Goal: Task Accomplishment & Management: Complete application form

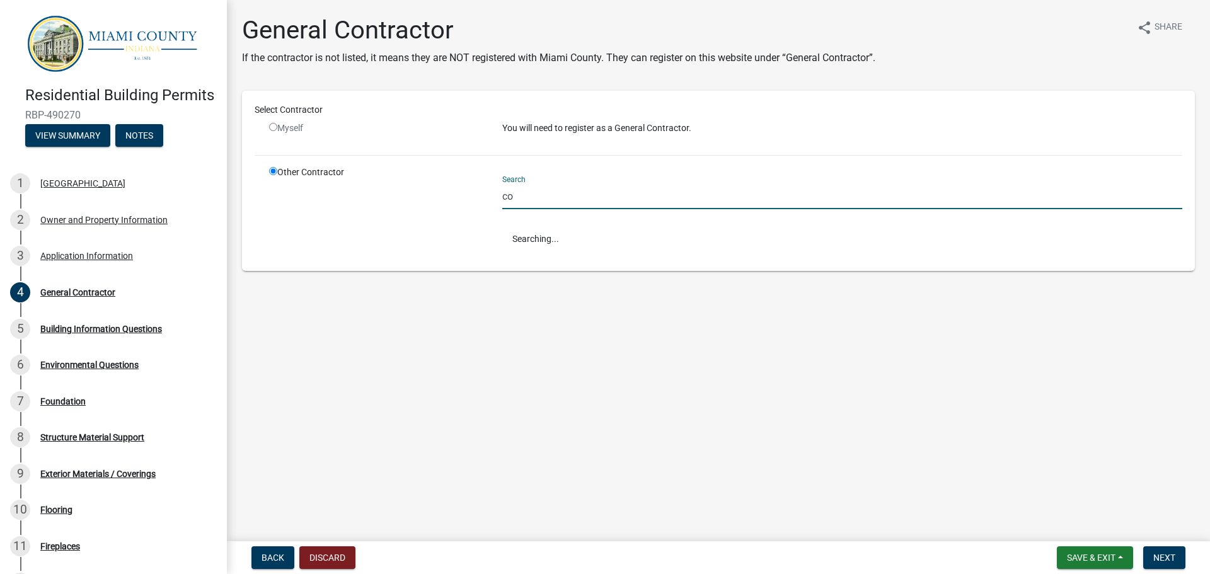
type input "c"
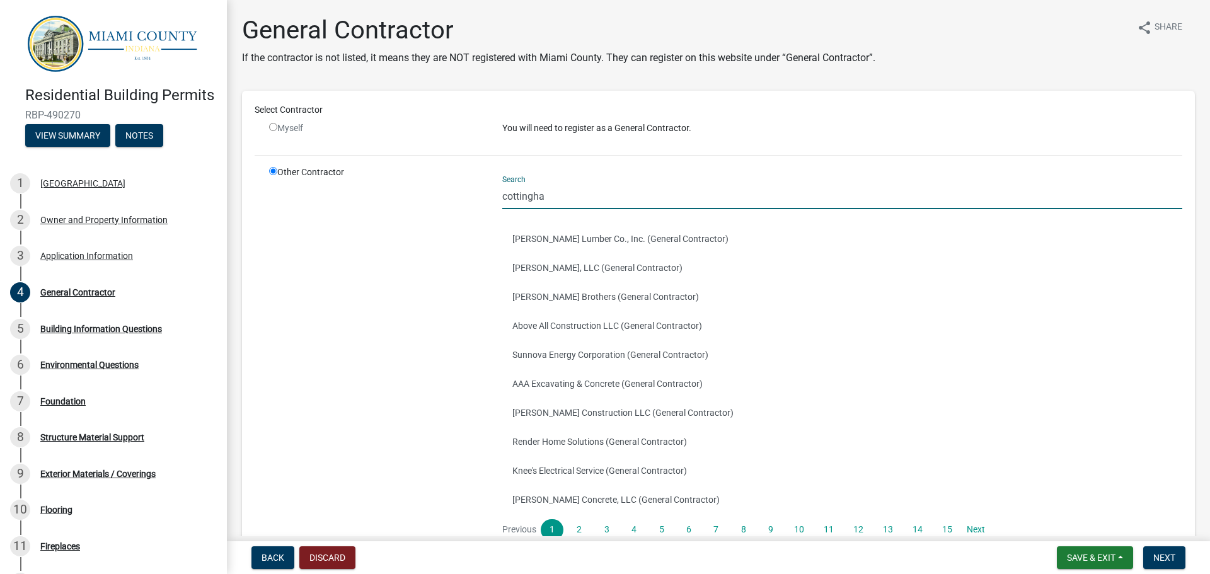
type input "cottingham"
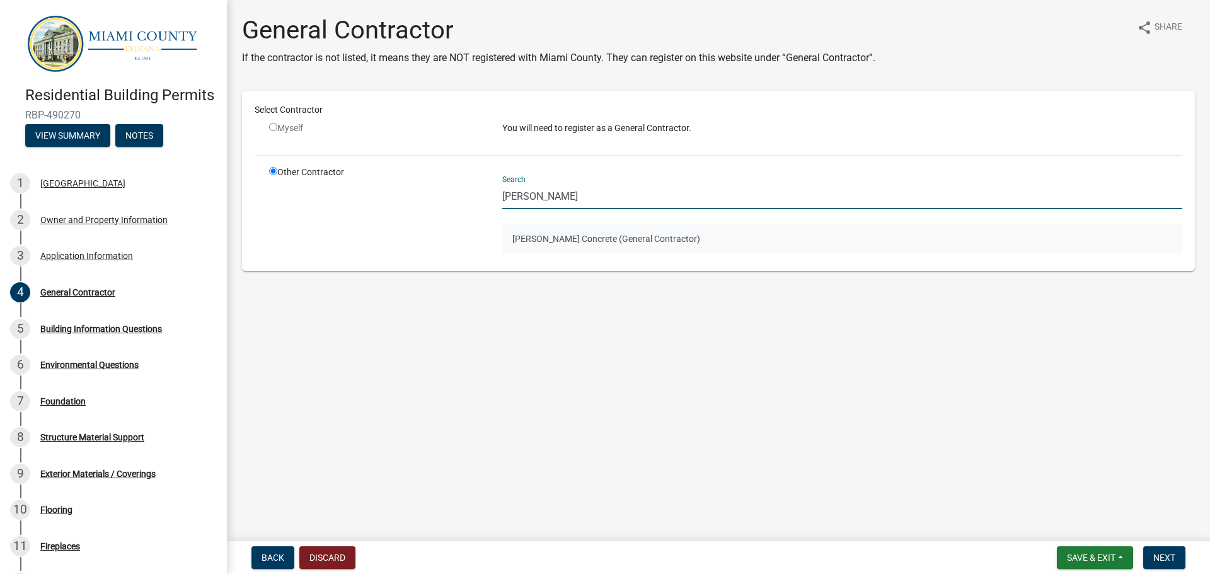
click at [668, 243] on button "Cottingham Concrete (General Contractor)" at bounding box center [842, 238] width 680 height 29
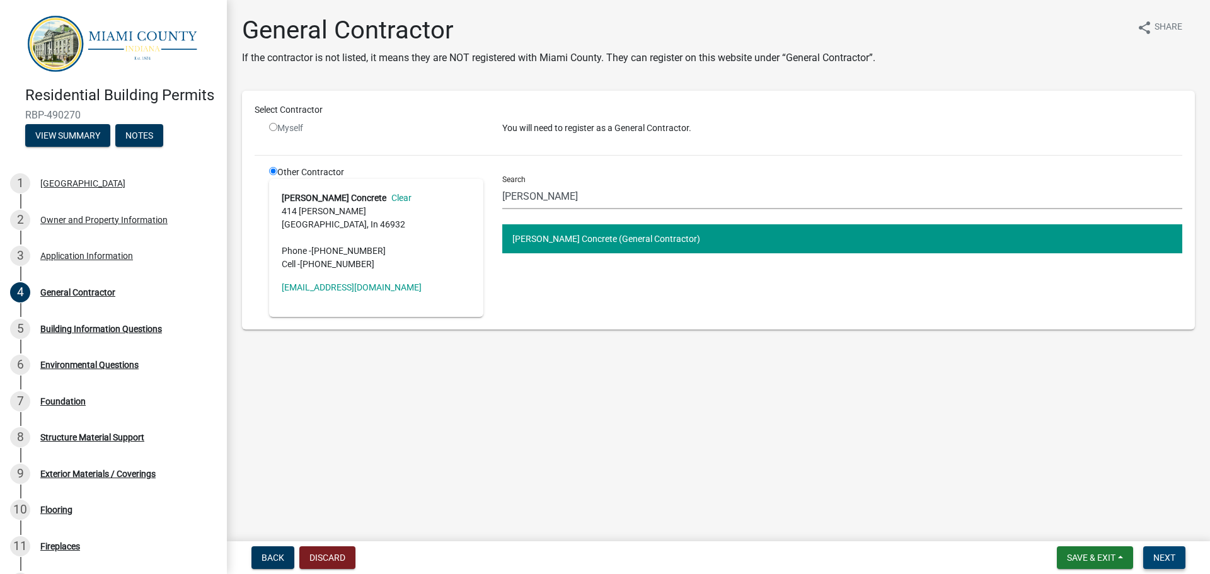
click at [1184, 566] on button "Next" at bounding box center [1164, 558] width 42 height 23
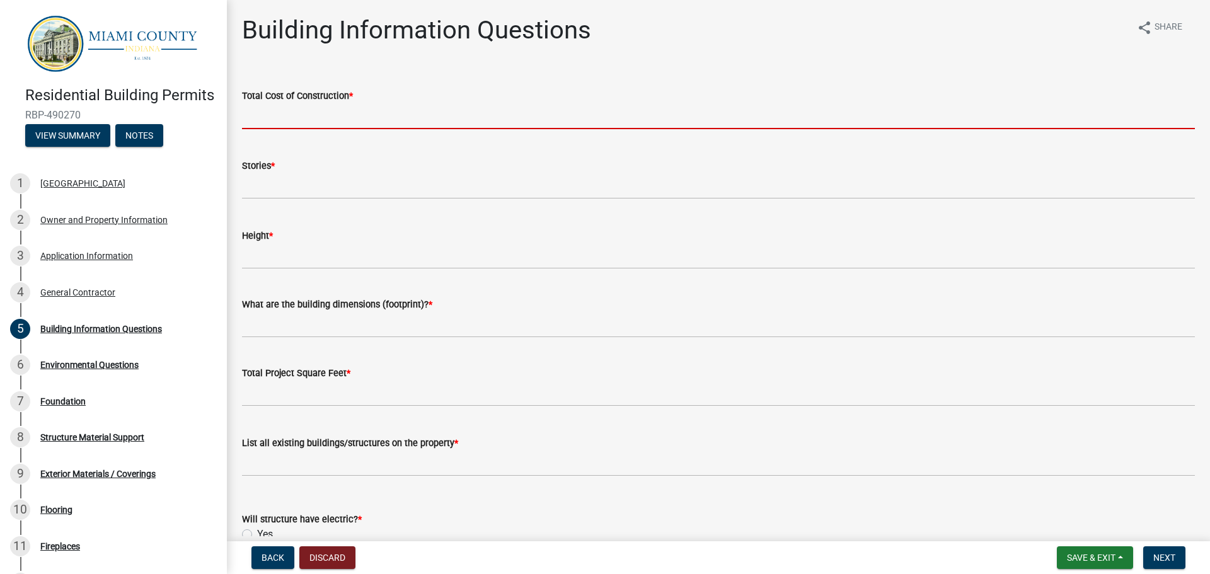
click at [278, 113] on input "text" at bounding box center [718, 116] width 953 height 26
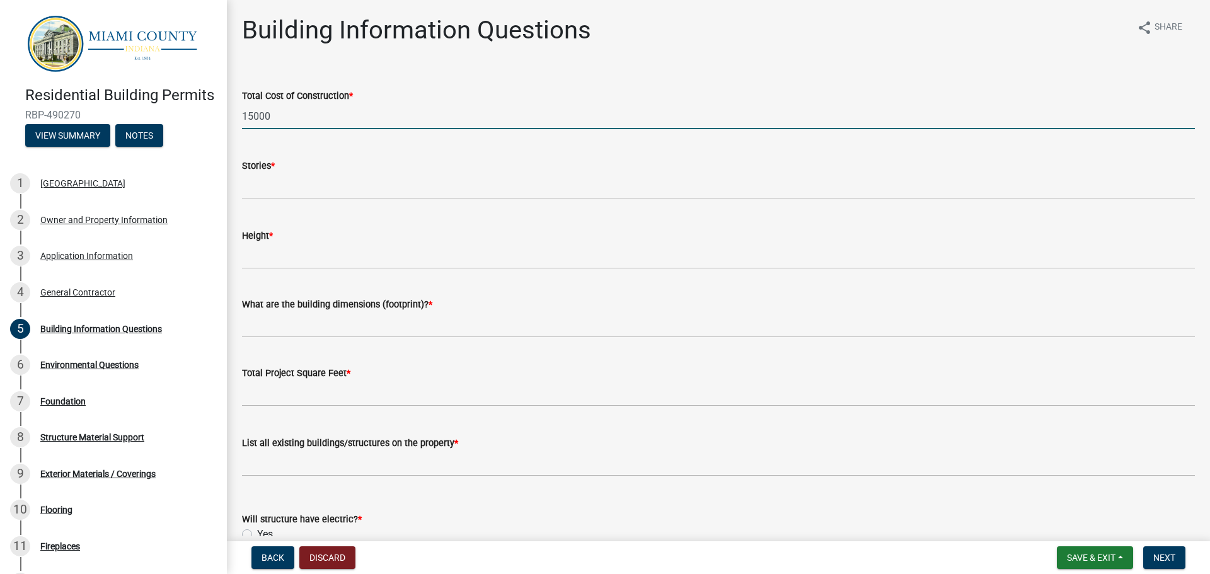
type input "15000"
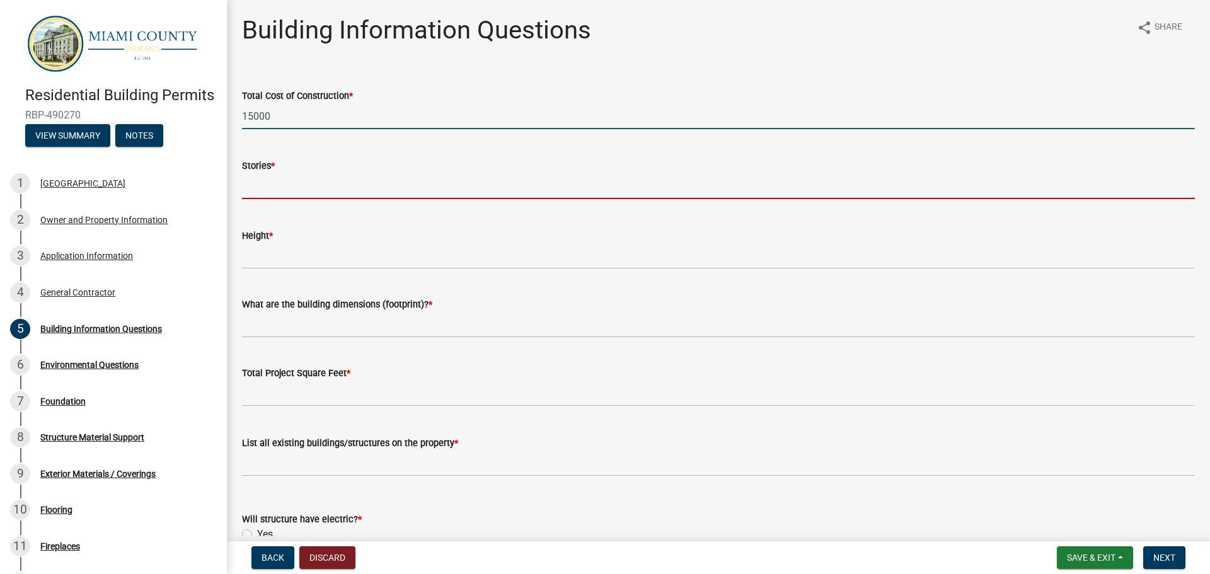
click at [293, 184] on input "text" at bounding box center [718, 186] width 953 height 26
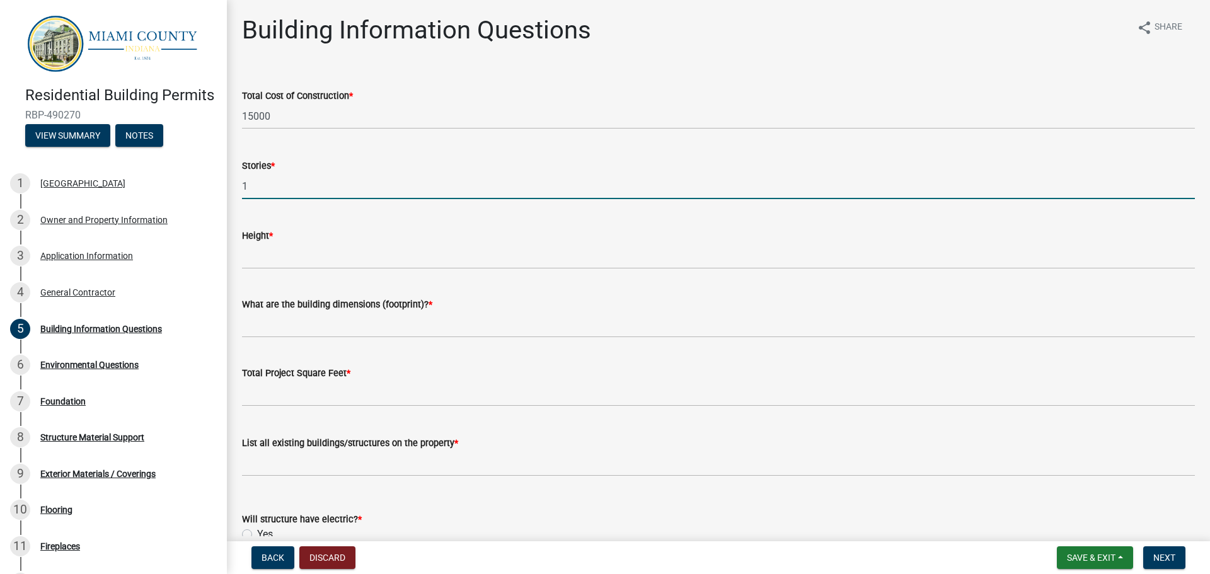
type input "1"
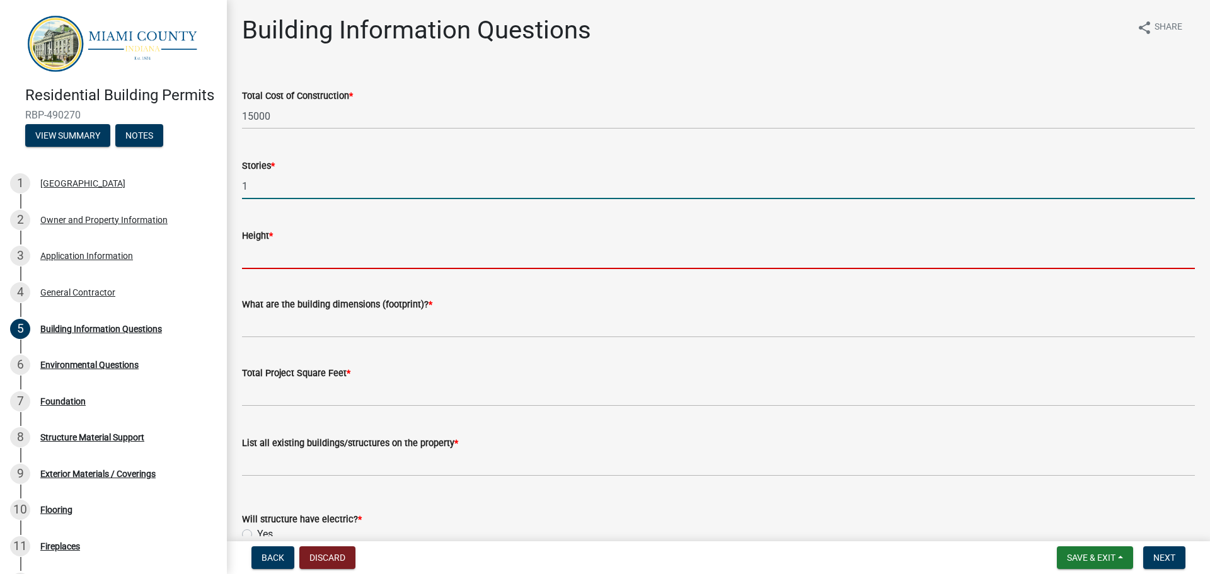
click at [287, 258] on input "Height *" at bounding box center [718, 256] width 953 height 26
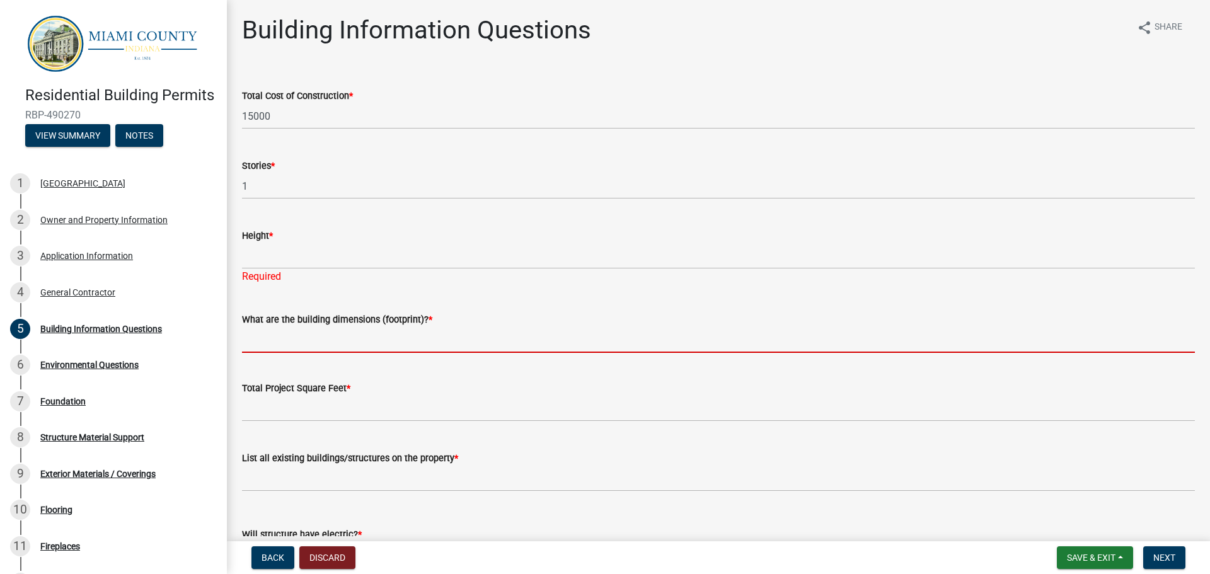
click at [295, 323] on form "What are the building dimensions (footprint)? *" at bounding box center [718, 332] width 953 height 41
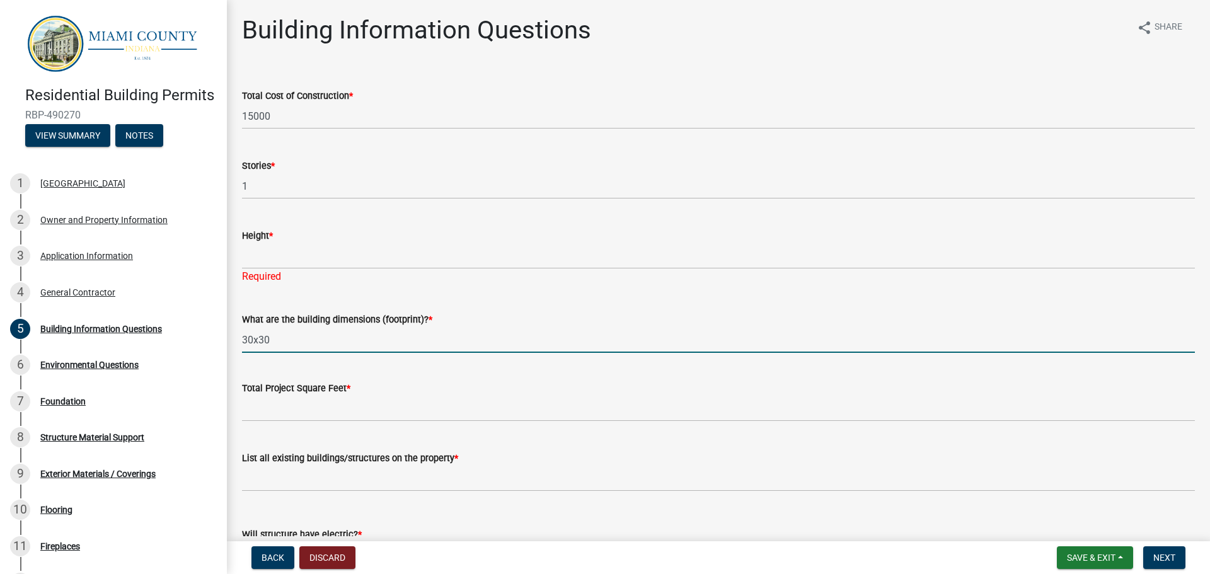
type input "30x30"
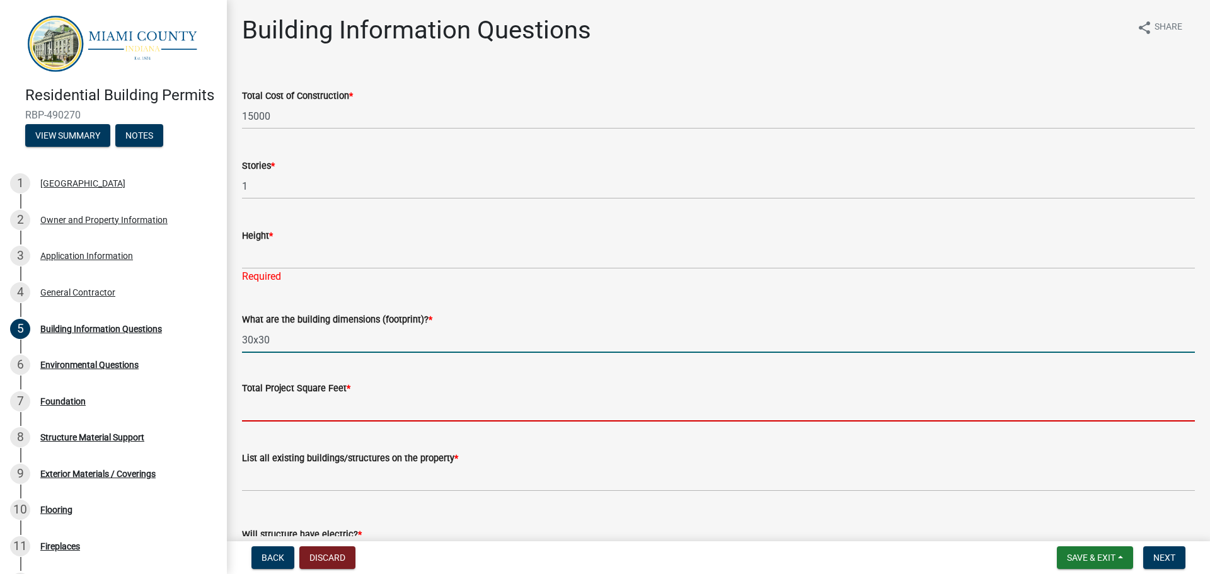
click at [308, 411] on input "text" at bounding box center [718, 409] width 953 height 26
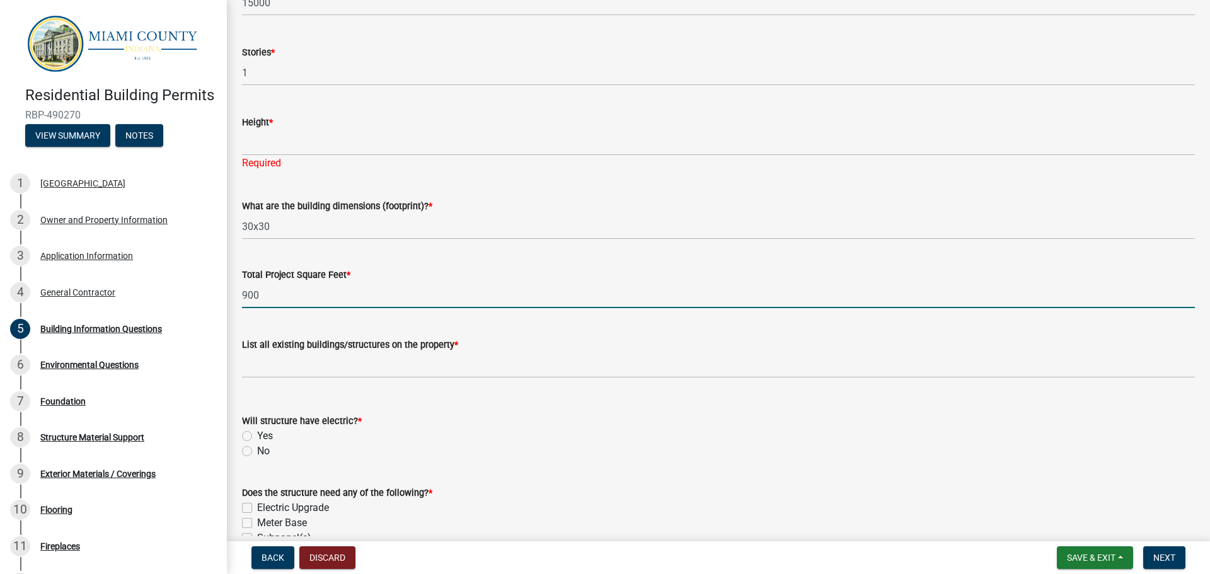
scroll to position [189, 0]
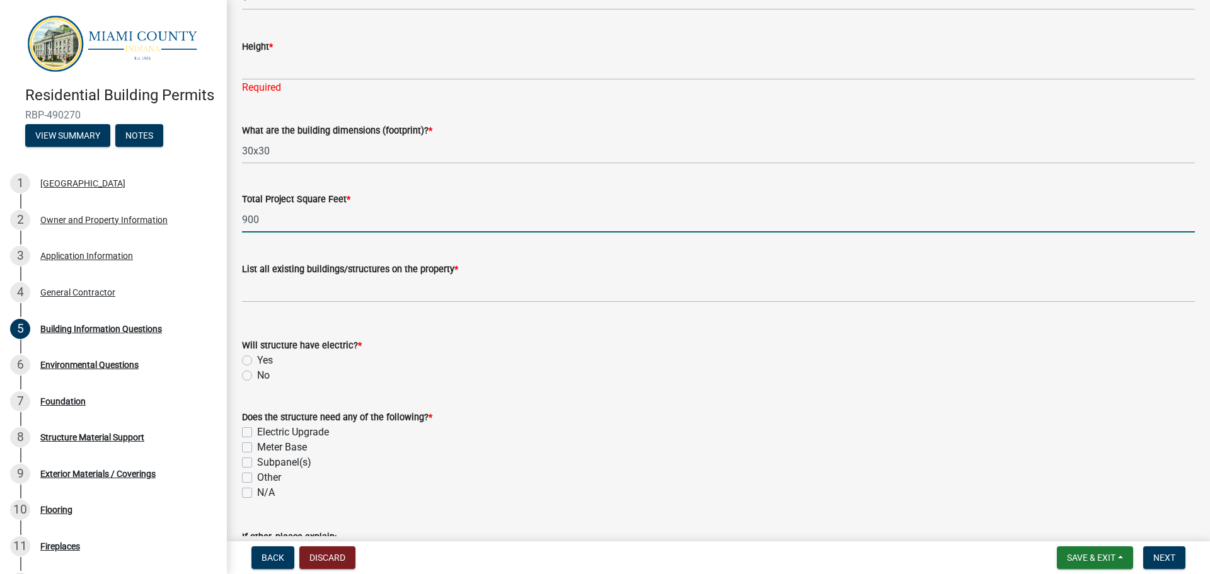
type input "900"
click at [257, 362] on label "Yes" at bounding box center [265, 360] width 16 height 15
click at [257, 361] on input "Yes" at bounding box center [261, 357] width 8 height 8
radio input "true"
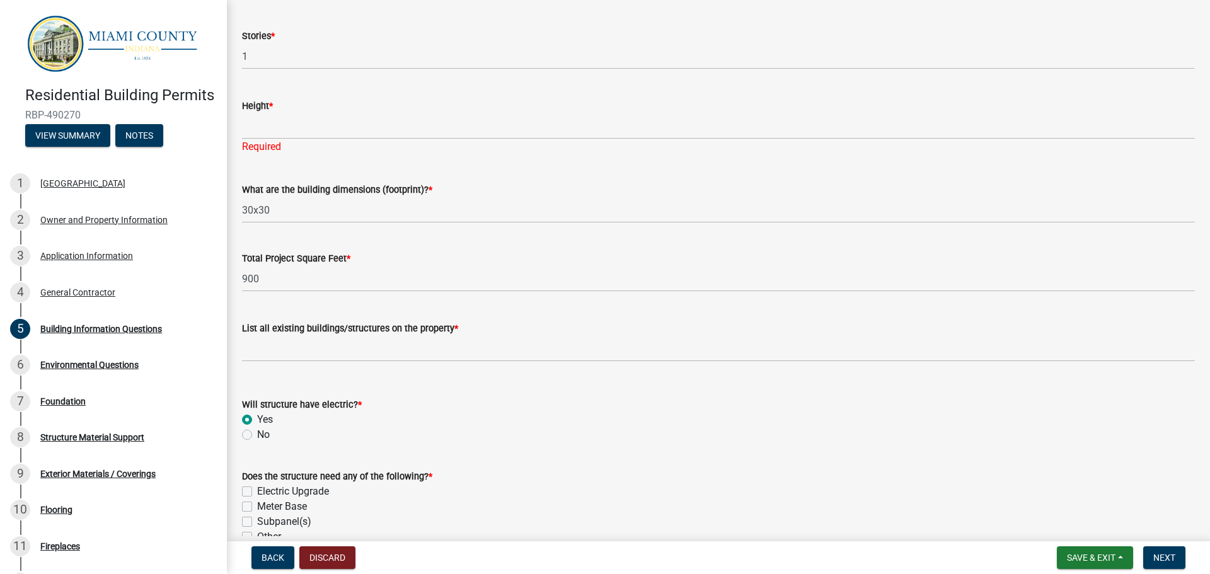
scroll to position [126, 0]
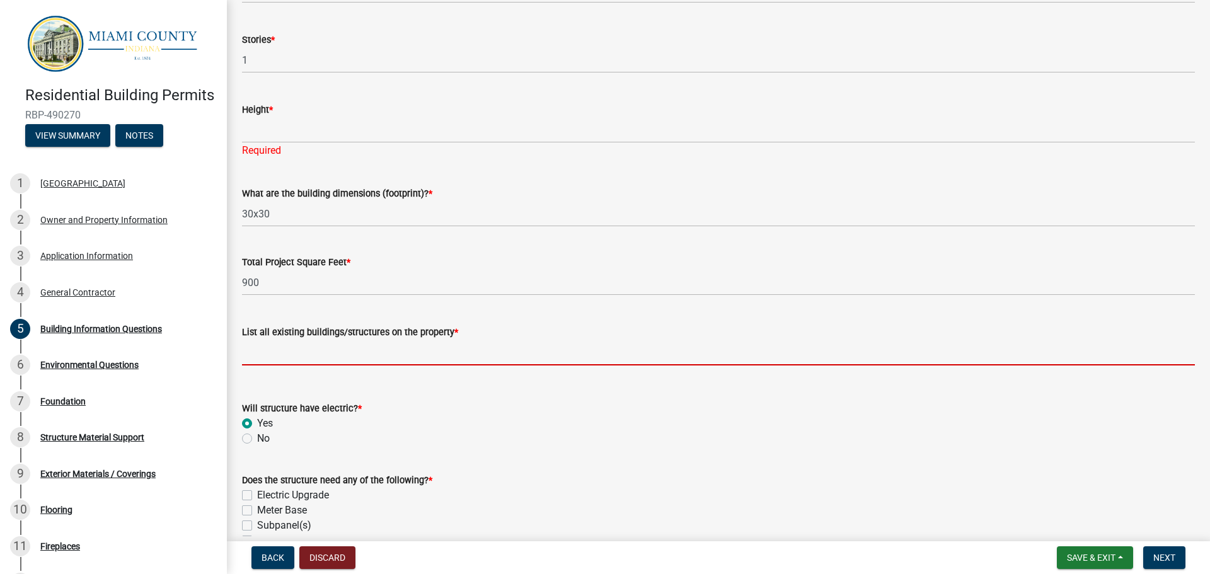
click at [286, 355] on input "List all existing buildings/structures on the property *" at bounding box center [718, 353] width 953 height 26
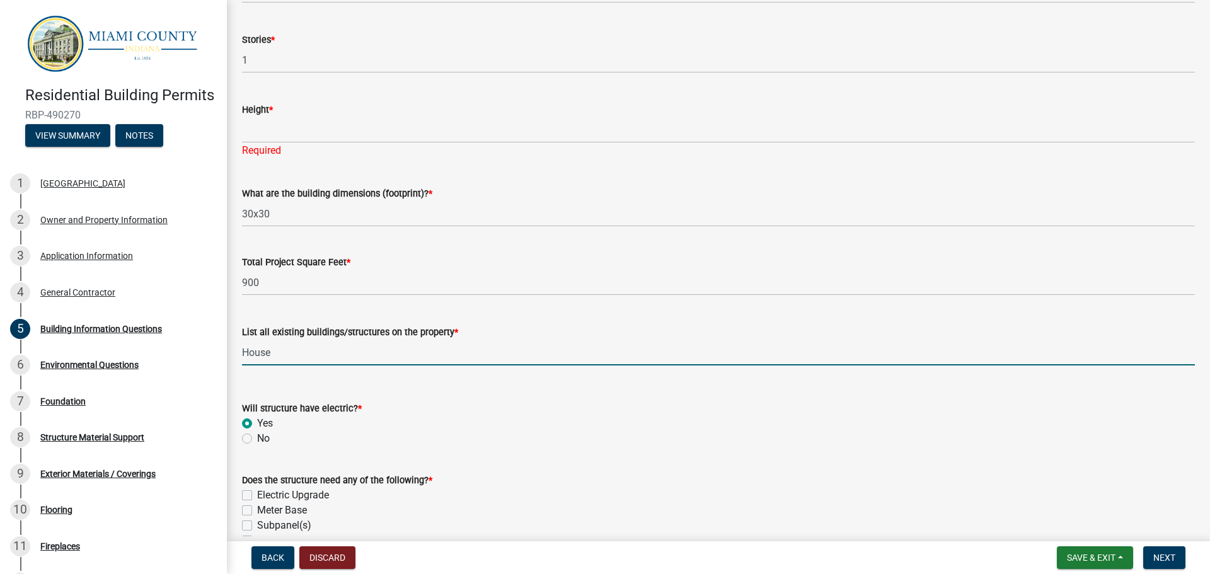
type input "House"
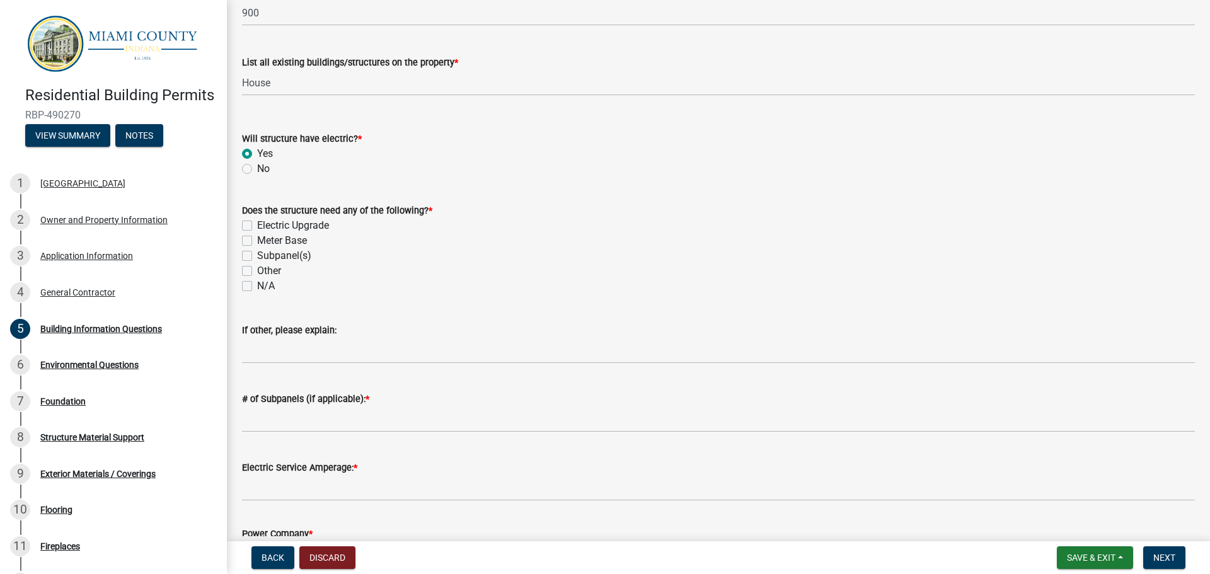
scroll to position [441, 0]
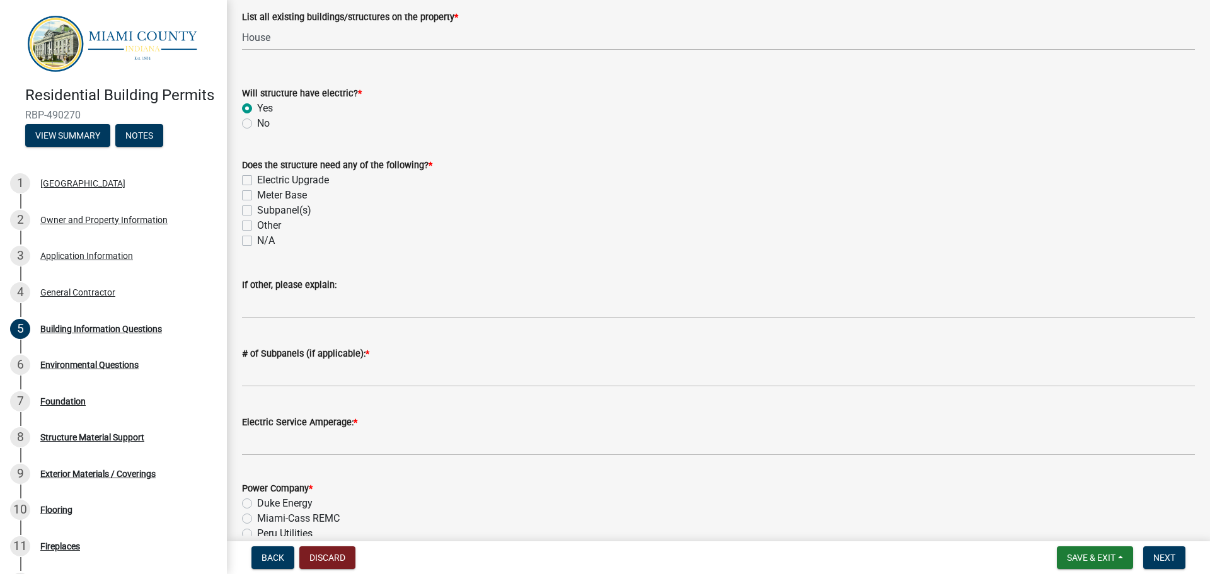
click at [241, 236] on div "Does the structure need any of the following? * Electric Upgrade Meter Base Sub…" at bounding box center [719, 195] width 972 height 106
click at [257, 240] on label "N/A" at bounding box center [266, 240] width 18 height 15
click at [257, 240] on input "N/A" at bounding box center [261, 237] width 8 height 8
checkbox input "true"
checkbox input "false"
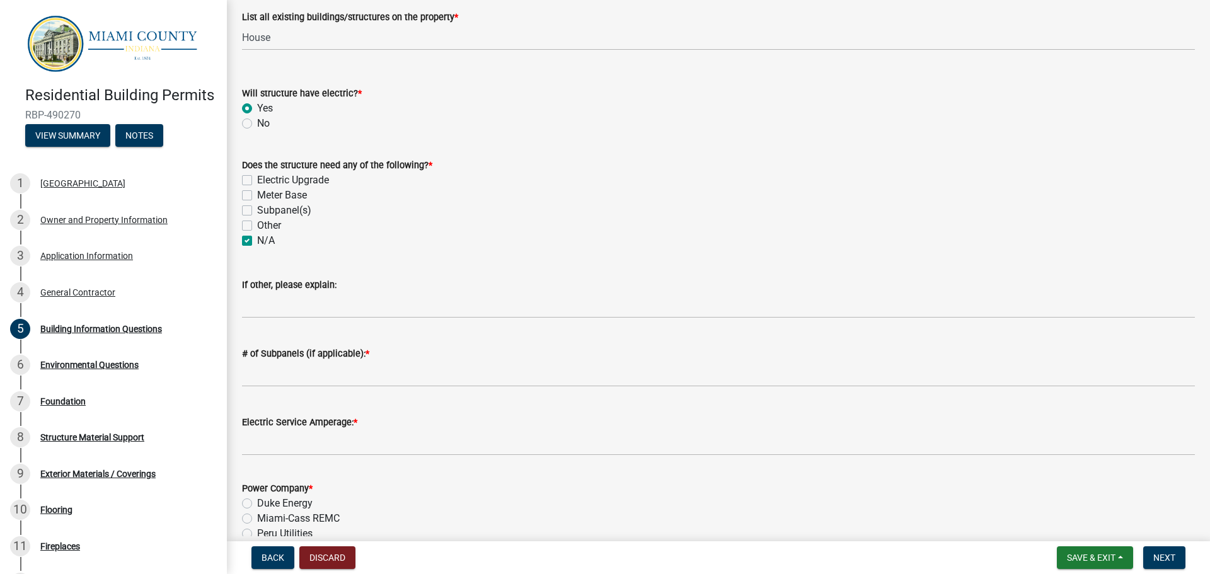
checkbox input "false"
checkbox input "true"
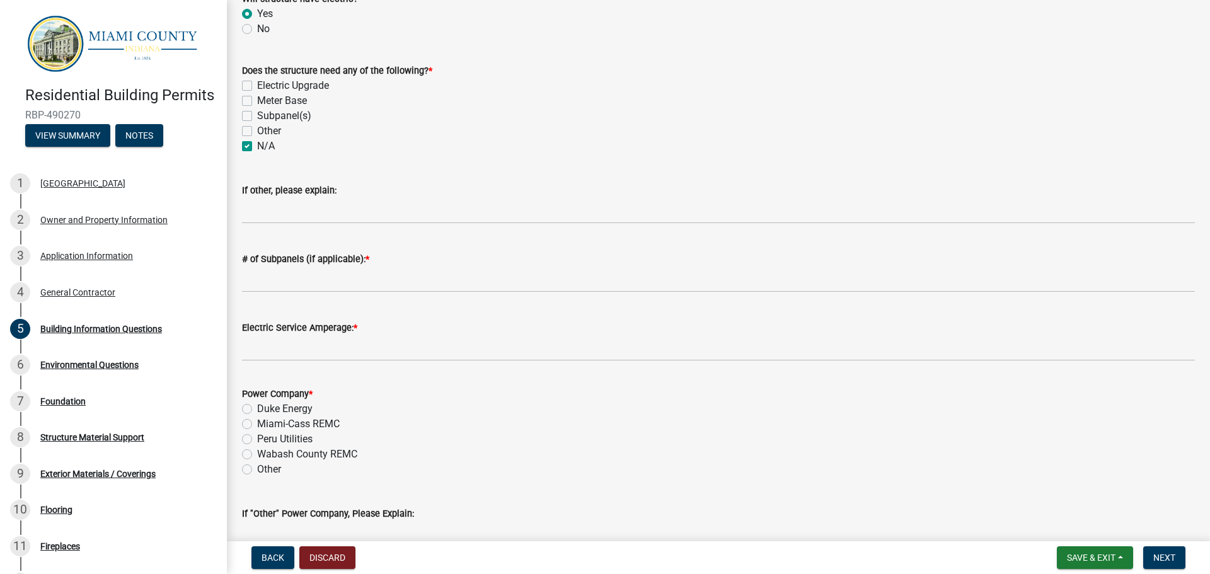
scroll to position [567, 0]
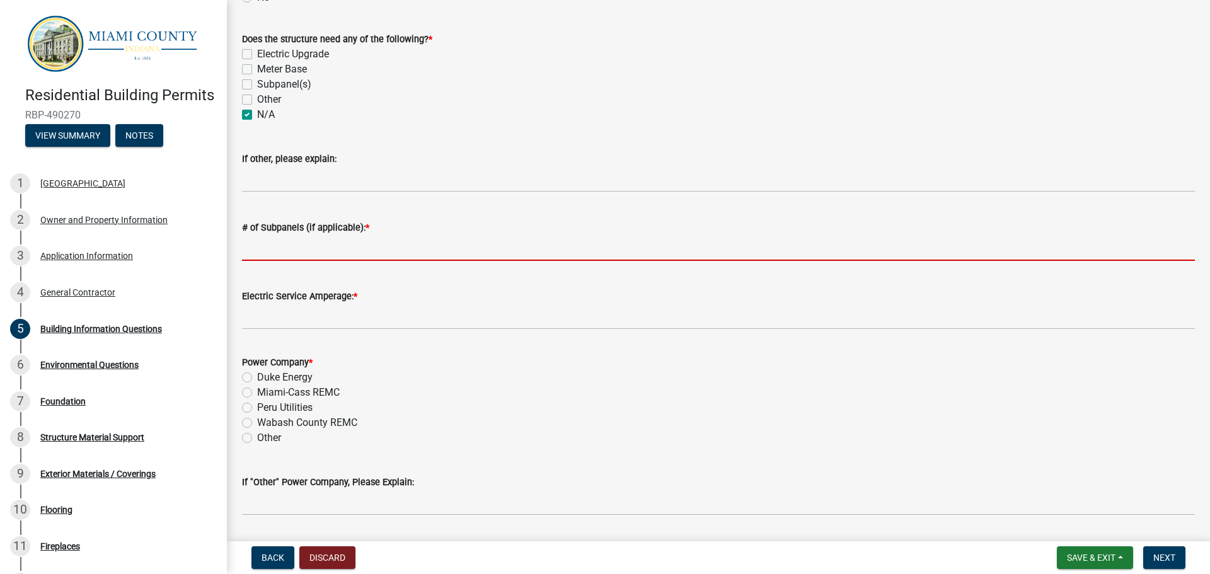
click at [338, 253] on input "# of Subpanels (if applicable): *" at bounding box center [718, 248] width 953 height 26
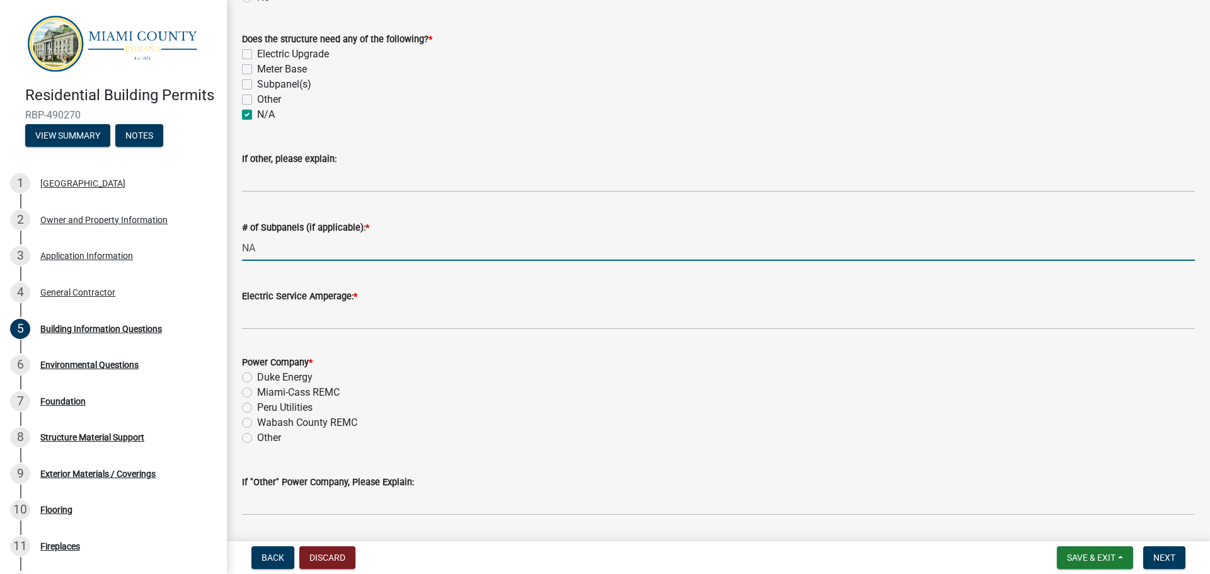
type input "NA"
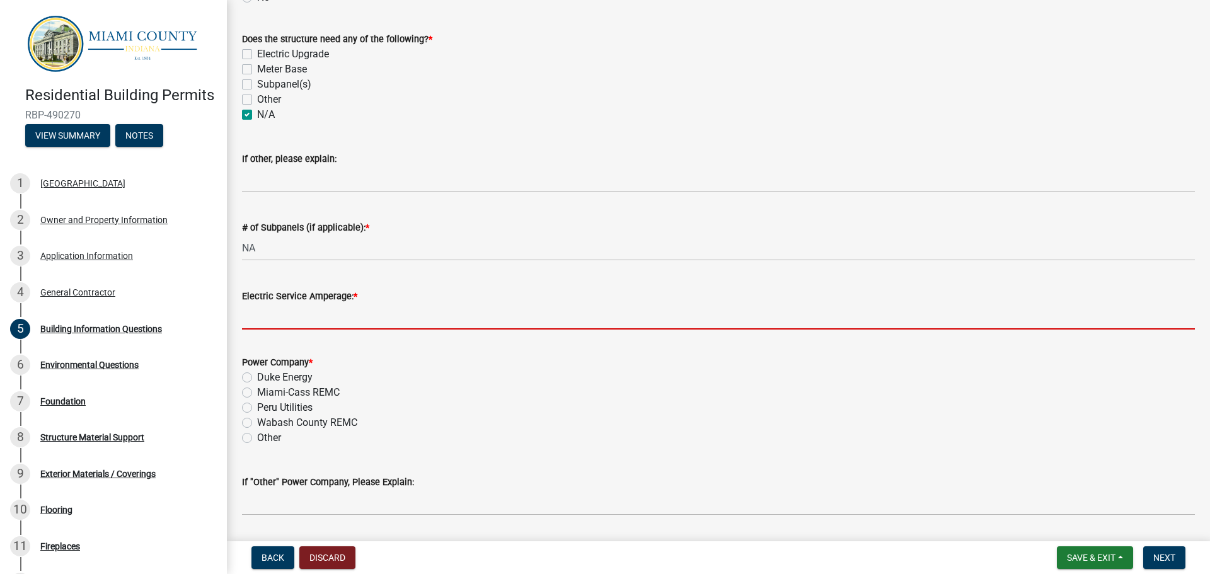
click at [331, 313] on input "Electric Service Amperage: *" at bounding box center [718, 317] width 953 height 26
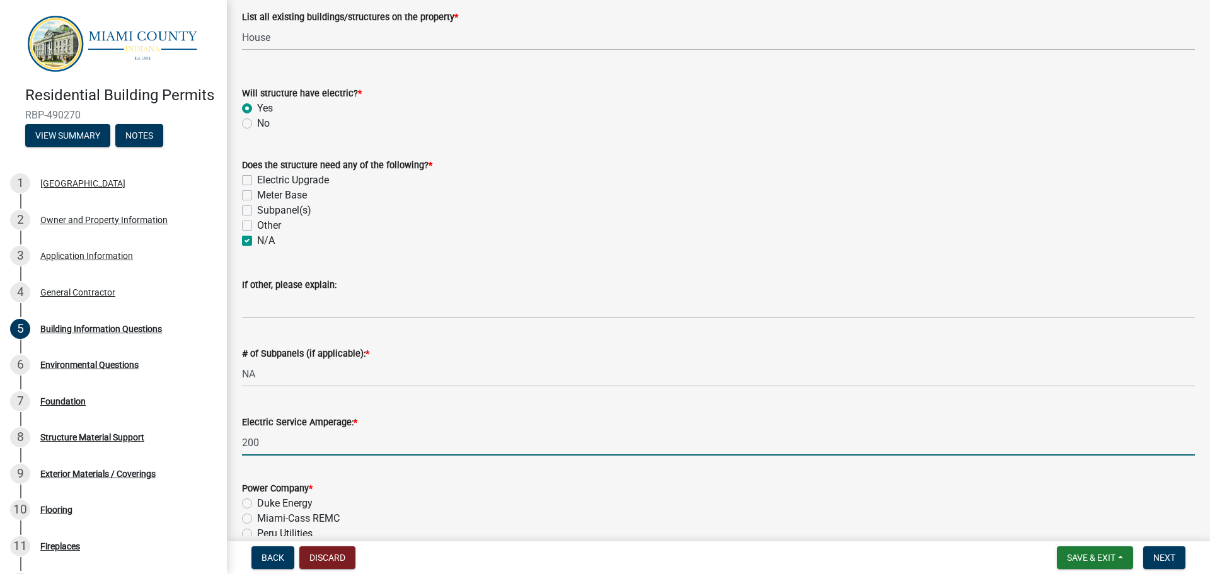
scroll to position [504, 0]
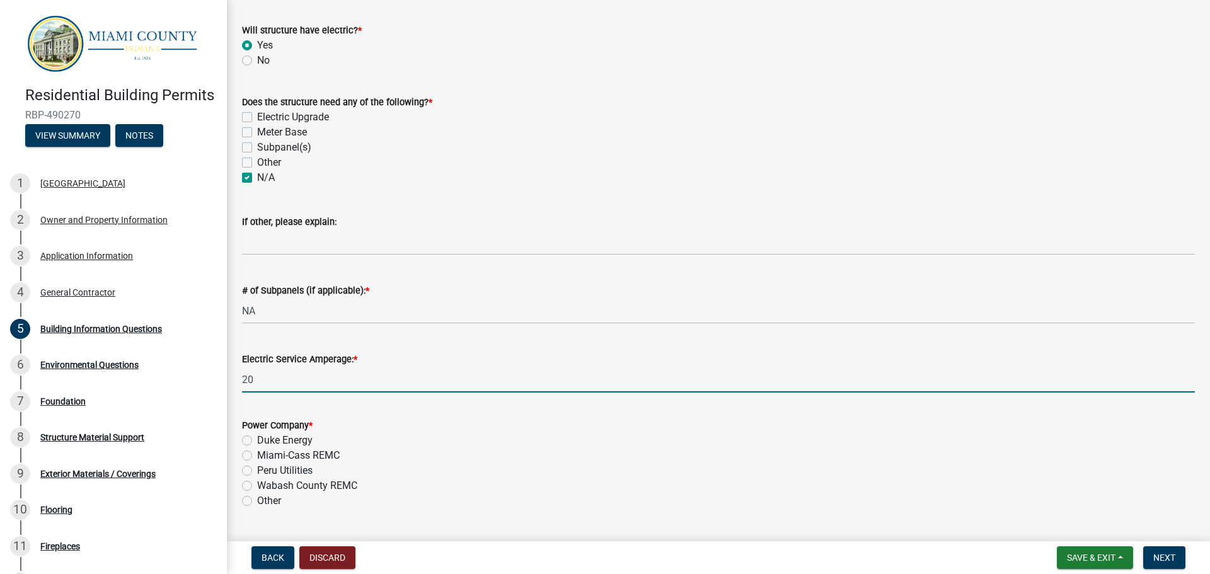
type input "2"
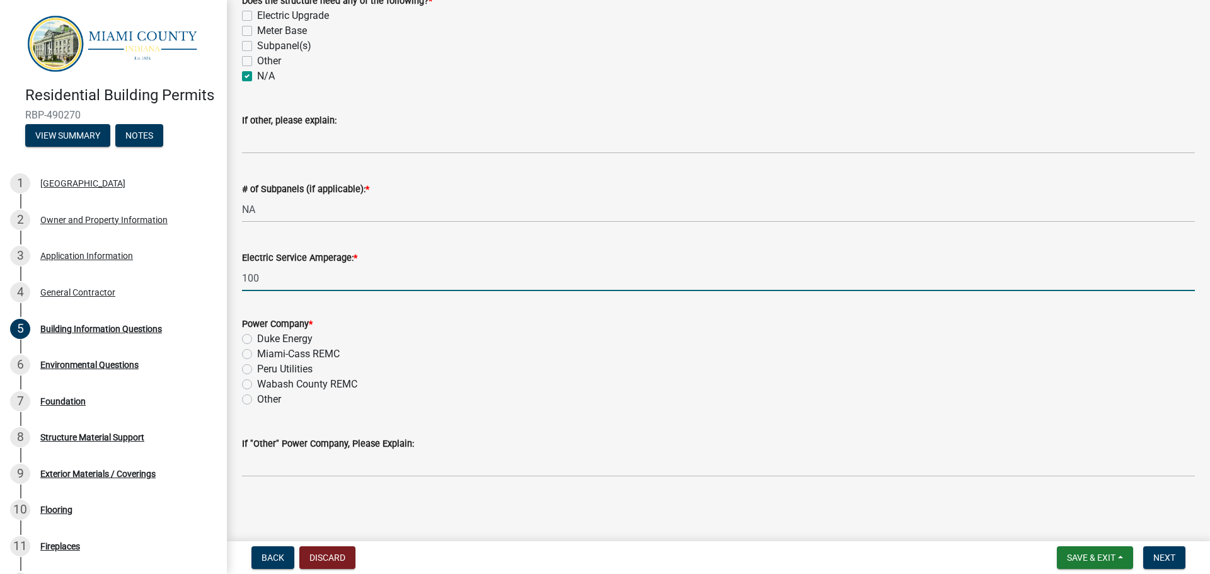
type input "100"
click at [257, 354] on label "Miami-Cass REMC" at bounding box center [298, 354] width 83 height 15
click at [257, 354] on input "Miami-Cass REMC" at bounding box center [261, 351] width 8 height 8
radio input "true"
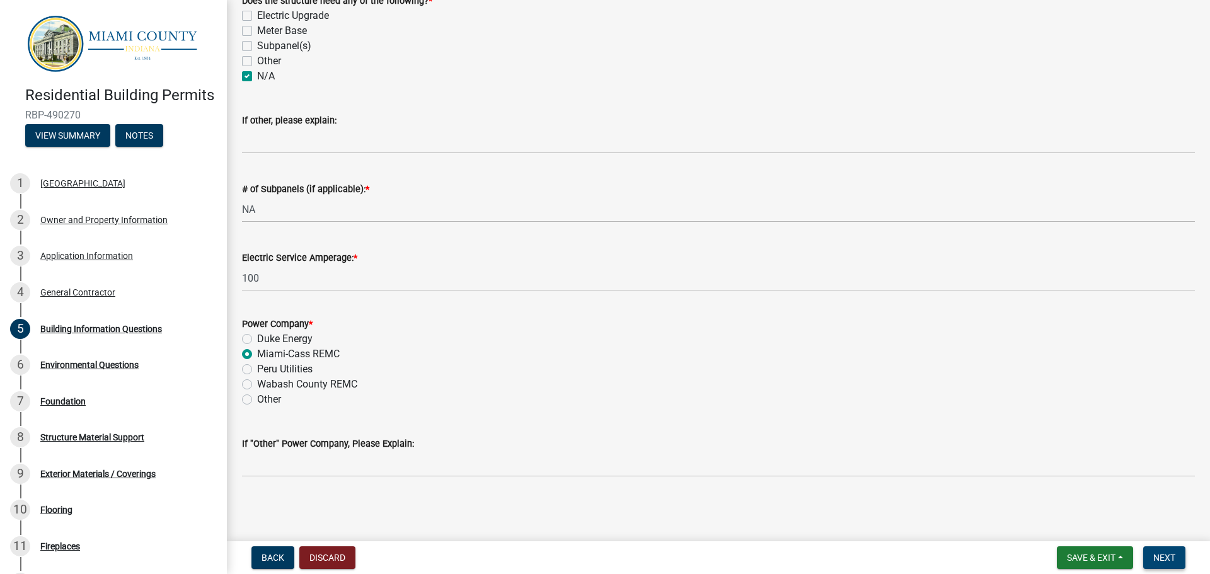
click at [1172, 554] on span "Next" at bounding box center [1165, 558] width 22 height 10
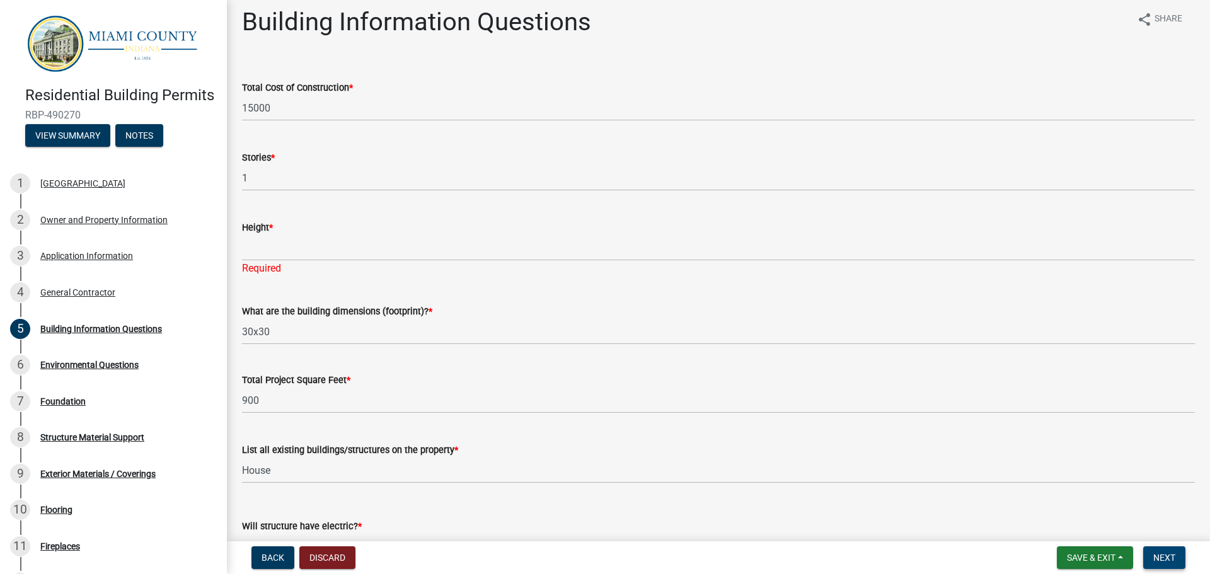
scroll to position [0, 0]
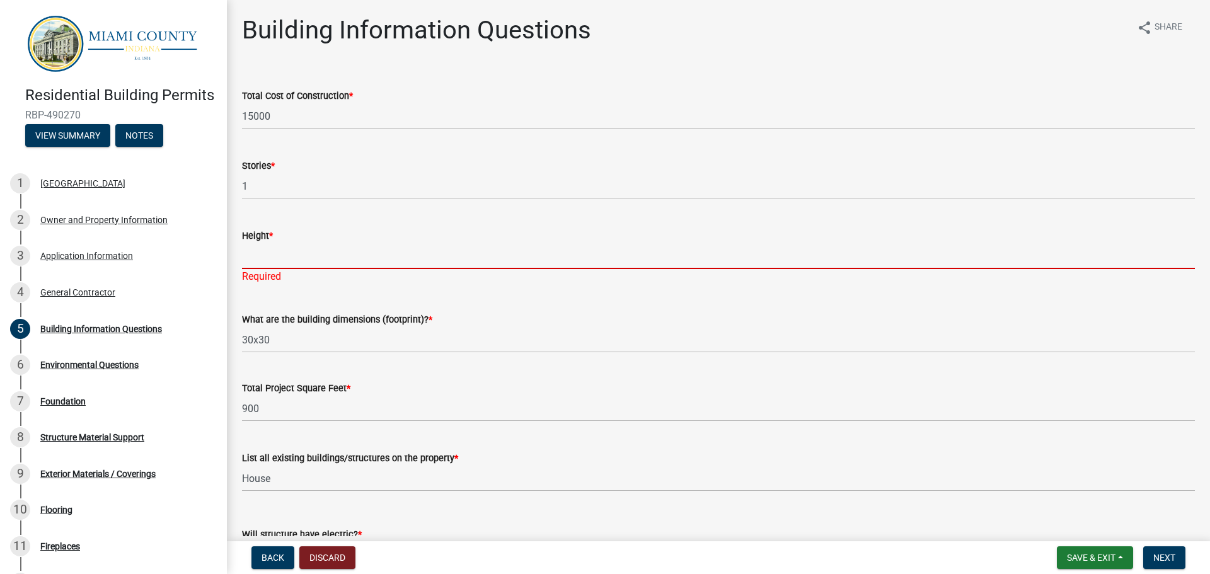
click at [341, 257] on input "Height *" at bounding box center [718, 256] width 953 height 26
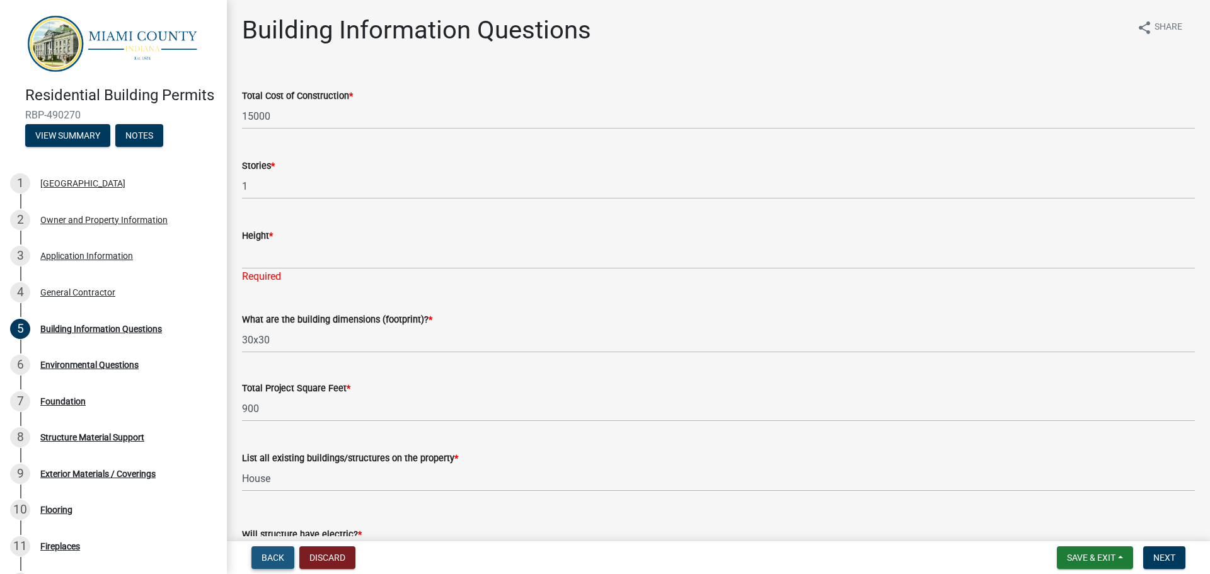
click at [272, 553] on span "Back" at bounding box center [273, 558] width 23 height 10
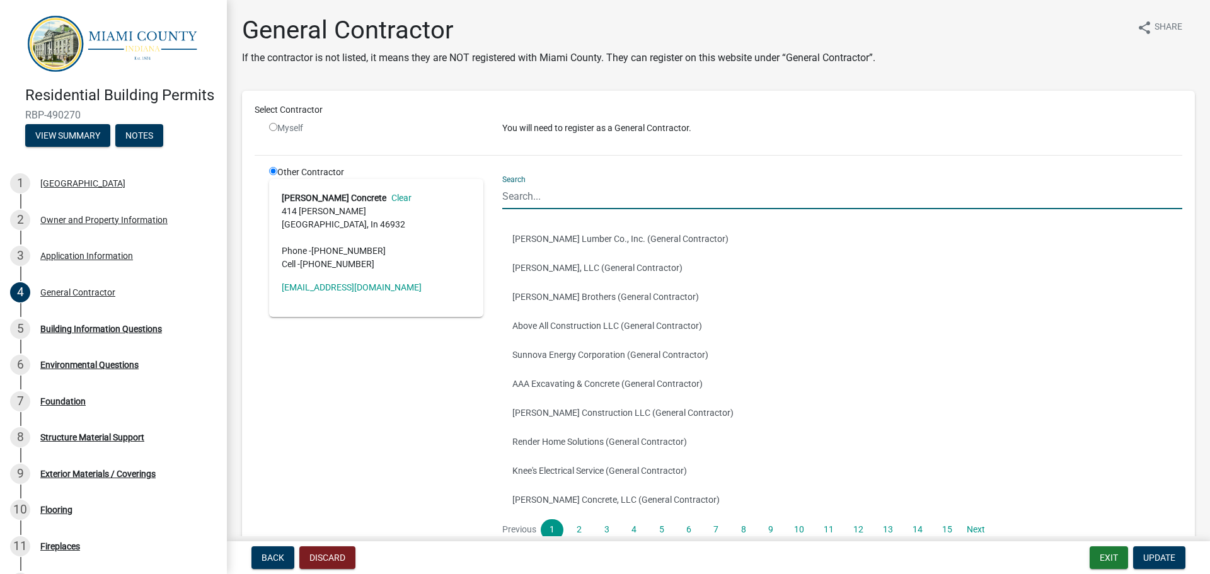
click at [558, 193] on input "Search" at bounding box center [842, 196] width 680 height 26
type input "sunrise"
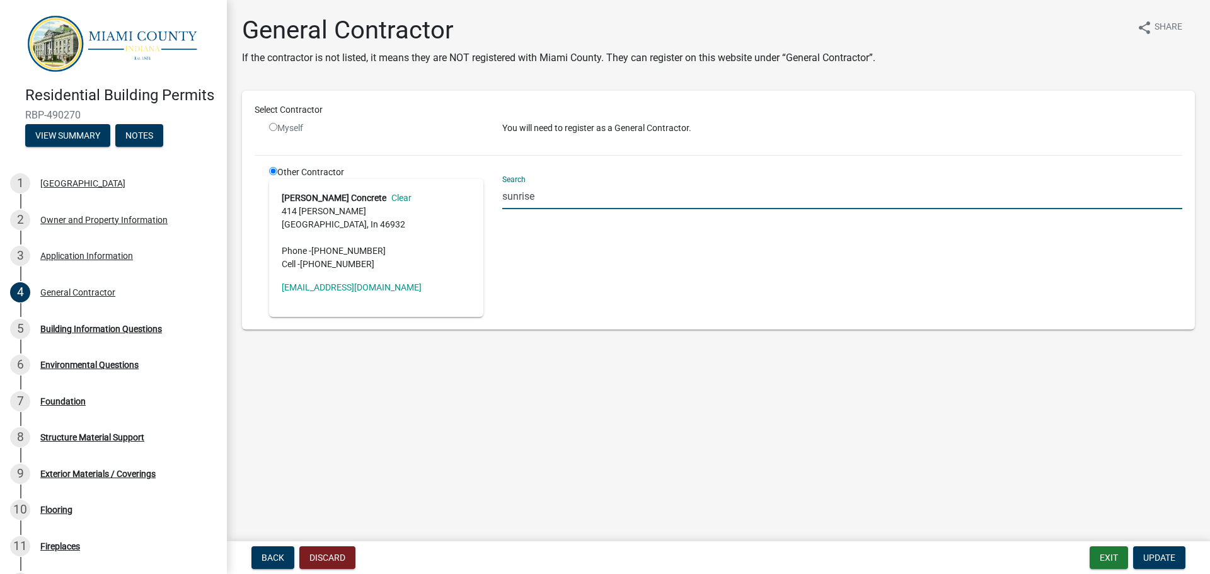
drag, startPoint x: 558, startPoint y: 194, endPoint x: 453, endPoint y: 197, distance: 105.3
click at [453, 197] on div "Other Contractor Cottingham Concrete Clear 414 Drake Galveston, In 46932 Phone …" at bounding box center [726, 241] width 932 height 151
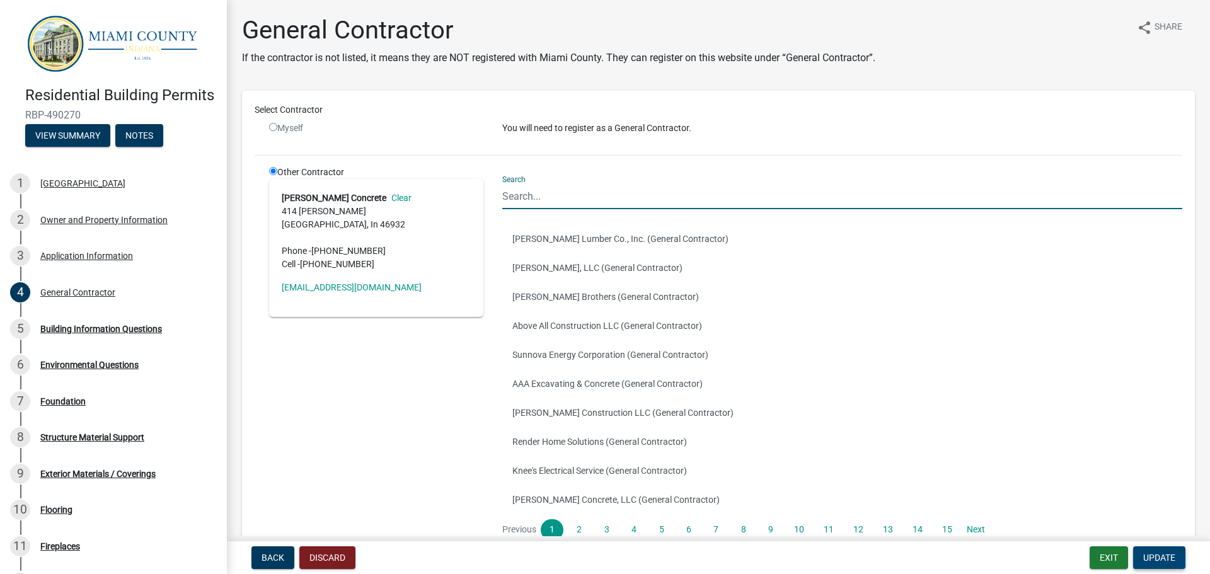
click at [1172, 553] on span "Update" at bounding box center [1159, 558] width 32 height 10
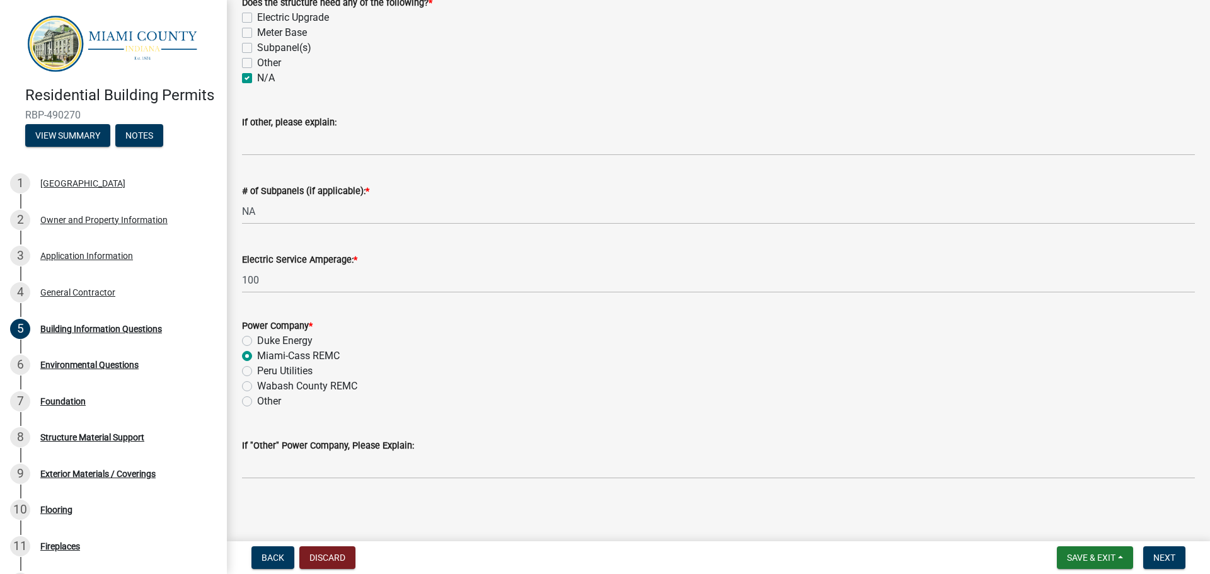
scroll to position [591, 0]
click at [1102, 564] on button "Save & Exit" at bounding box center [1095, 558] width 76 height 23
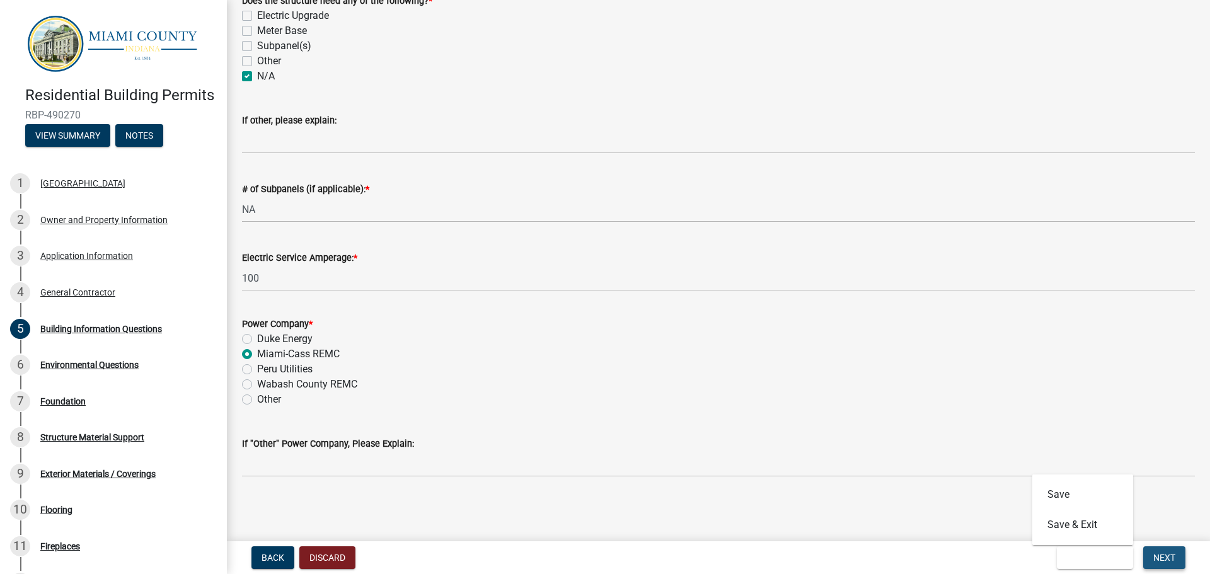
click at [1175, 553] on span "Next" at bounding box center [1165, 558] width 22 height 10
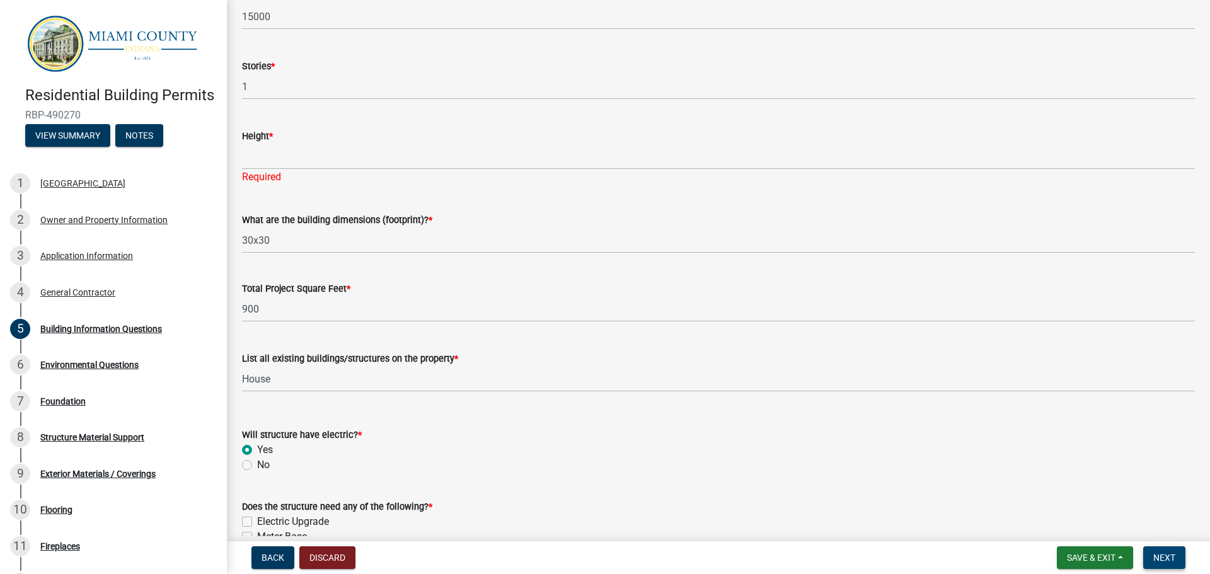
scroll to position [38, 0]
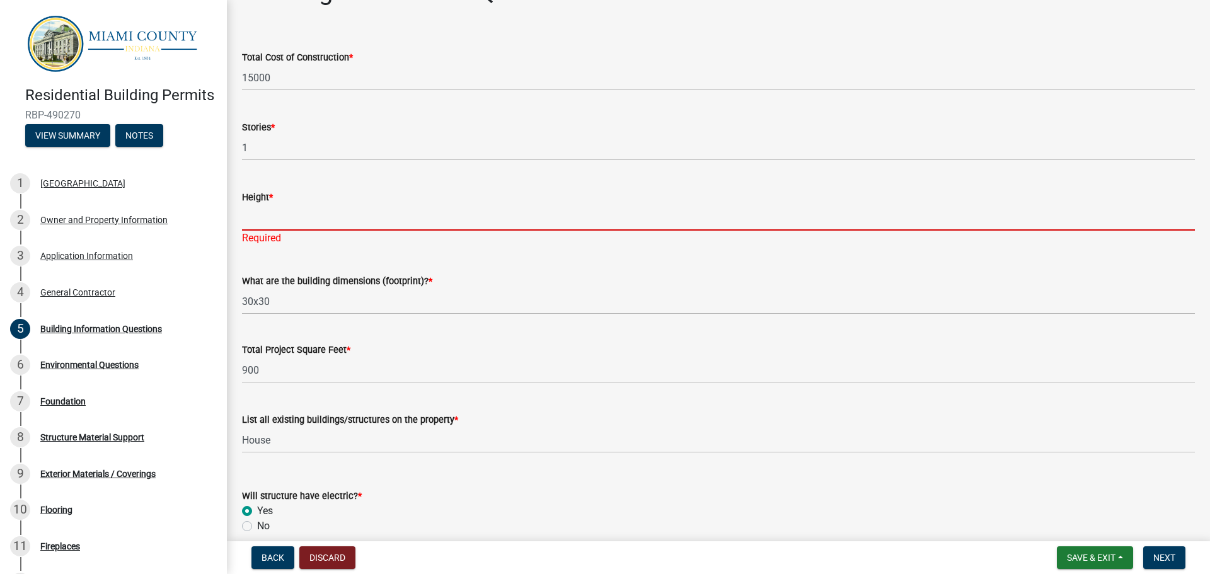
click at [270, 208] on input "Height *" at bounding box center [718, 218] width 953 height 26
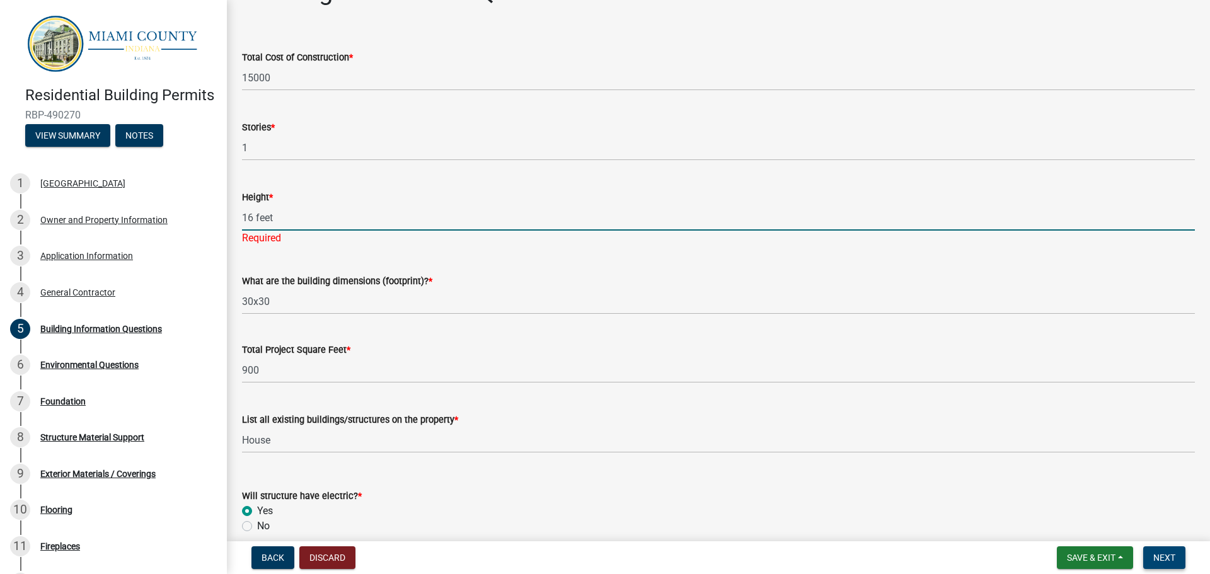
type input "16 feet"
click at [1164, 560] on span "Next" at bounding box center [1165, 558] width 22 height 10
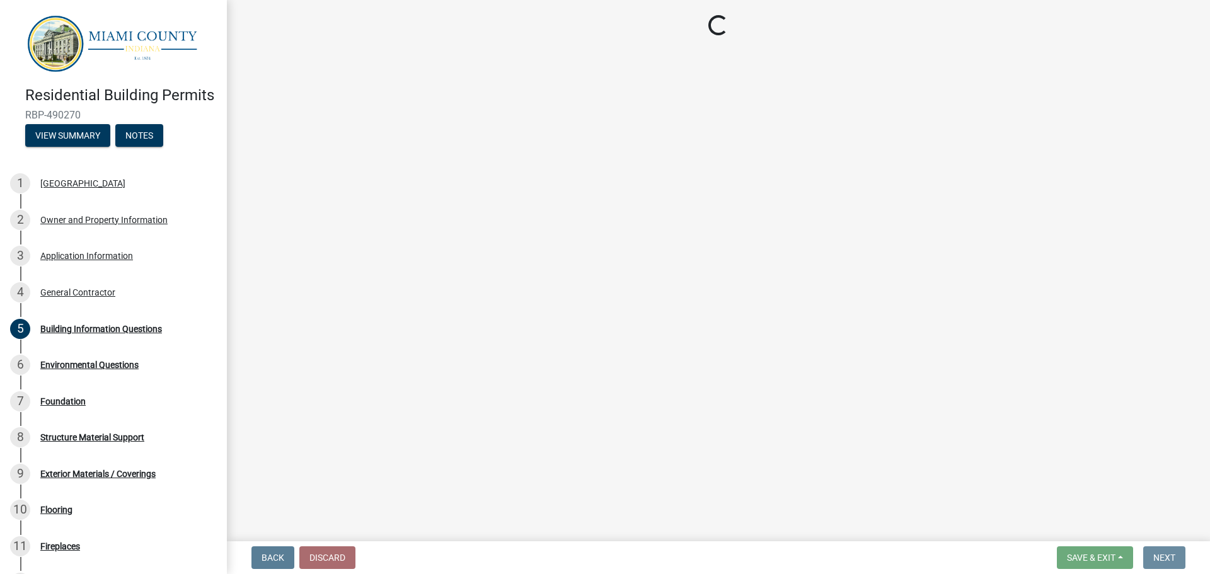
scroll to position [0, 0]
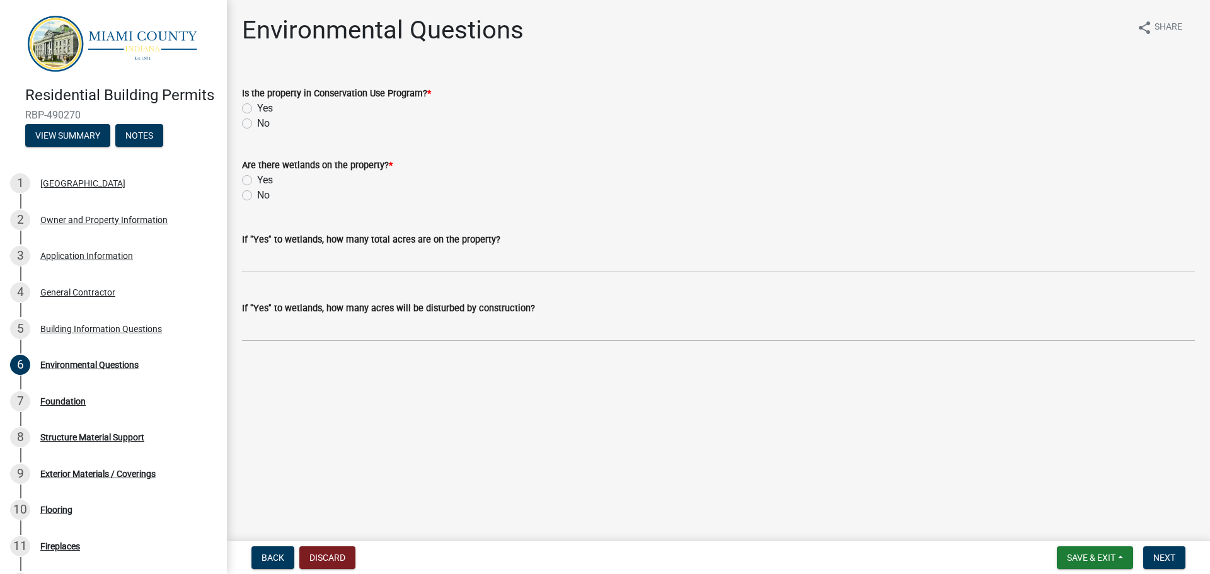
click at [257, 120] on label "No" at bounding box center [263, 123] width 13 height 15
click at [257, 120] on input "No" at bounding box center [261, 120] width 8 height 8
radio input "true"
click at [257, 194] on label "No" at bounding box center [263, 195] width 13 height 15
click at [257, 194] on input "No" at bounding box center [261, 192] width 8 height 8
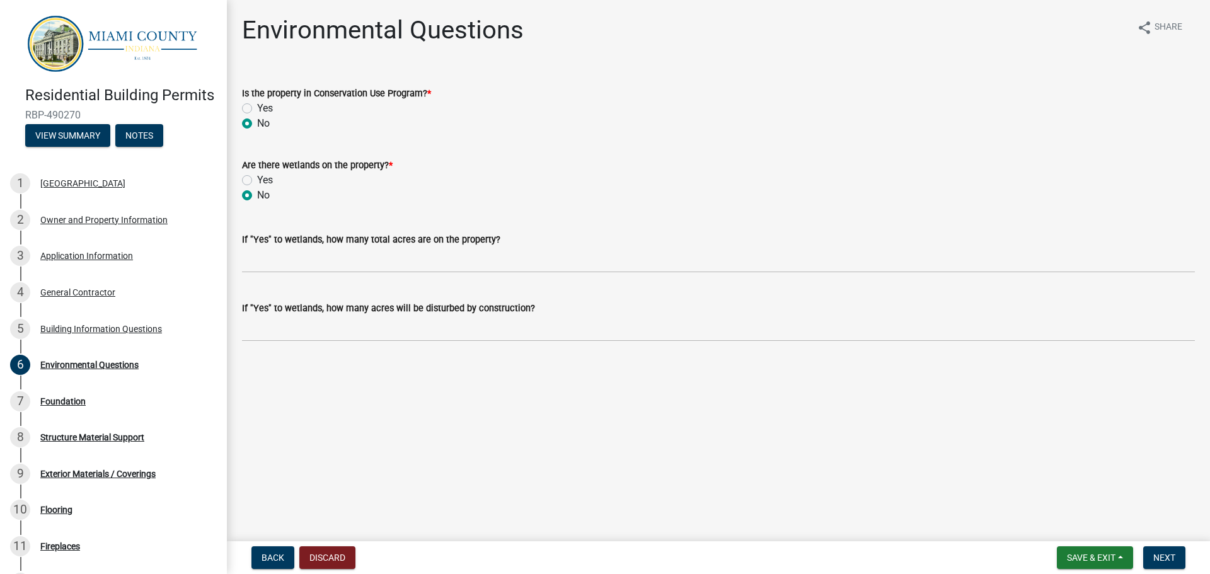
radio input "true"
click at [1165, 555] on span "Next" at bounding box center [1165, 558] width 22 height 10
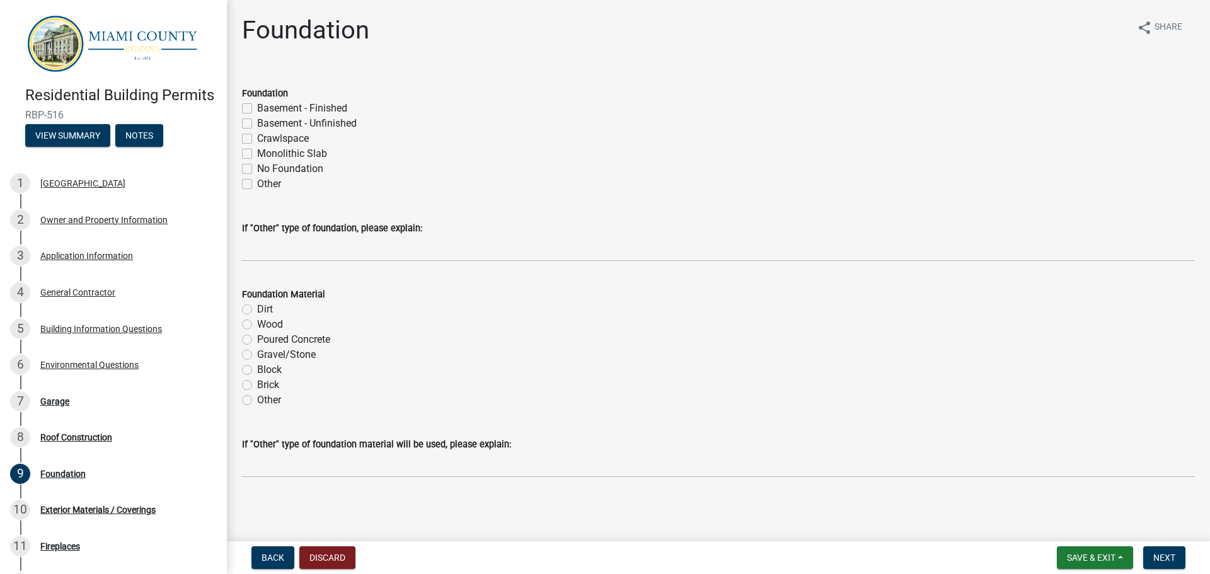
click at [257, 153] on label "Monolithic Slab" at bounding box center [292, 153] width 70 height 15
click at [257, 153] on input "Monolithic Slab" at bounding box center [261, 150] width 8 height 8
checkbox input "true"
checkbox input "false"
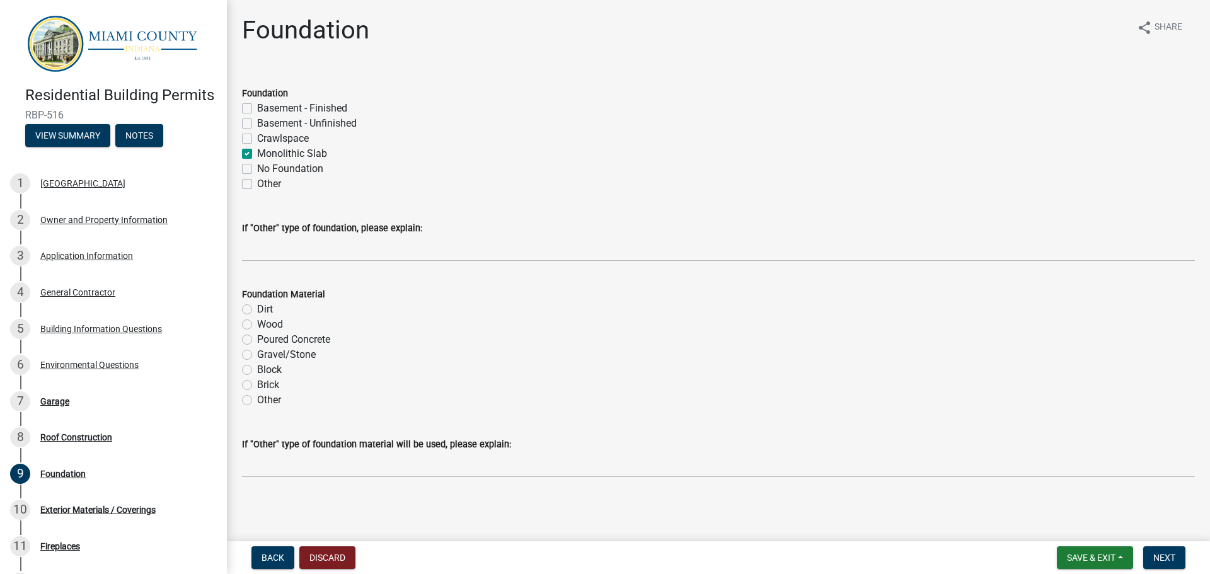
checkbox input "false"
checkbox input "true"
checkbox input "false"
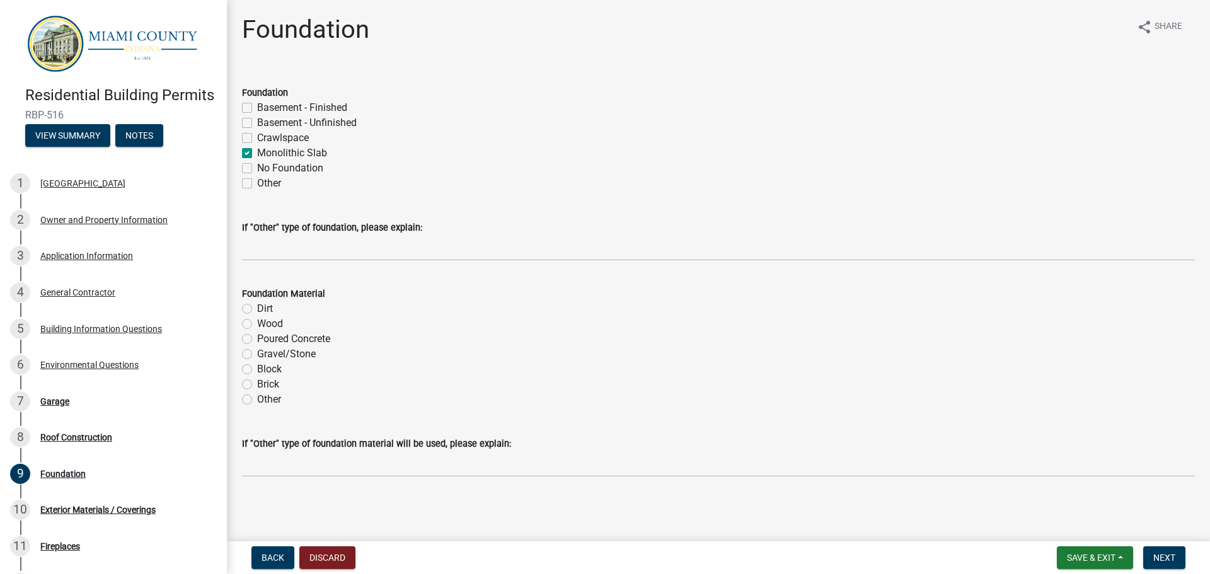
click at [257, 338] on label "Poured Concrete" at bounding box center [293, 339] width 73 height 15
click at [257, 338] on input "Poured Concrete" at bounding box center [261, 336] width 8 height 8
radio input "true"
click at [1177, 553] on button "Next" at bounding box center [1164, 558] width 42 height 23
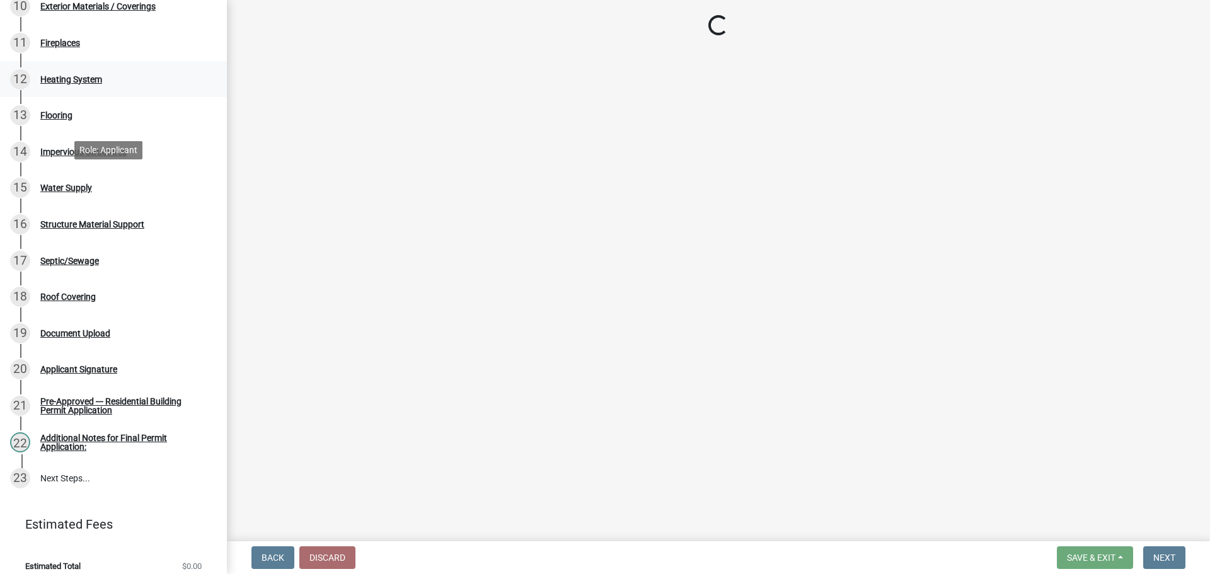
scroll to position [504, 0]
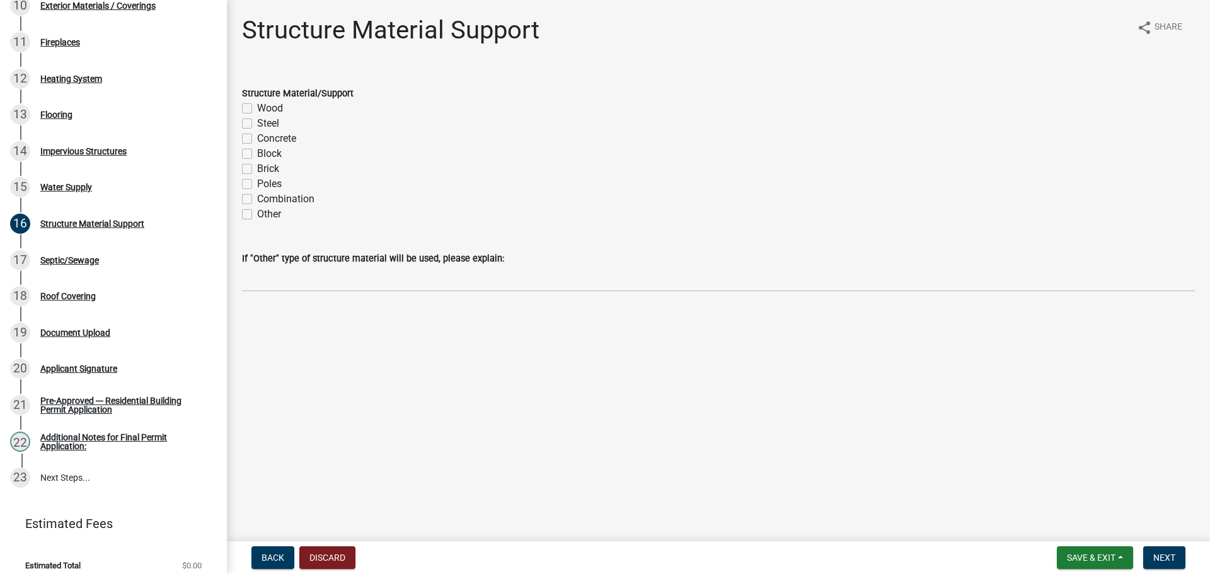
click at [257, 139] on label "Concrete" at bounding box center [276, 138] width 39 height 15
click at [257, 139] on input "Concrete" at bounding box center [261, 135] width 8 height 8
checkbox input "true"
checkbox input "false"
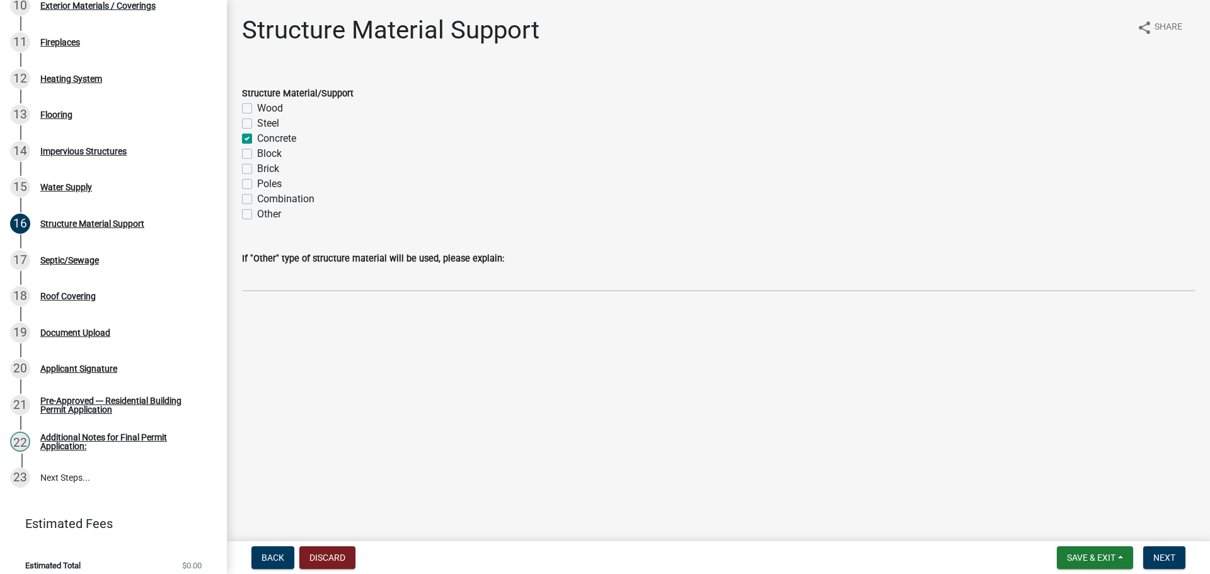
checkbox input "true"
checkbox input "false"
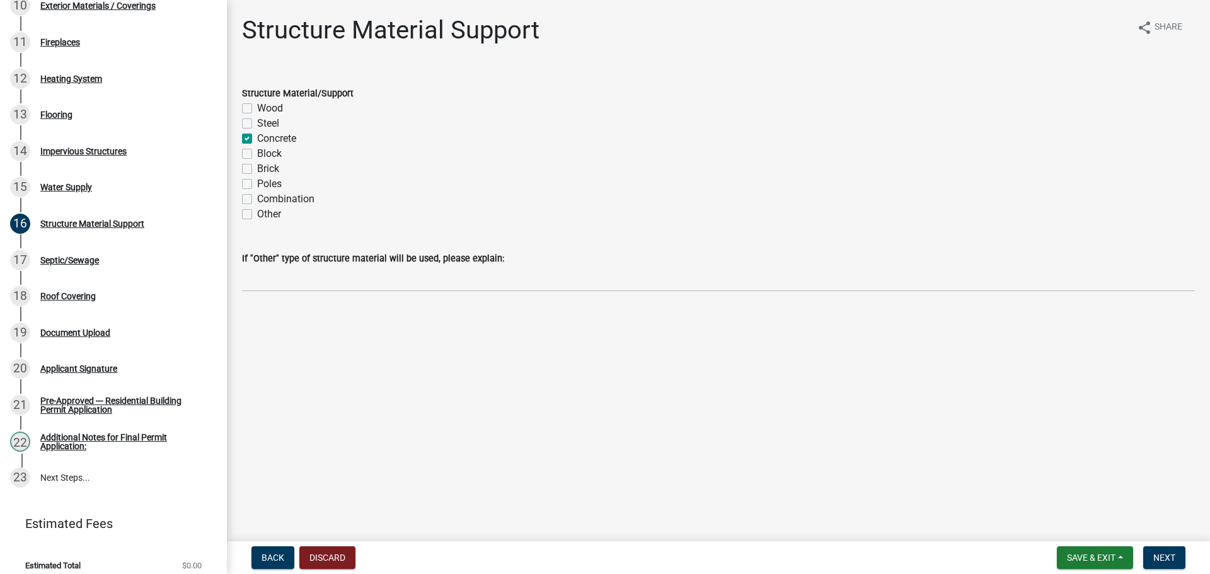
checkbox input "false"
click at [257, 124] on label "Steel" at bounding box center [268, 123] width 22 height 15
click at [257, 124] on input "Steel" at bounding box center [261, 120] width 8 height 8
checkbox input "true"
checkbox input "false"
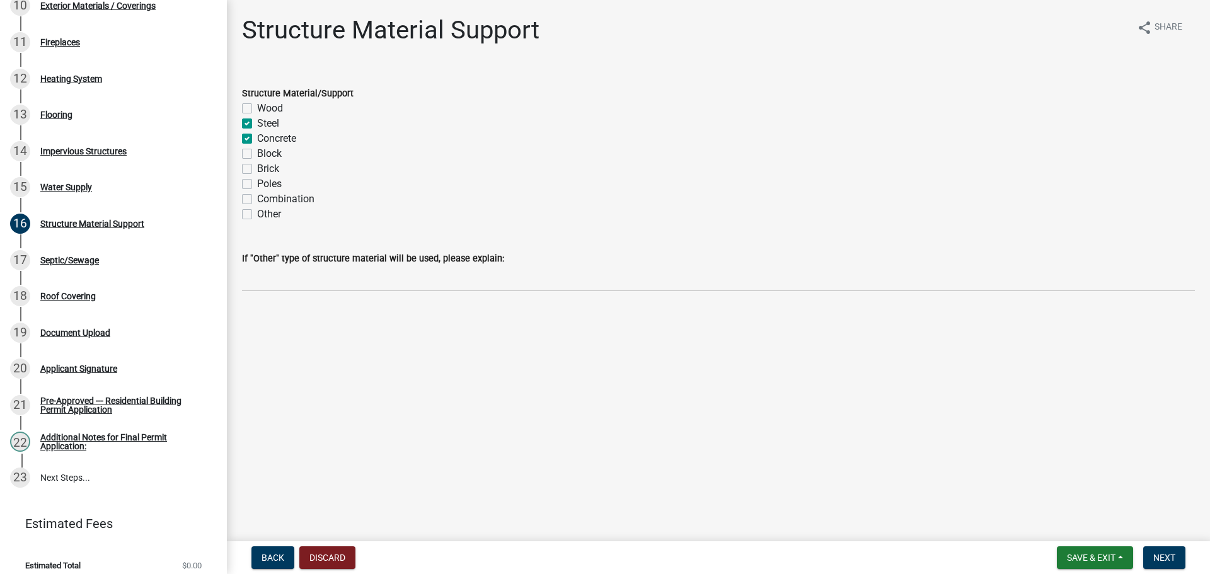
checkbox input "true"
checkbox input "false"
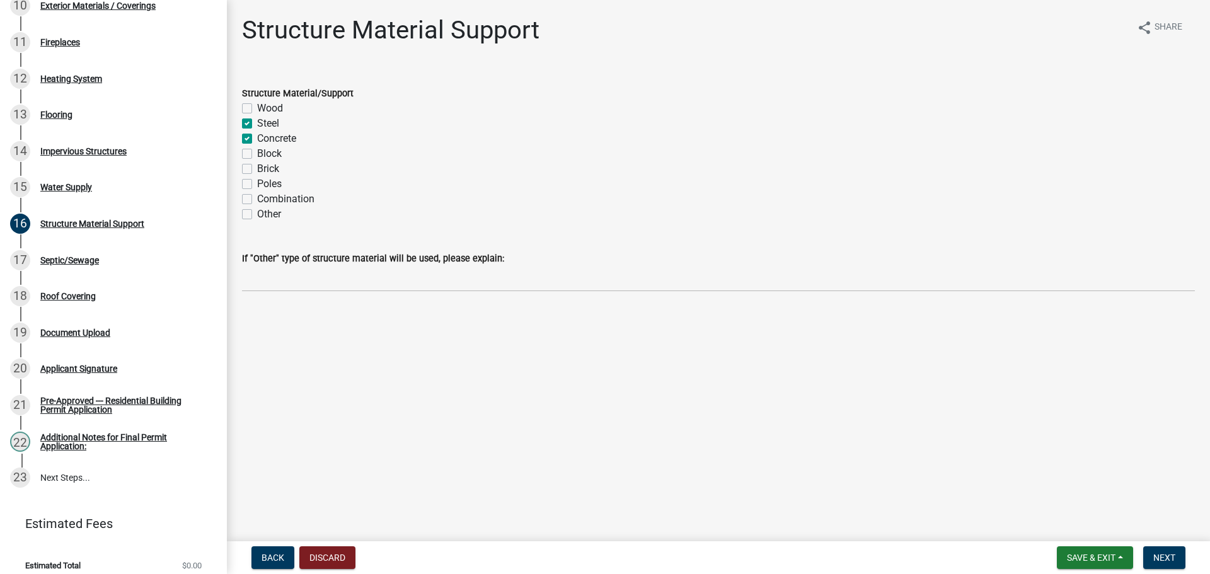
checkbox input "false"
click at [257, 107] on label "Wood" at bounding box center [270, 108] width 26 height 15
click at [257, 107] on input "Wood" at bounding box center [261, 105] width 8 height 8
checkbox input "true"
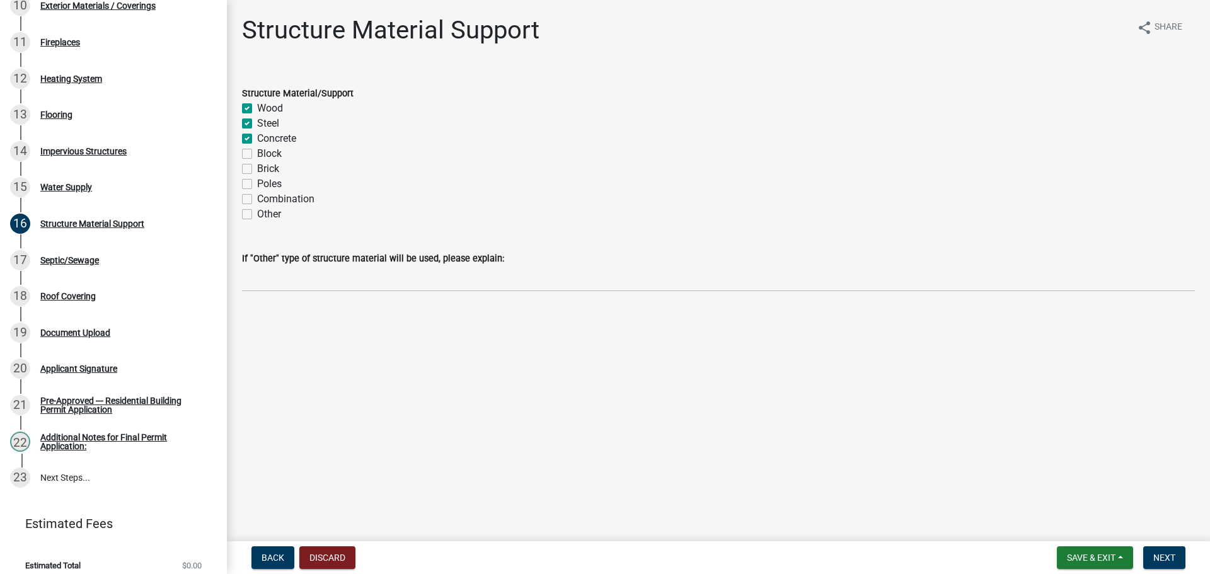
checkbox input "true"
checkbox input "false"
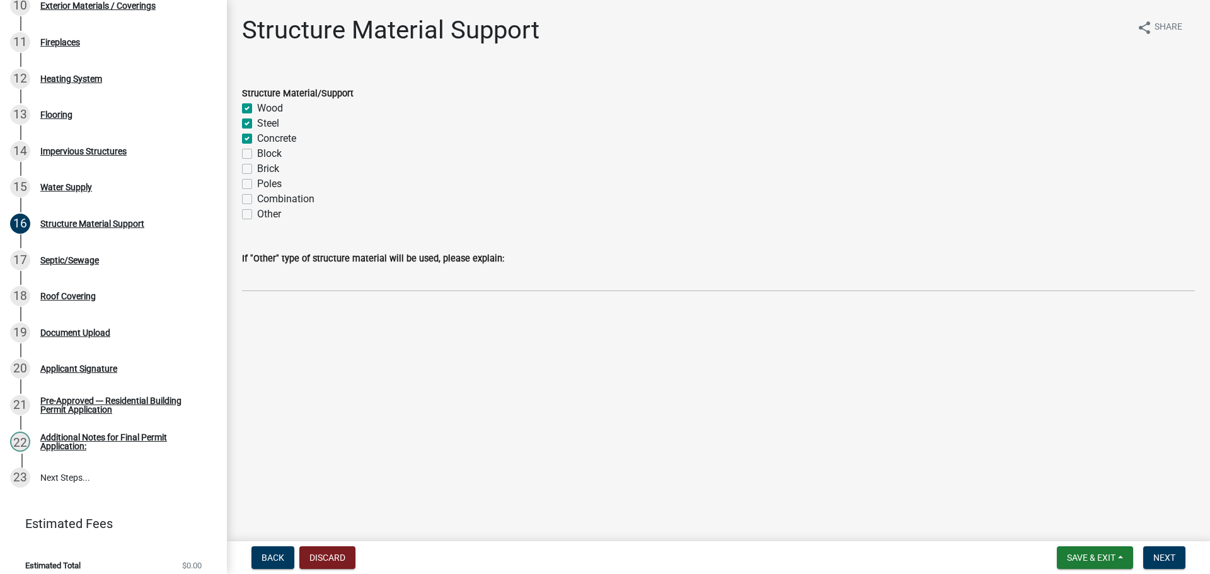
checkbox input "false"
click at [1160, 557] on span "Next" at bounding box center [1165, 558] width 22 height 10
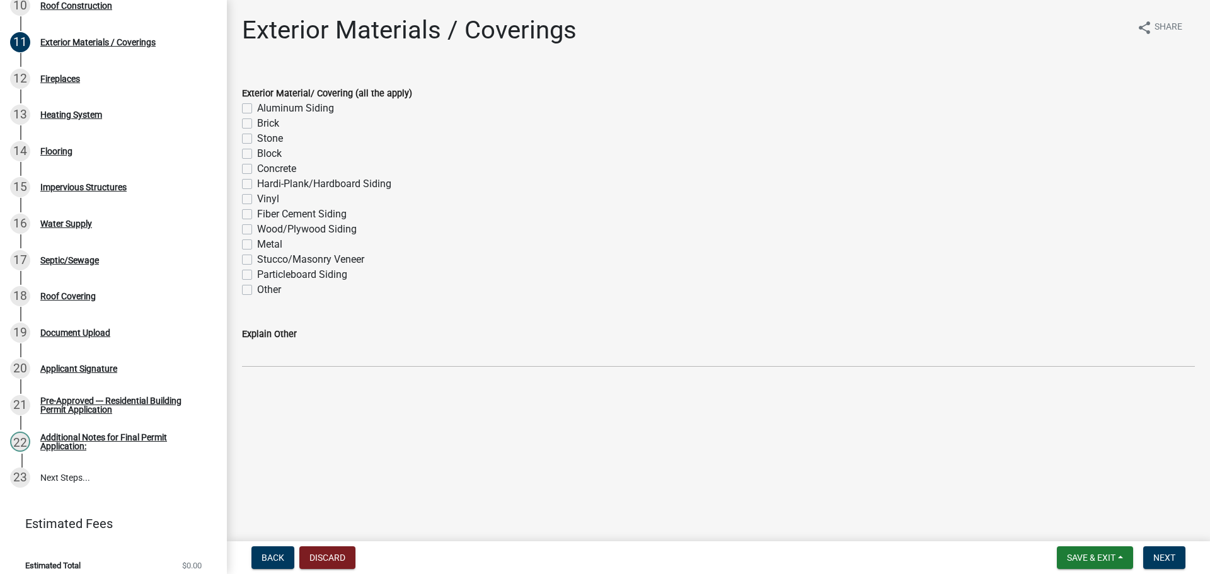
click at [257, 243] on label "Metal" at bounding box center [269, 244] width 25 height 15
click at [257, 243] on input "Metal" at bounding box center [261, 241] width 8 height 8
checkbox input "true"
checkbox input "false"
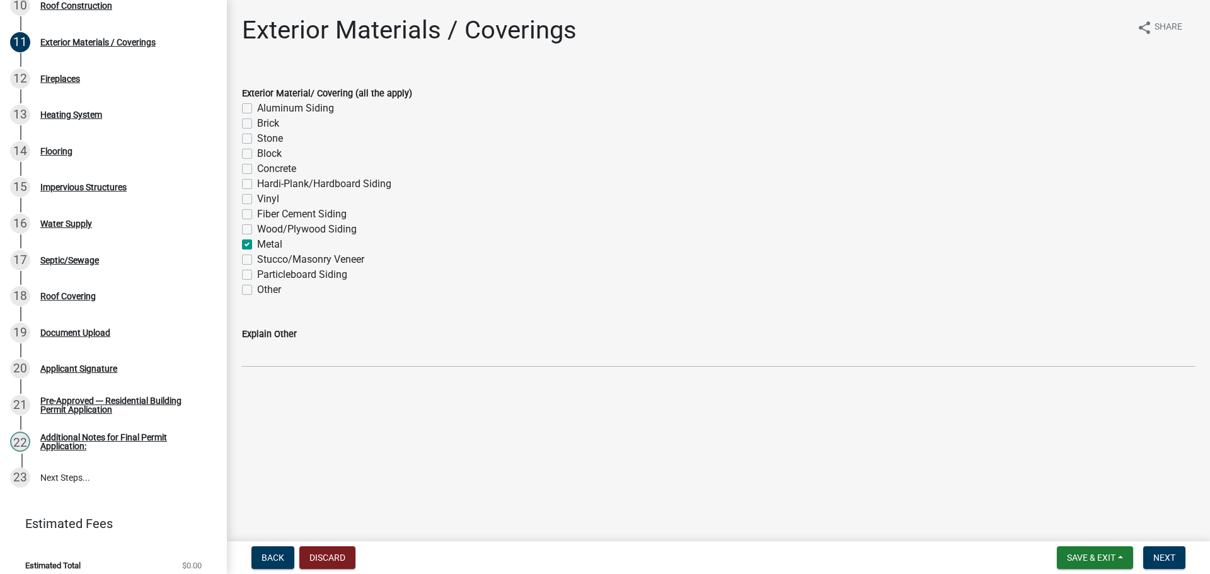
checkbox input "false"
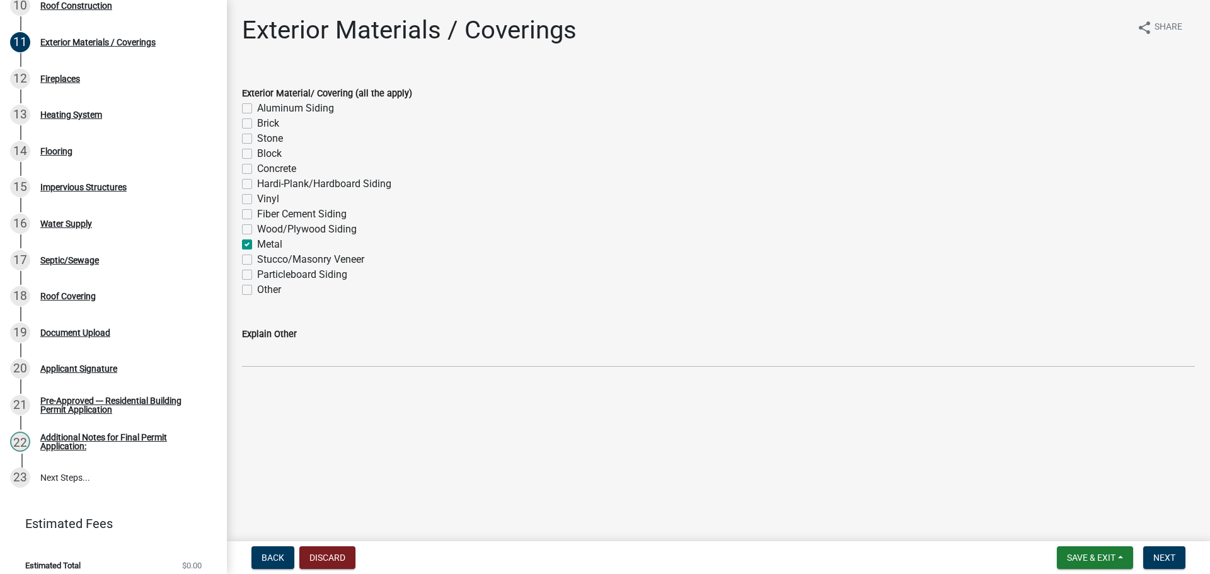
checkbox input "false"
checkbox input "true"
checkbox input "false"
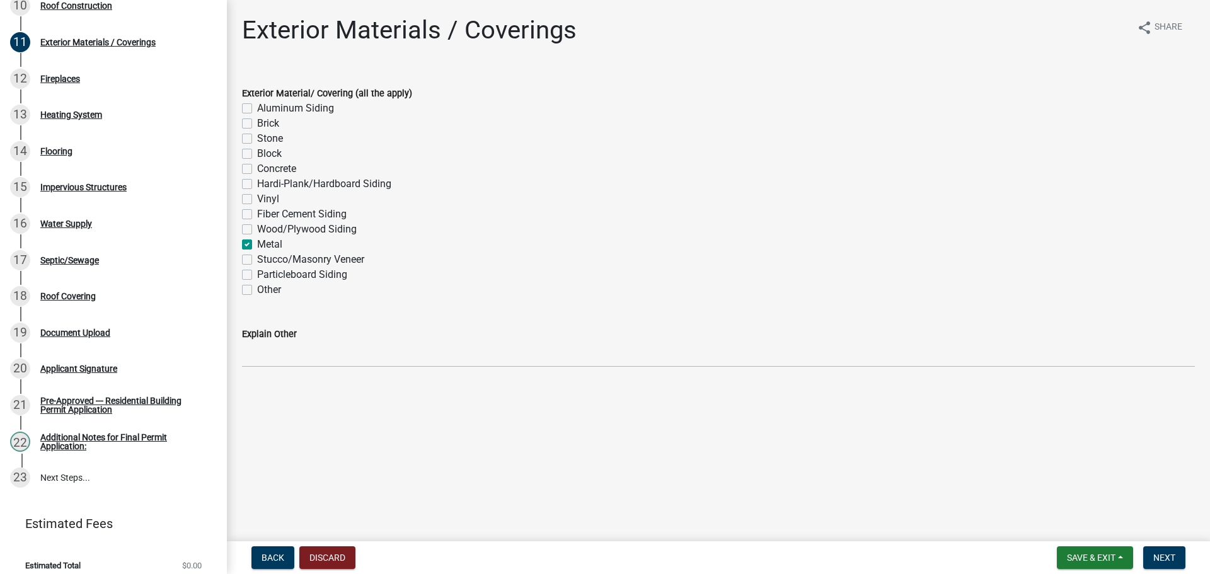
checkbox input "false"
click at [1155, 550] on button "Next" at bounding box center [1164, 558] width 42 height 23
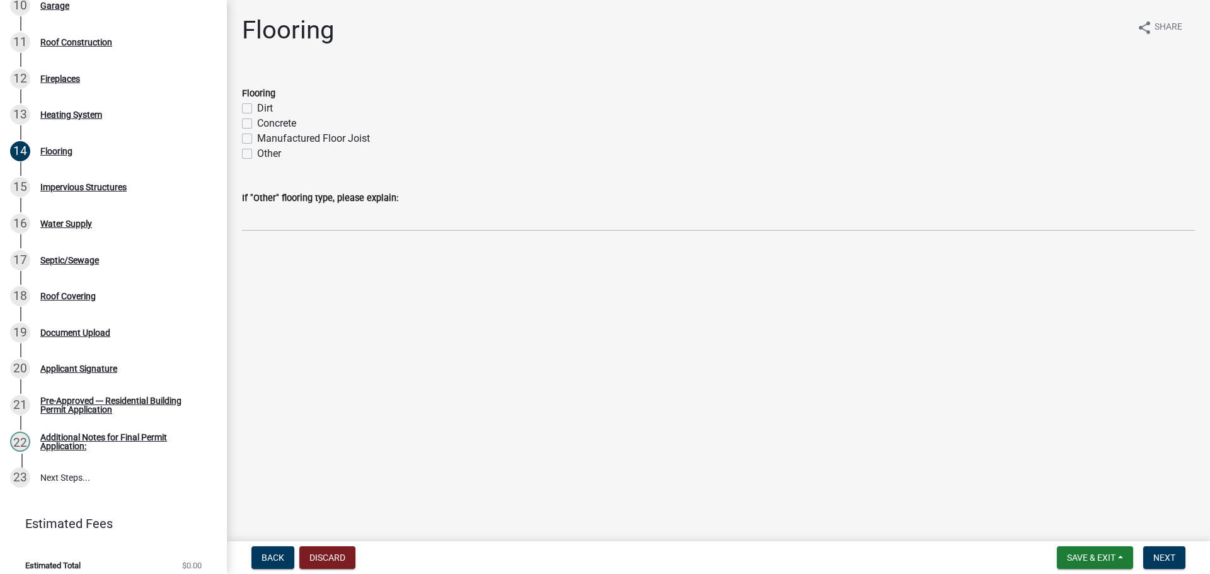
click at [257, 120] on label "Concrete" at bounding box center [276, 123] width 39 height 15
click at [257, 120] on input "Concrete" at bounding box center [261, 120] width 8 height 8
checkbox input "true"
checkbox input "false"
checkbox input "true"
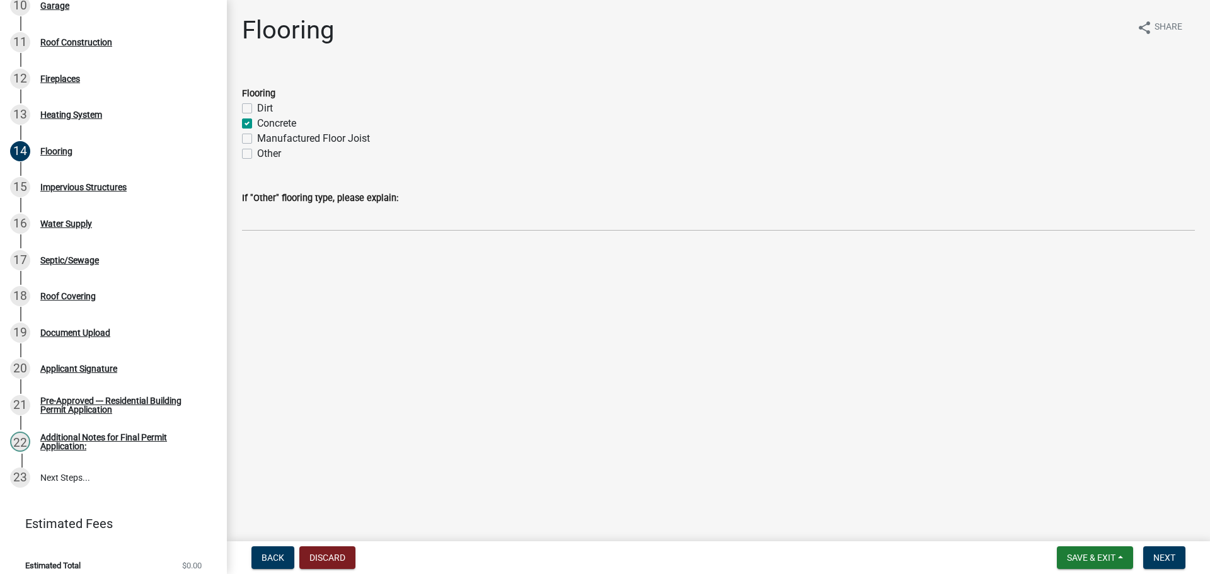
checkbox input "false"
click at [1172, 560] on span "Next" at bounding box center [1165, 558] width 22 height 10
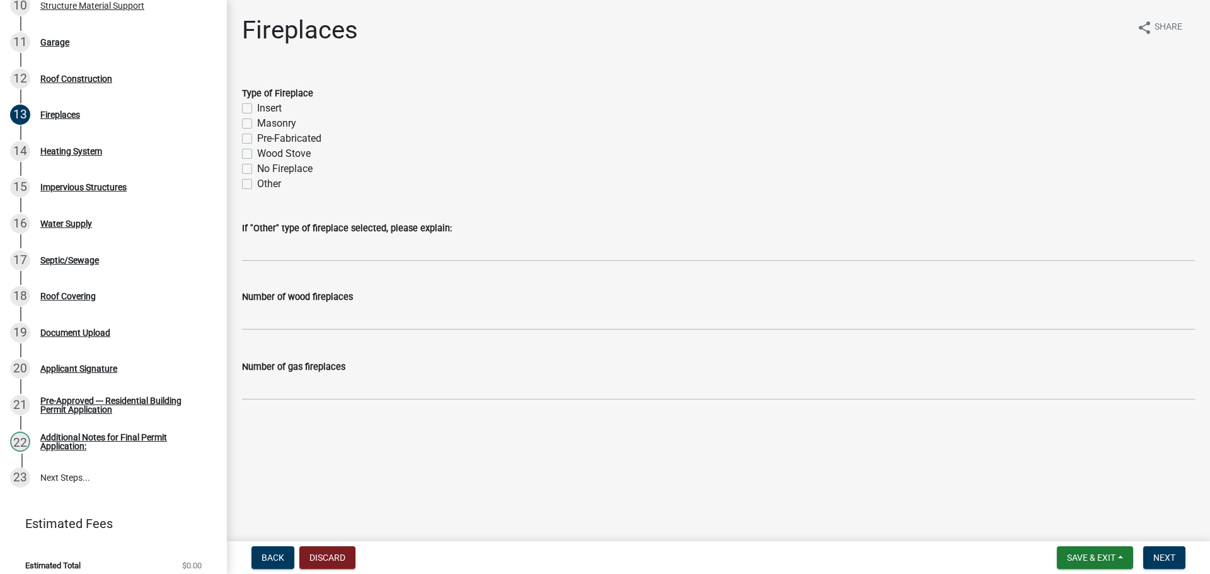
click at [257, 170] on label "No Fireplace" at bounding box center [284, 168] width 55 height 15
click at [257, 170] on input "No Fireplace" at bounding box center [261, 165] width 8 height 8
checkbox input "true"
checkbox input "false"
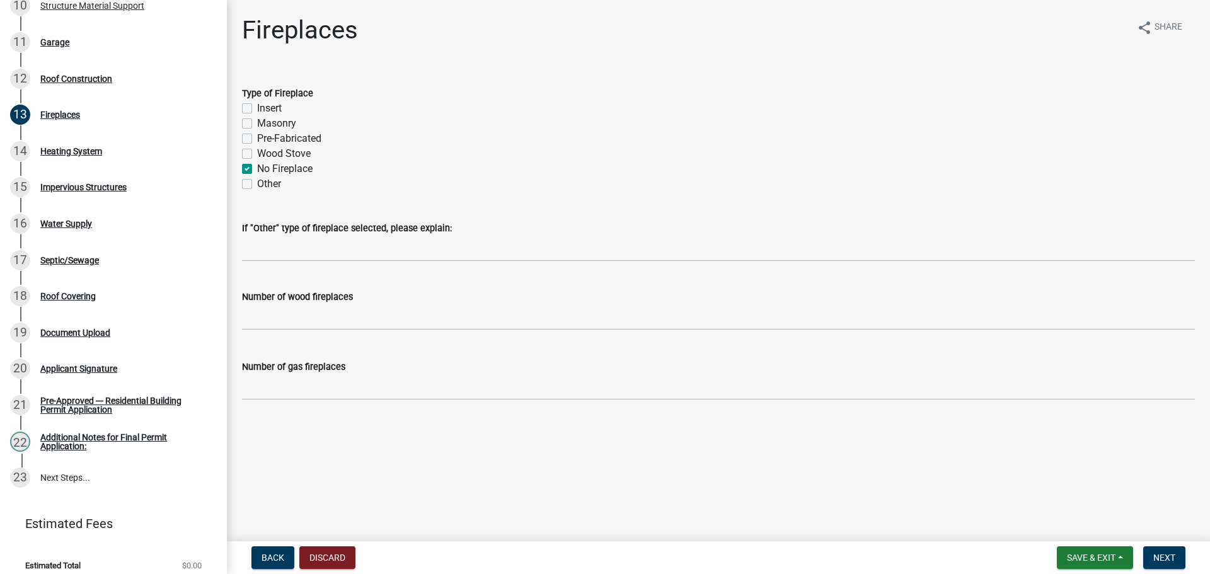
checkbox input "false"
checkbox input "true"
checkbox input "false"
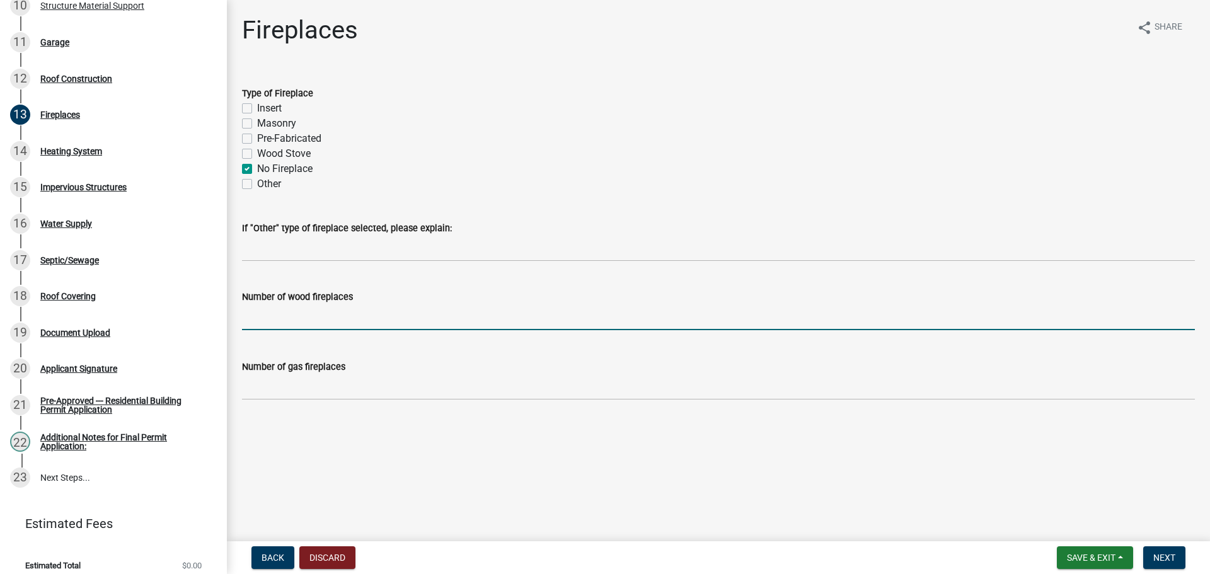
click at [330, 318] on input "text" at bounding box center [718, 317] width 953 height 26
type input "0"
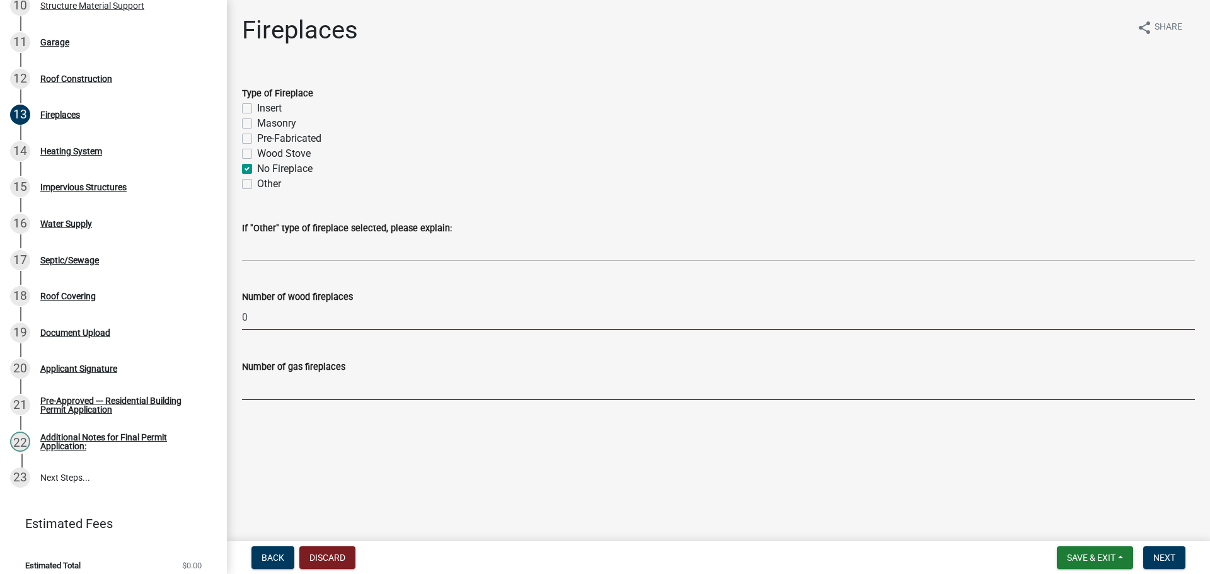
click at [273, 393] on input "text" at bounding box center [718, 387] width 953 height 26
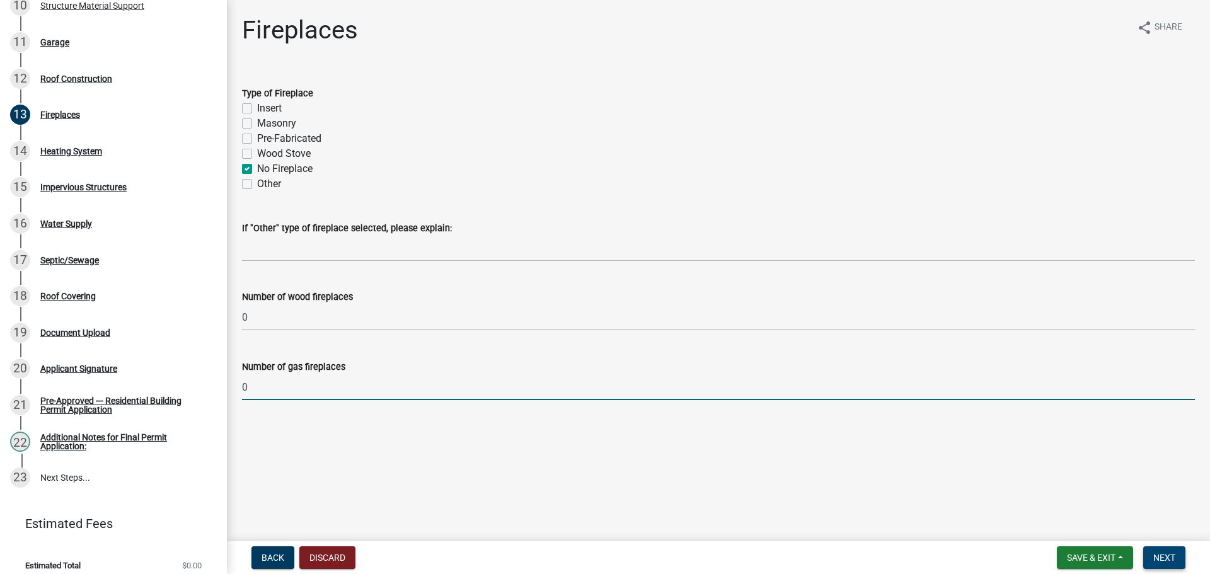
type input "0"
click at [1165, 555] on span "Next" at bounding box center [1165, 558] width 22 height 10
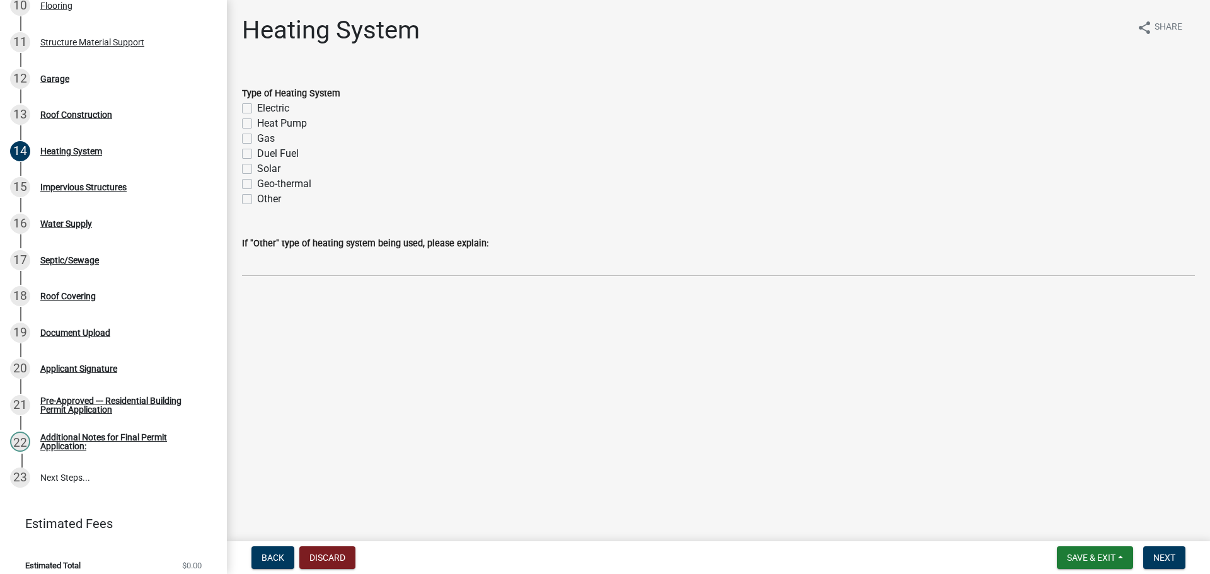
click at [257, 199] on label "Other" at bounding box center [269, 199] width 24 height 15
click at [257, 199] on input "Other" at bounding box center [261, 196] width 8 height 8
checkbox input "true"
checkbox input "false"
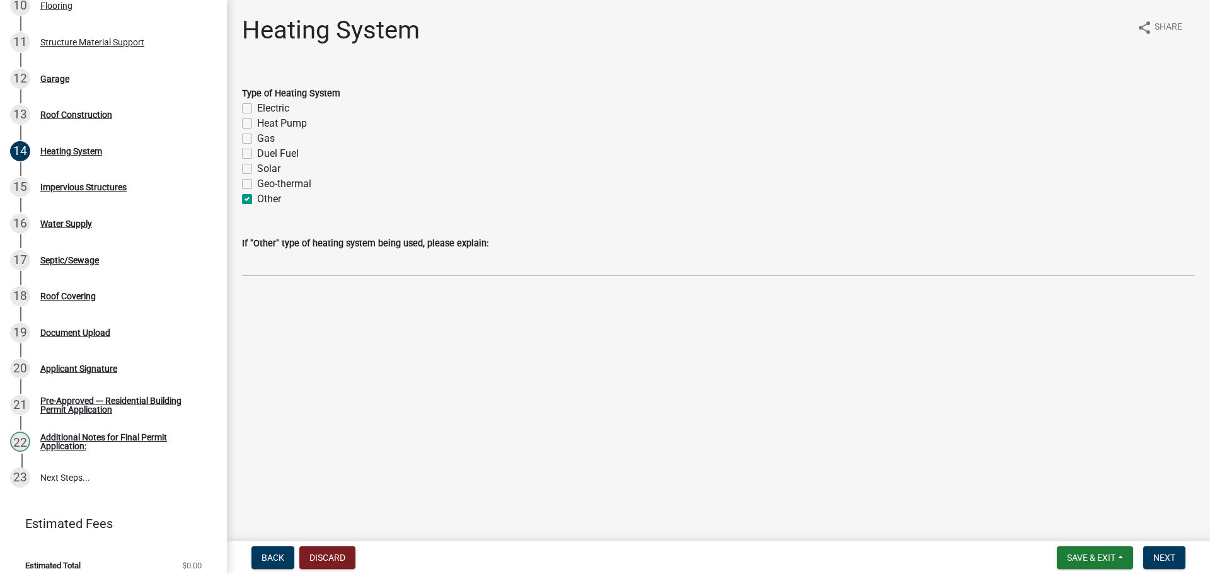
checkbox input "false"
checkbox input "true"
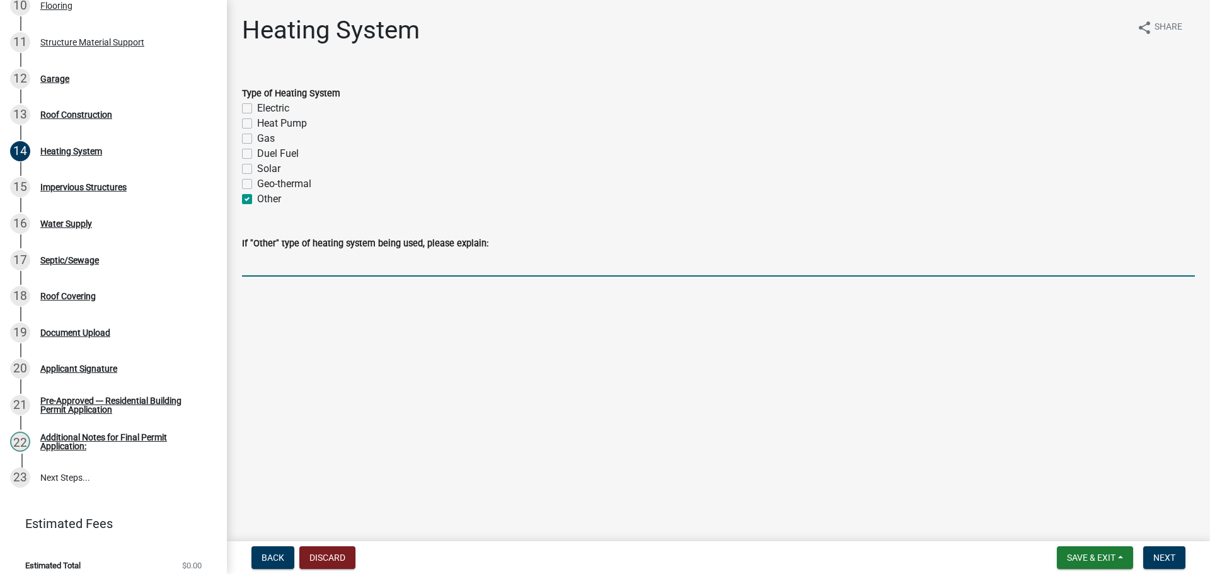
click at [272, 253] on input "If "Other" type of heating system being used, please explain:" at bounding box center [718, 264] width 953 height 26
type input "No heating system"
click at [1164, 554] on span "Next" at bounding box center [1165, 558] width 22 height 10
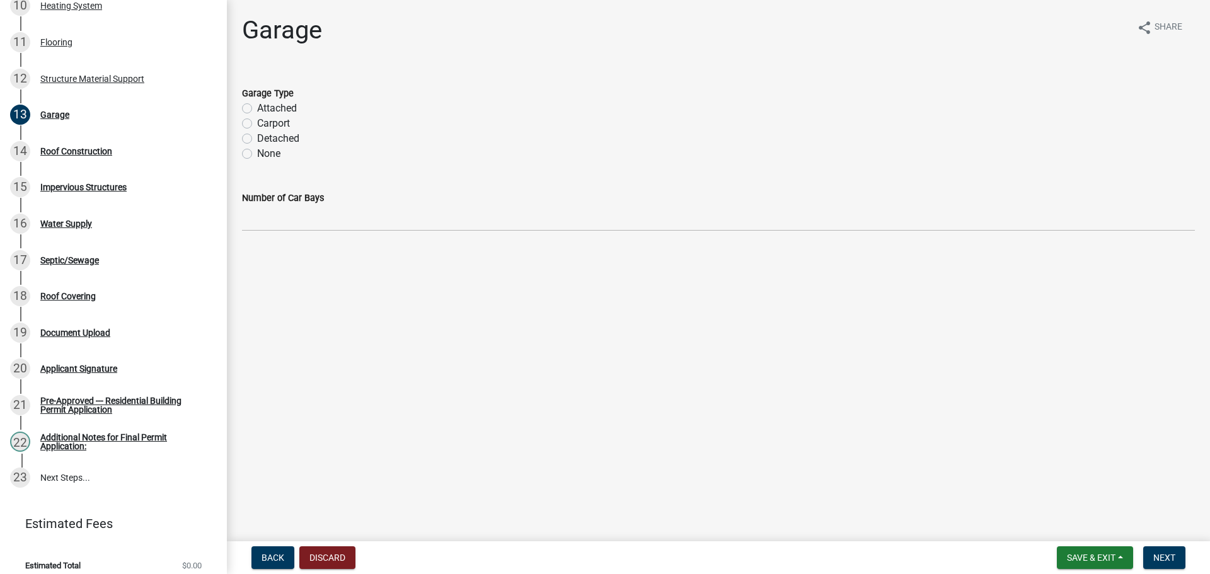
click at [257, 137] on label "Detached" at bounding box center [278, 138] width 42 height 15
click at [257, 137] on input "Detached" at bounding box center [261, 135] width 8 height 8
radio input "true"
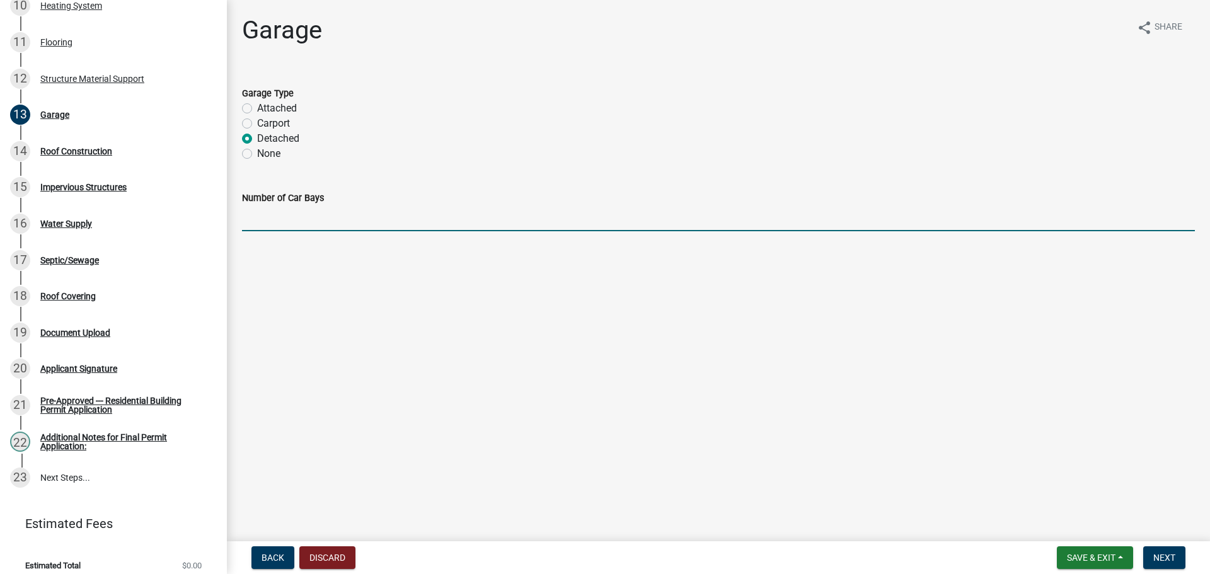
click at [303, 212] on input "text" at bounding box center [718, 218] width 953 height 26
type input "2"
click at [1169, 553] on span "Next" at bounding box center [1165, 558] width 22 height 10
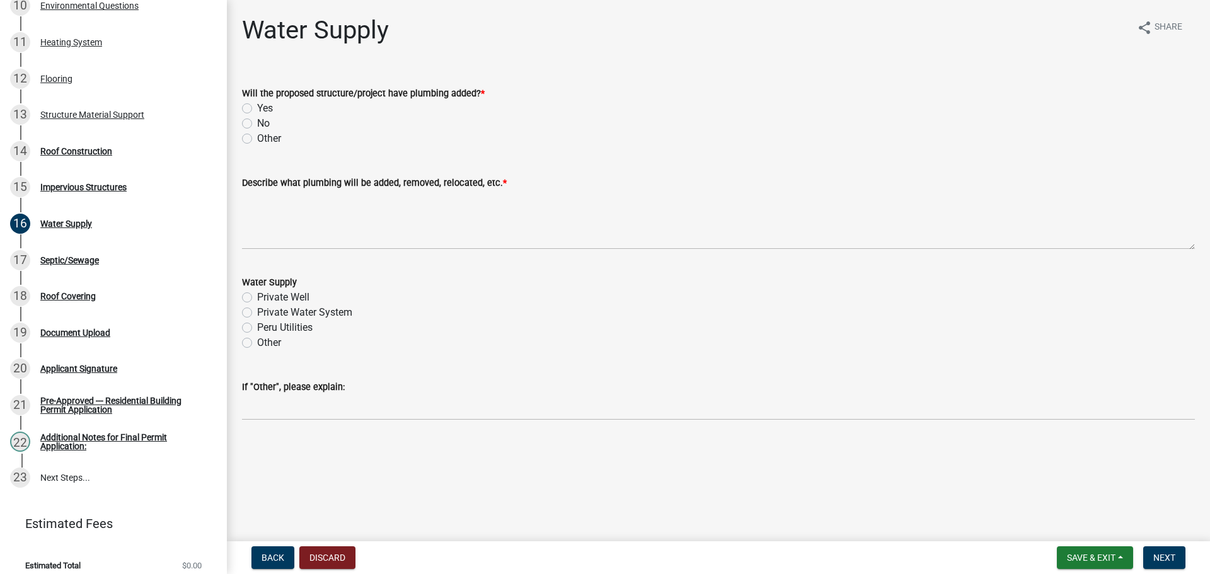
click at [257, 125] on label "No" at bounding box center [263, 123] width 13 height 15
click at [257, 124] on input "No" at bounding box center [261, 120] width 8 height 8
radio input "true"
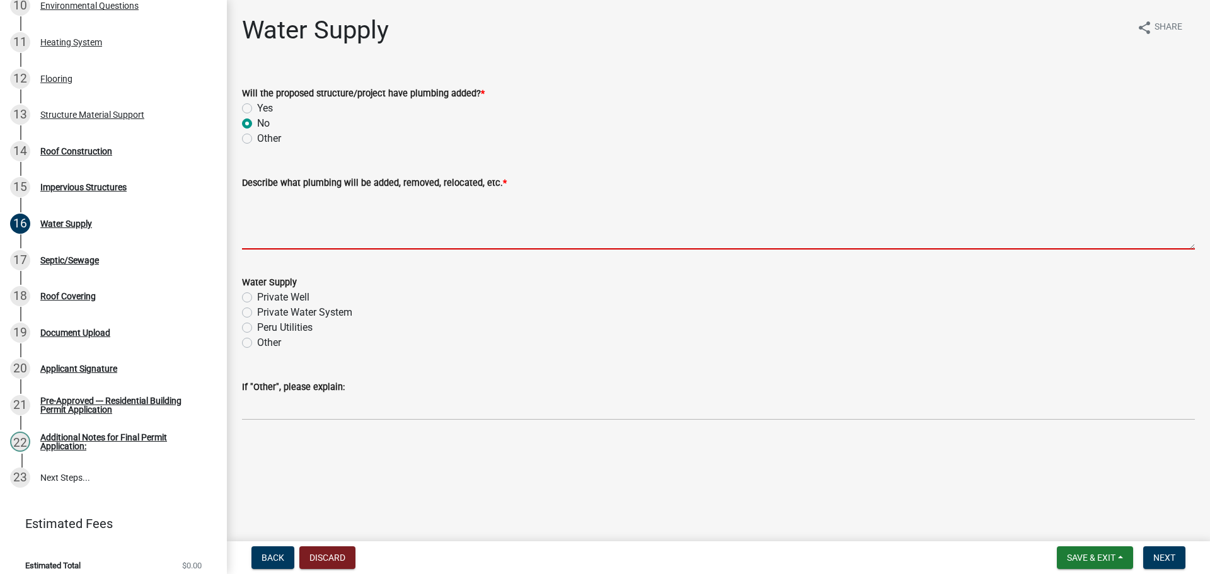
click at [251, 234] on textarea "Describe what plumbing will be added, removed, relocated, etc. *" at bounding box center [718, 219] width 953 height 59
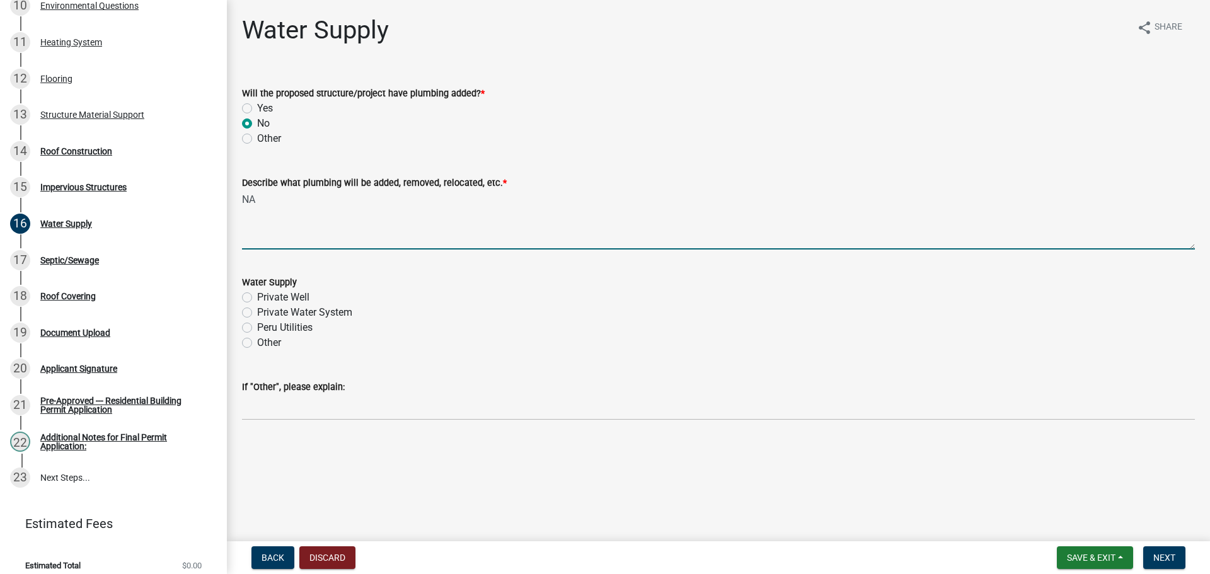
click at [267, 236] on textarea "NA" at bounding box center [718, 219] width 953 height 59
type textarea "NA"
click at [1167, 559] on span "Next" at bounding box center [1165, 558] width 22 height 10
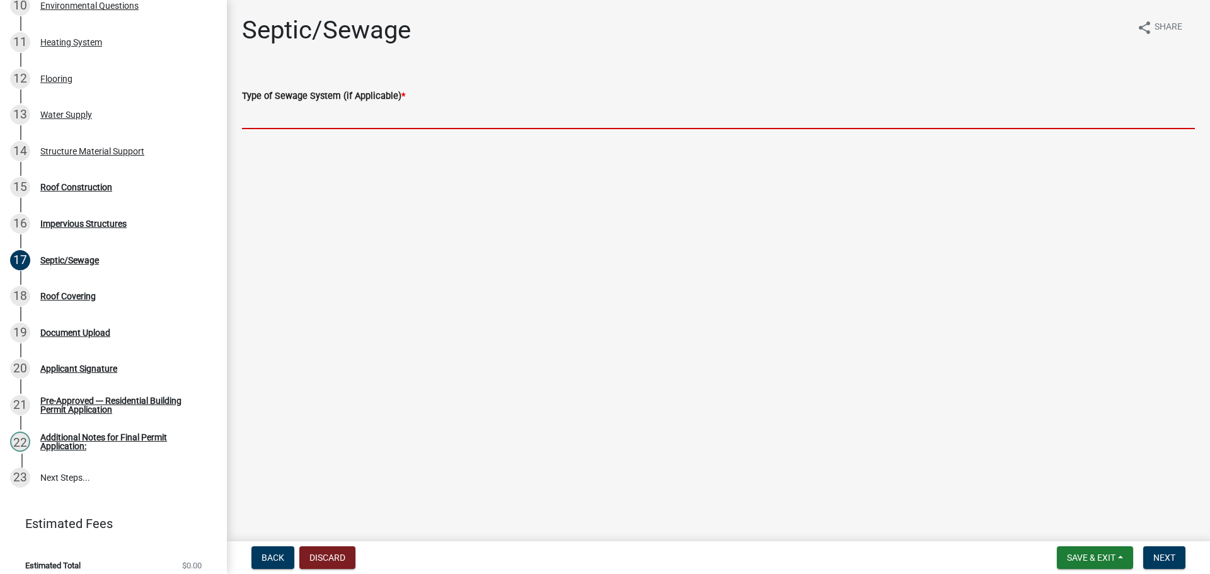
click at [350, 119] on input "Type of Sewage System (if Applicable) *" at bounding box center [718, 116] width 953 height 26
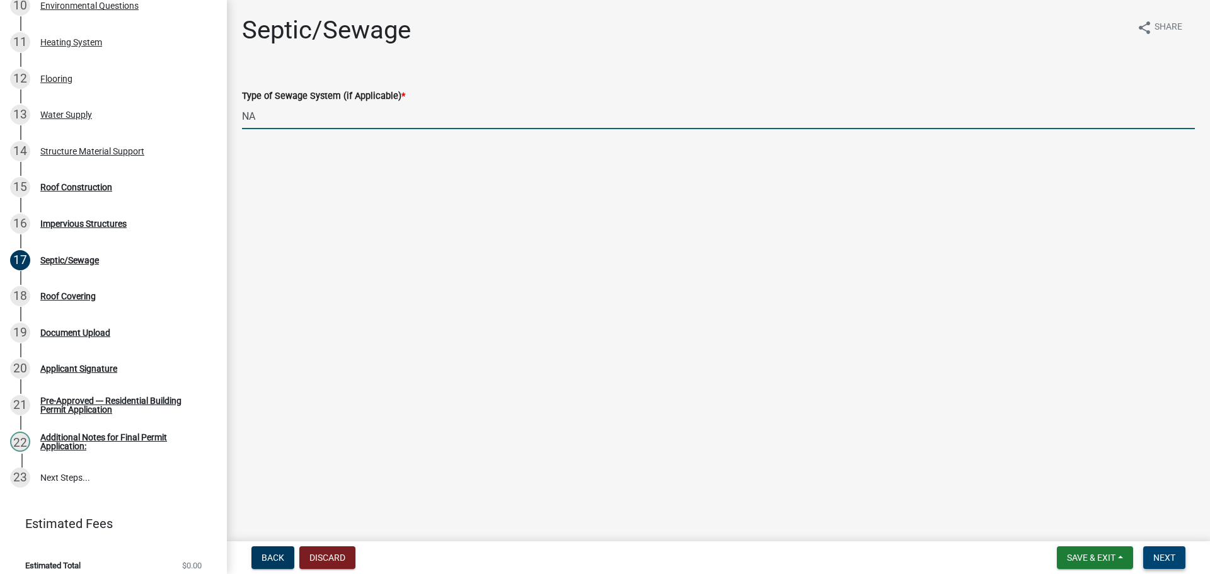
type input "NA"
click at [1172, 559] on span "Next" at bounding box center [1165, 558] width 22 height 10
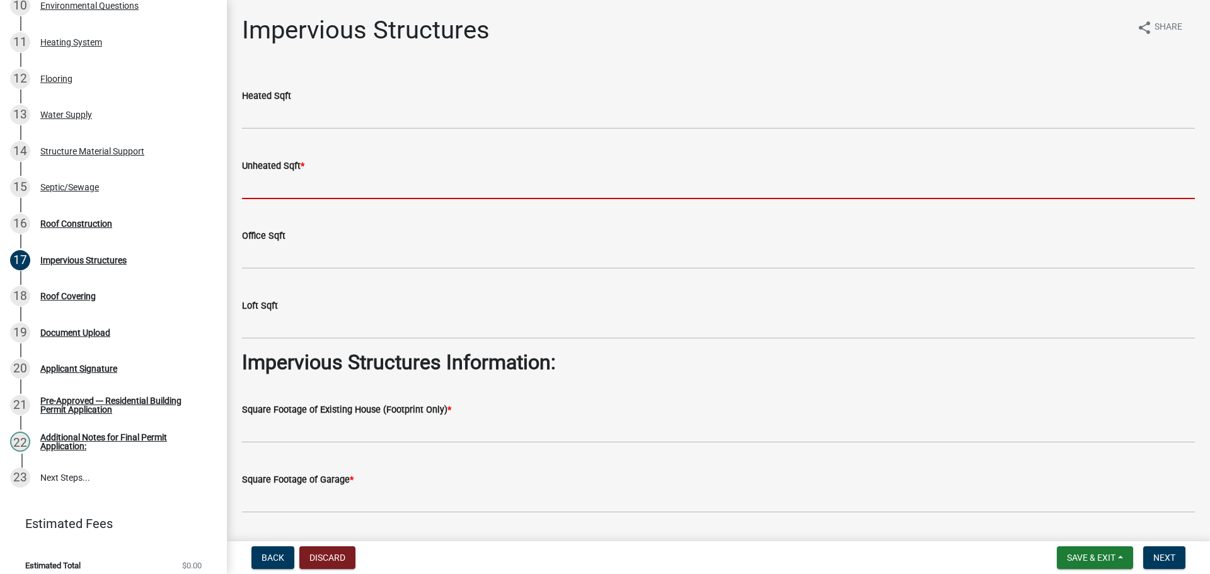
click at [320, 184] on input "text" at bounding box center [718, 186] width 953 height 26
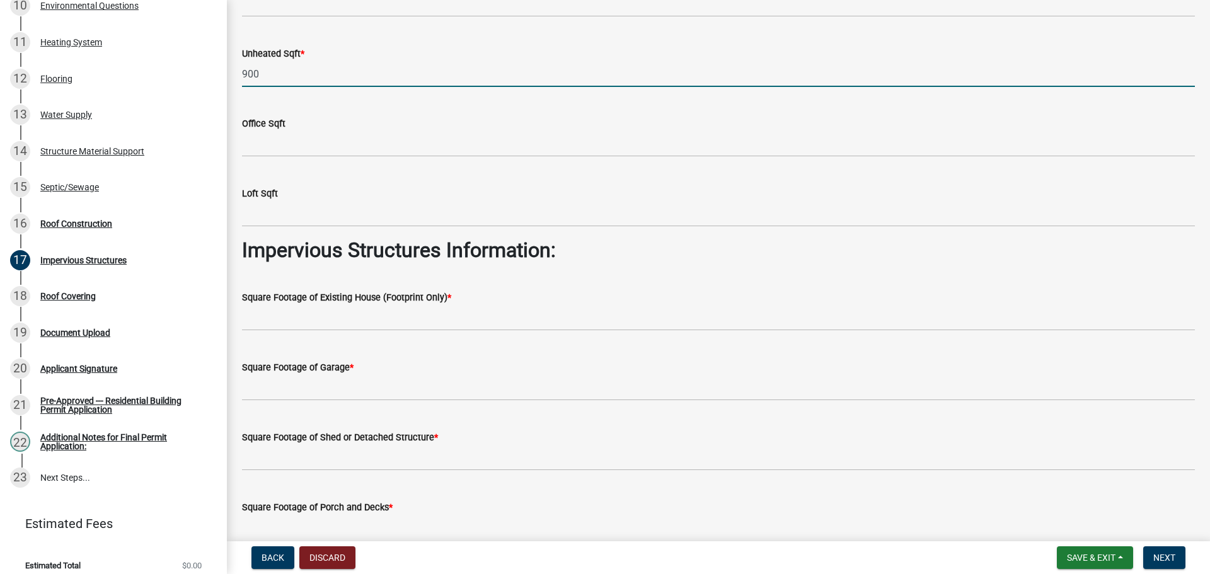
scroll to position [126, 0]
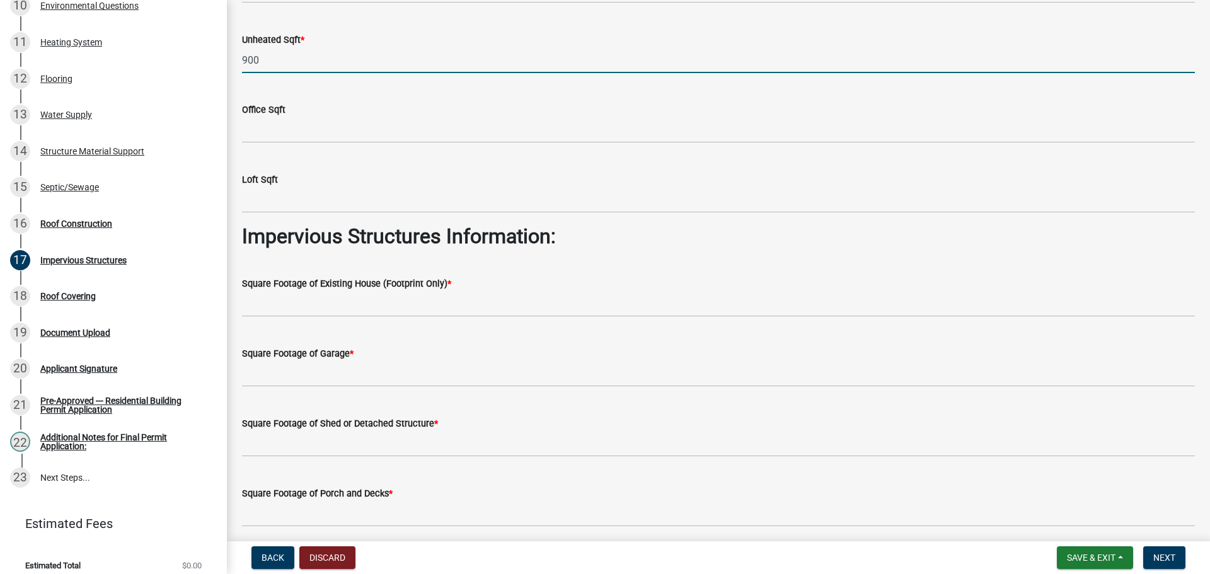
type input "900"
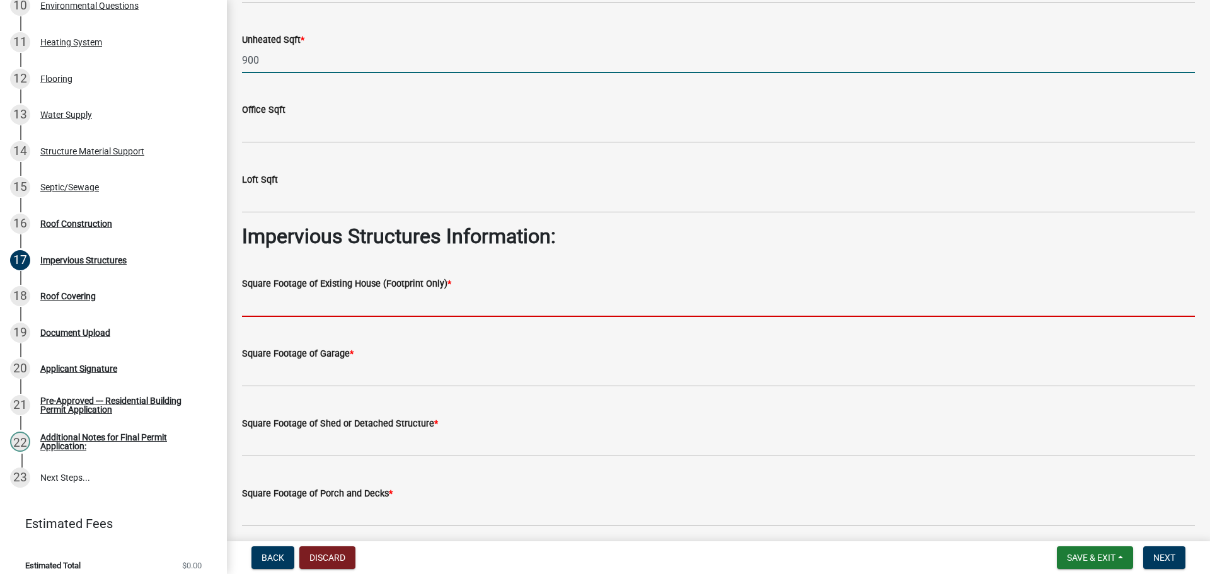
click at [355, 303] on input "text" at bounding box center [718, 304] width 953 height 26
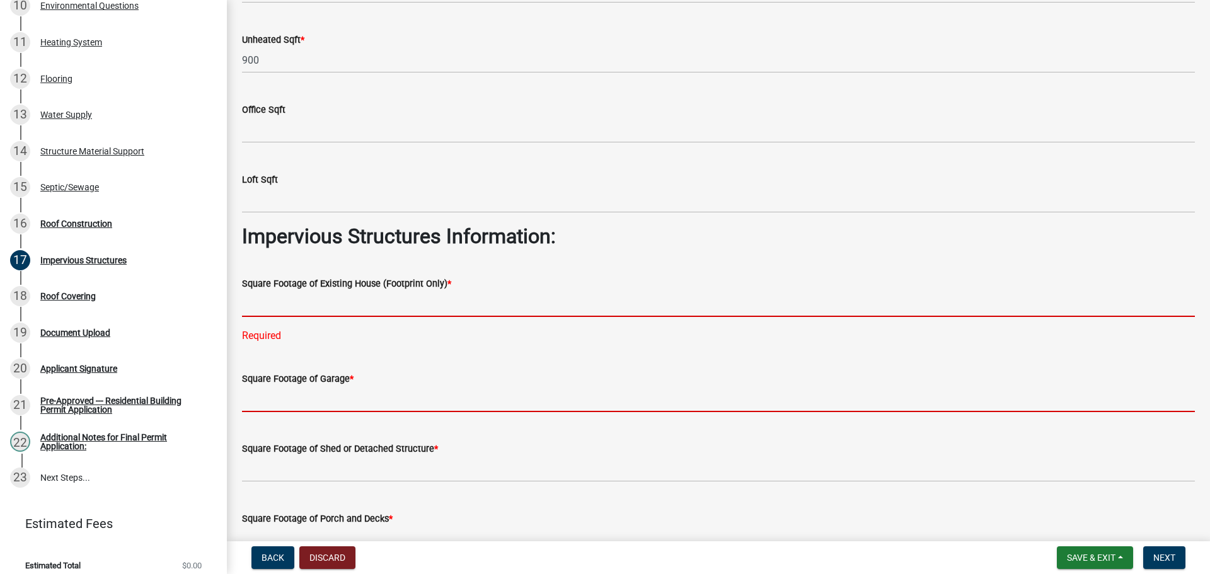
click at [328, 403] on input "text" at bounding box center [718, 399] width 953 height 26
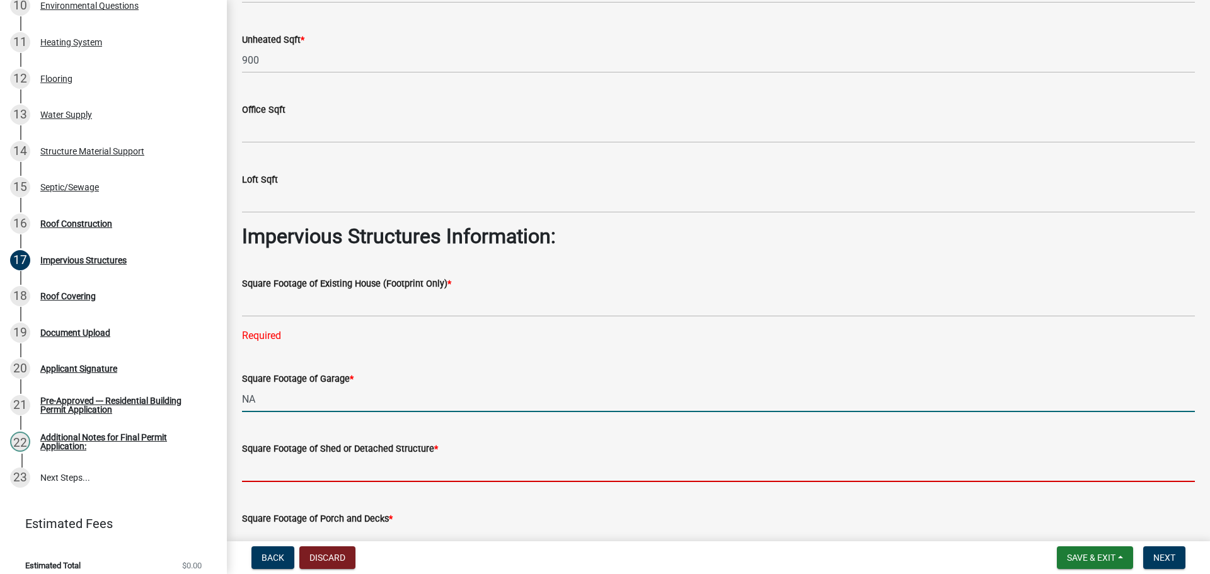
type input "0"
click at [291, 477] on input "text" at bounding box center [718, 469] width 953 height 26
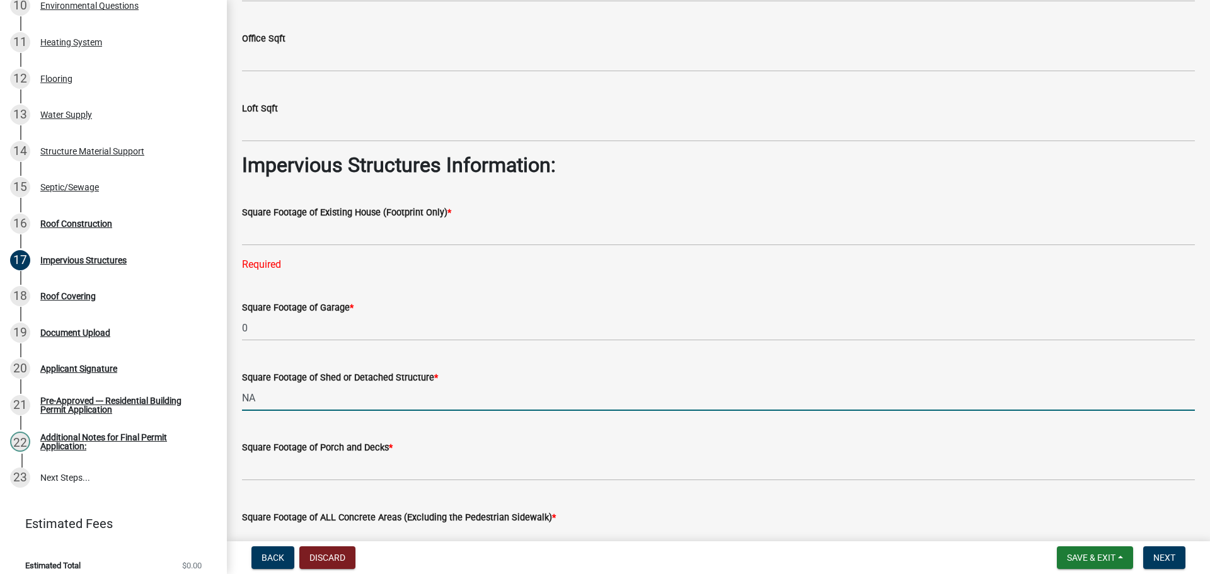
scroll to position [252, 0]
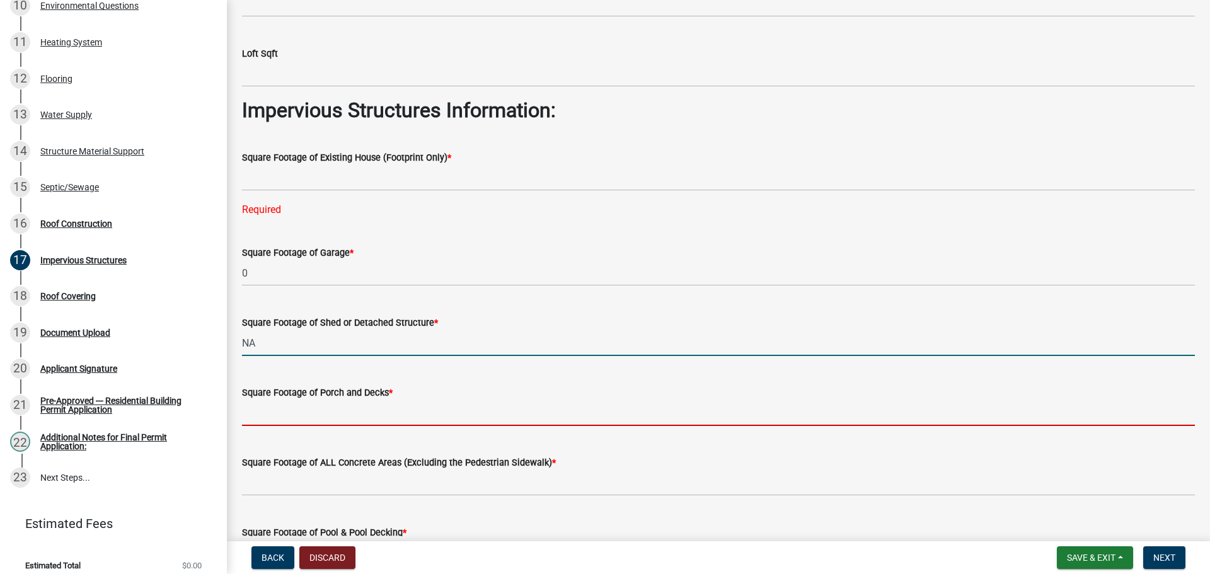
type input "0"
click at [292, 422] on input "text" at bounding box center [718, 413] width 953 height 26
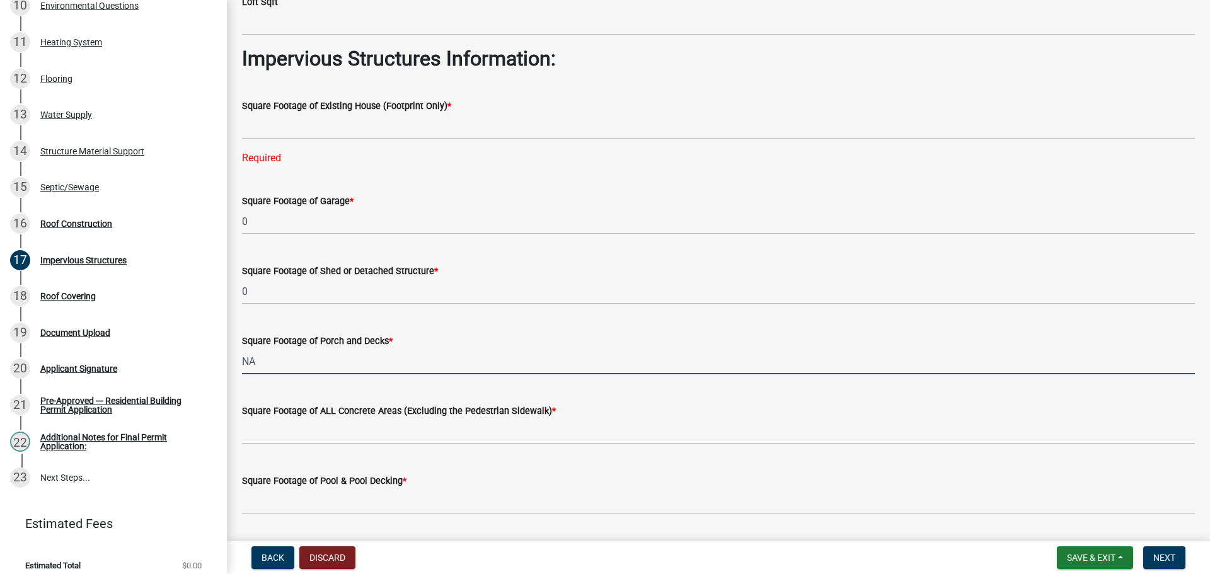
scroll to position [378, 0]
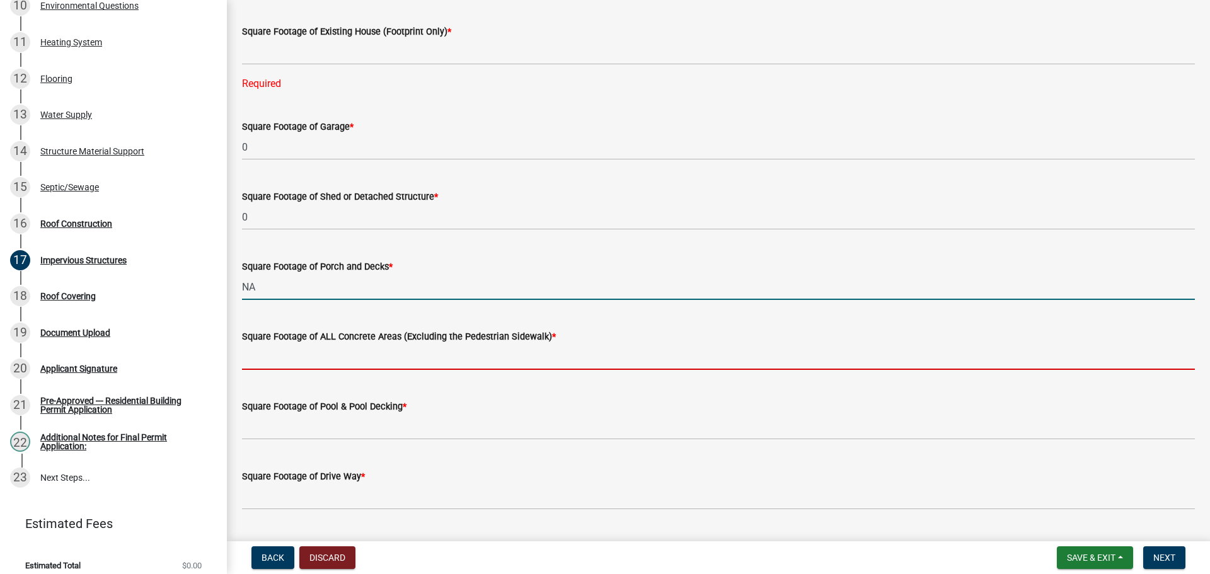
type input "0"
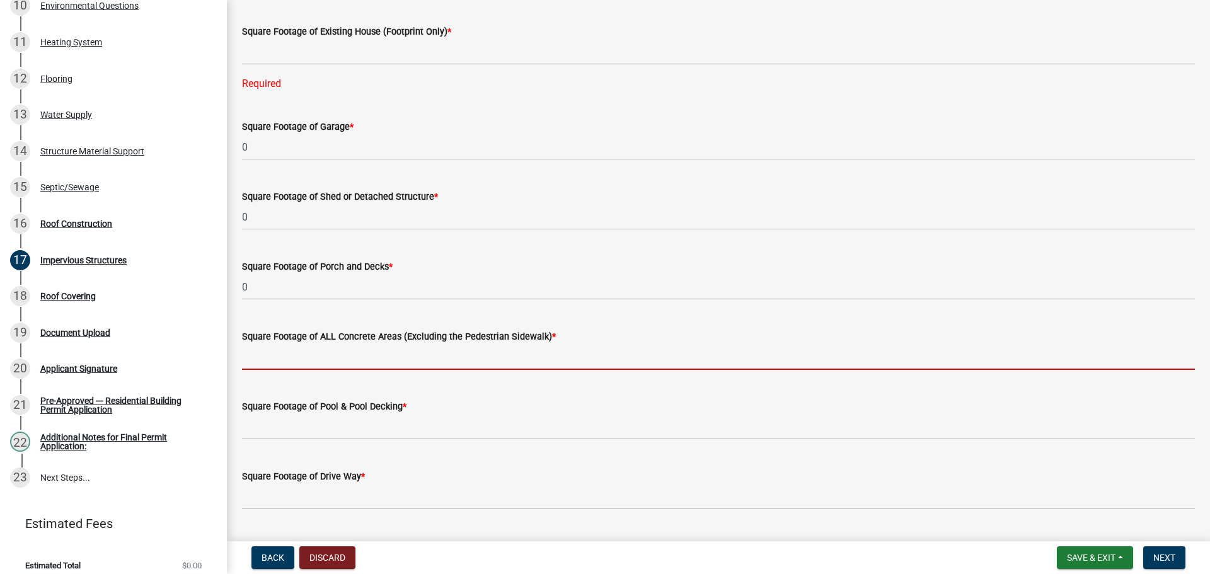
click at [267, 359] on input "text" at bounding box center [718, 357] width 953 height 26
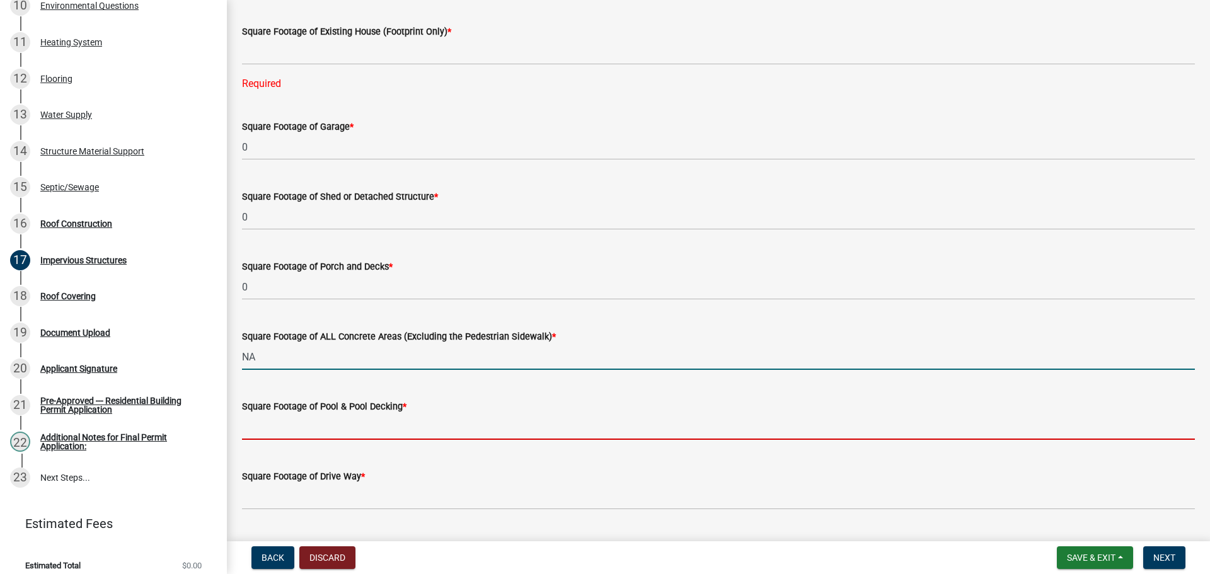
type input "0"
click at [301, 431] on input "text" at bounding box center [718, 427] width 953 height 26
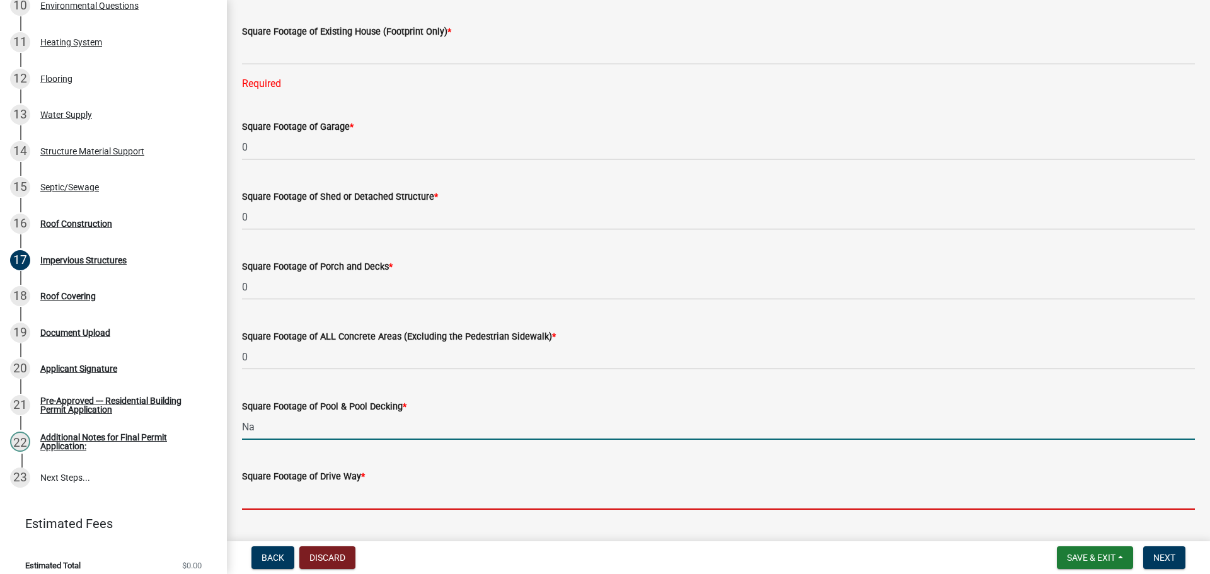
type input "0"
click at [296, 503] on input "text" at bounding box center [718, 497] width 953 height 26
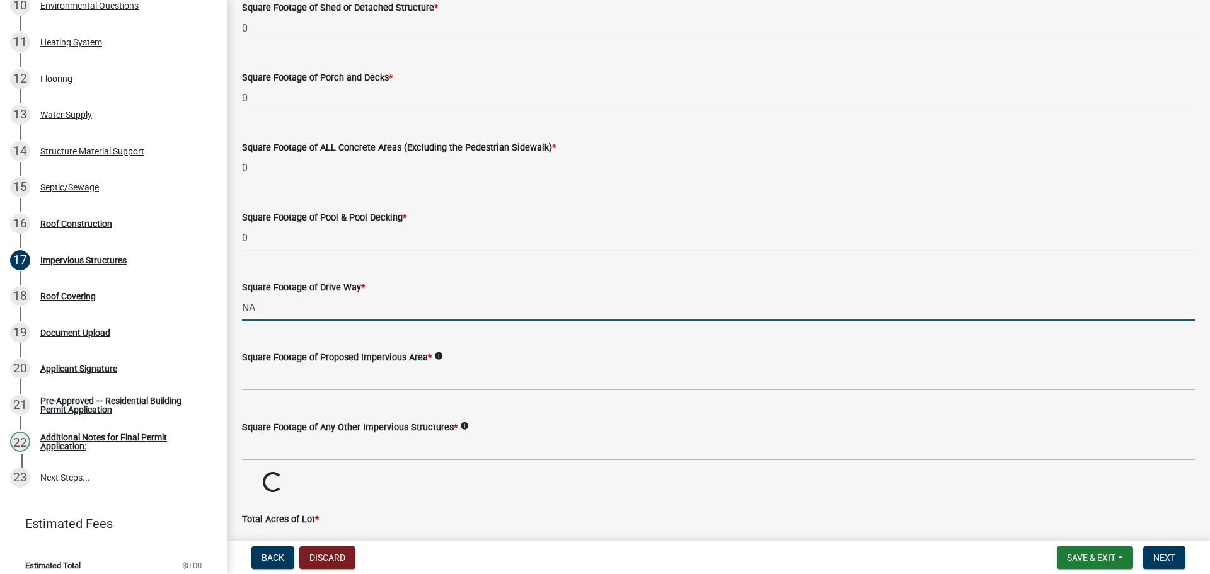
scroll to position [630, 0]
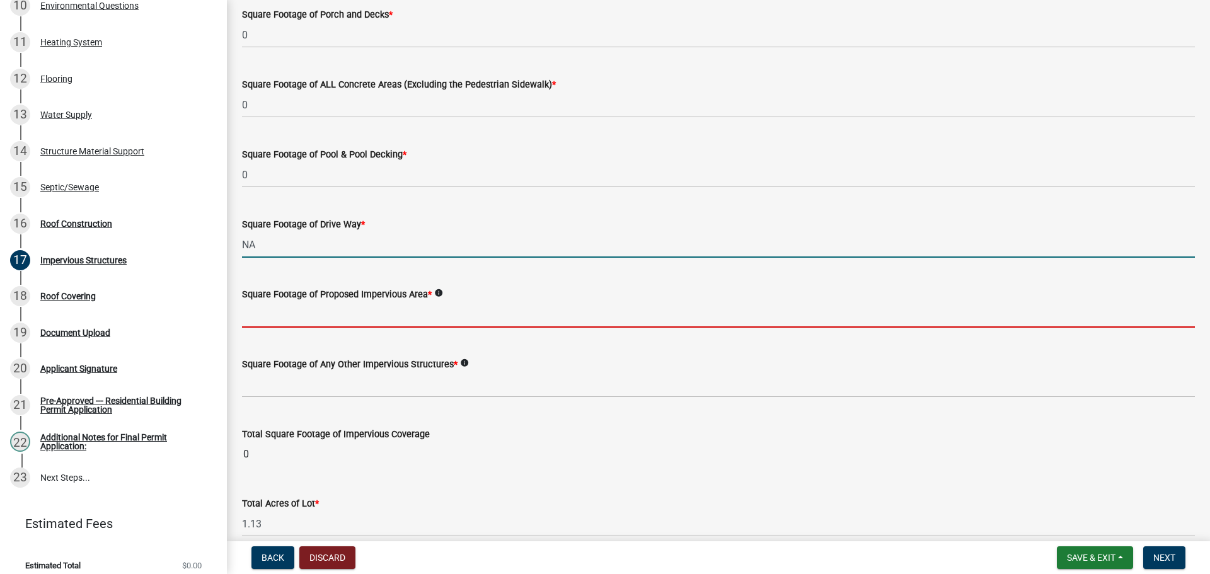
type input "0"
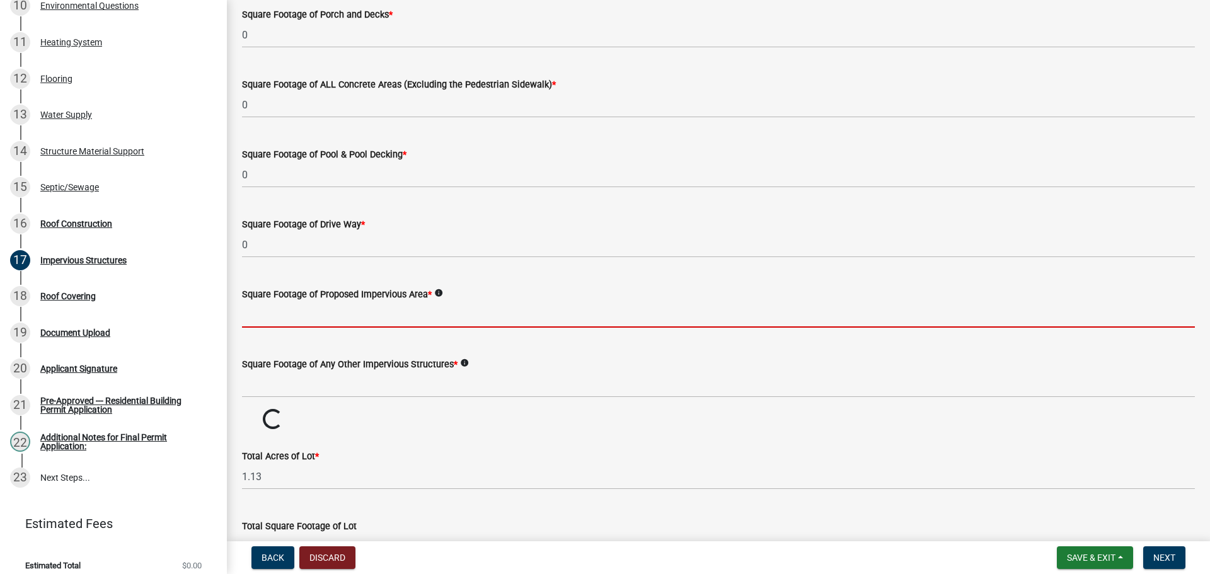
click at [305, 306] on input "text" at bounding box center [718, 315] width 953 height 26
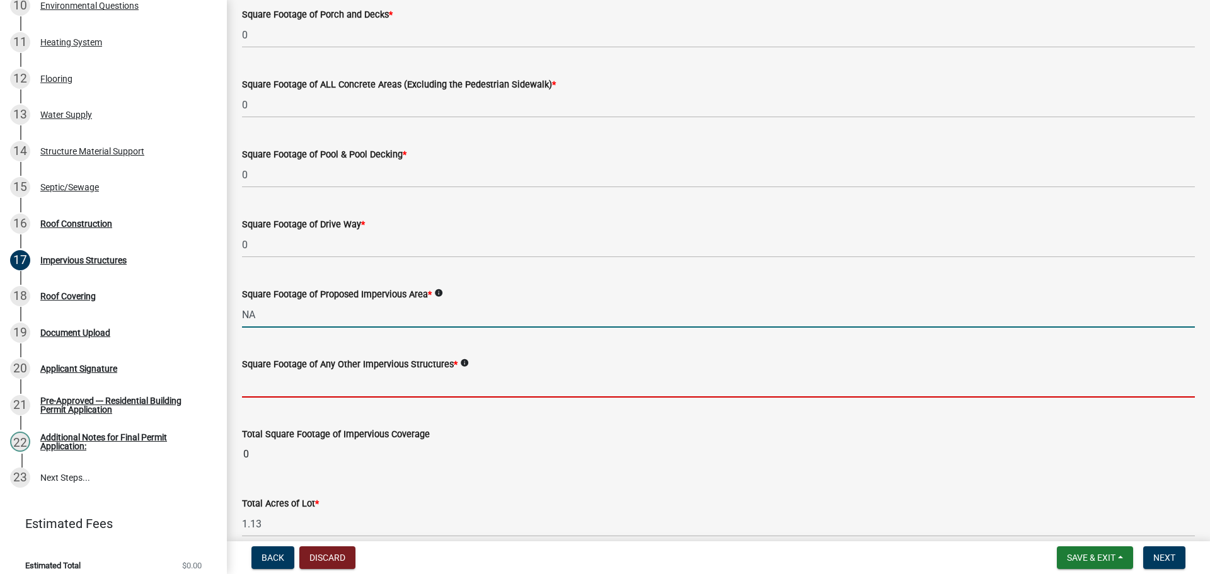
type input "0"
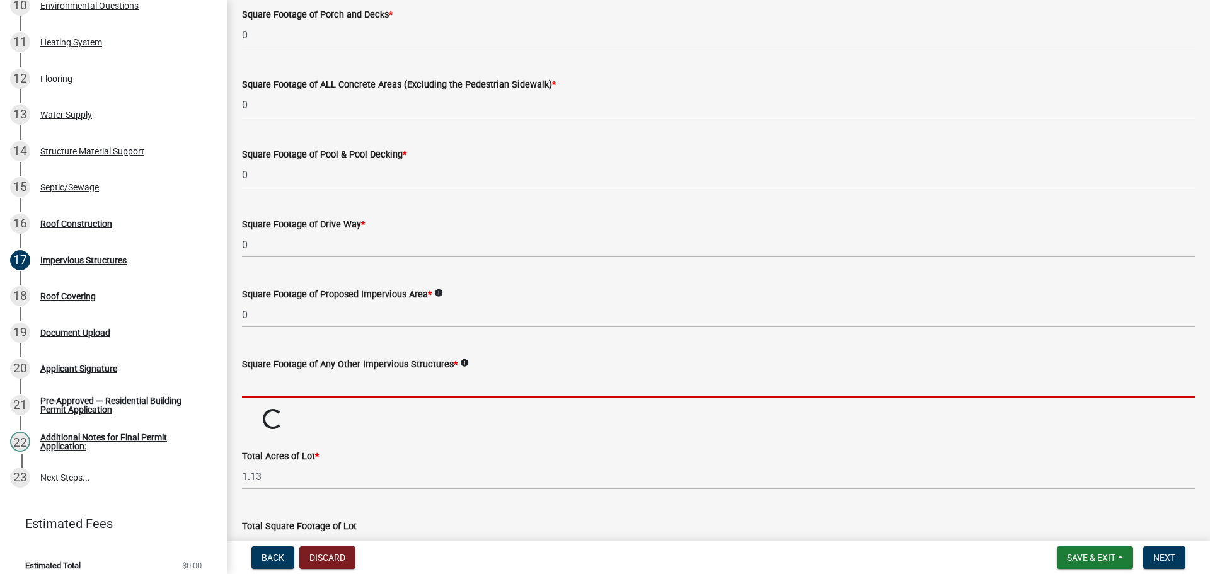
click at [290, 387] on input "text" at bounding box center [718, 385] width 953 height 26
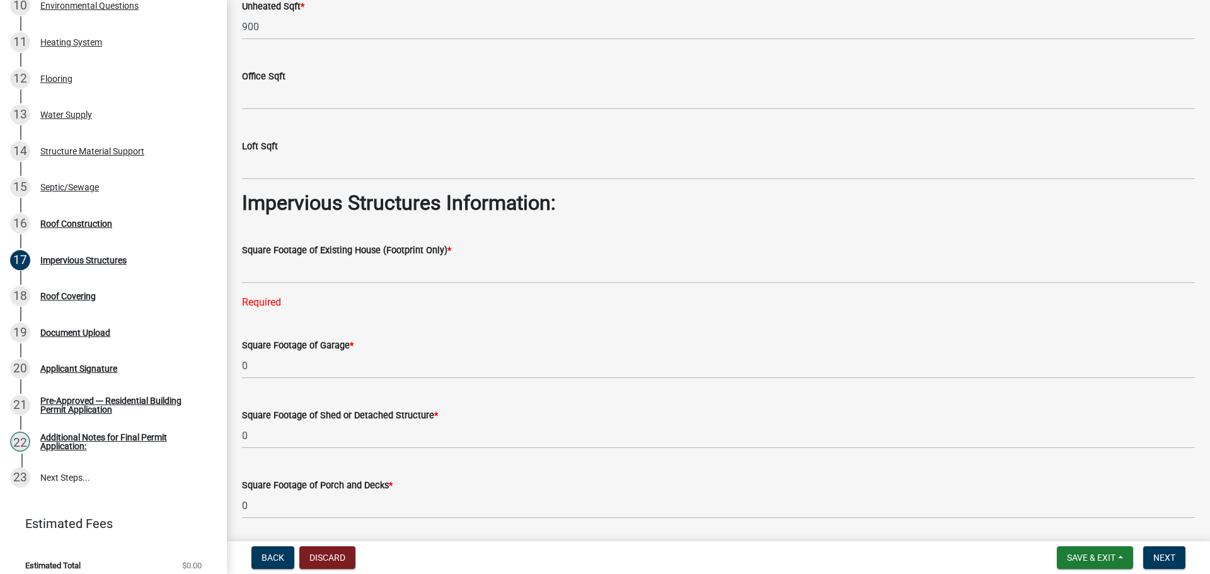
scroll to position [137, 0]
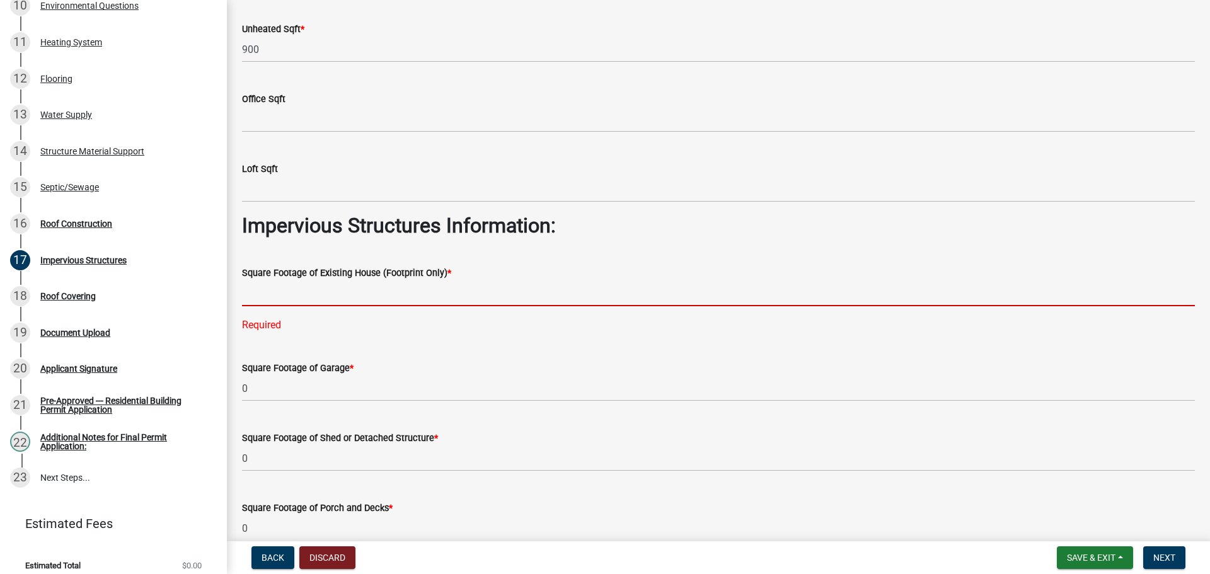
type input "0"
click at [282, 303] on input "text" at bounding box center [718, 293] width 953 height 26
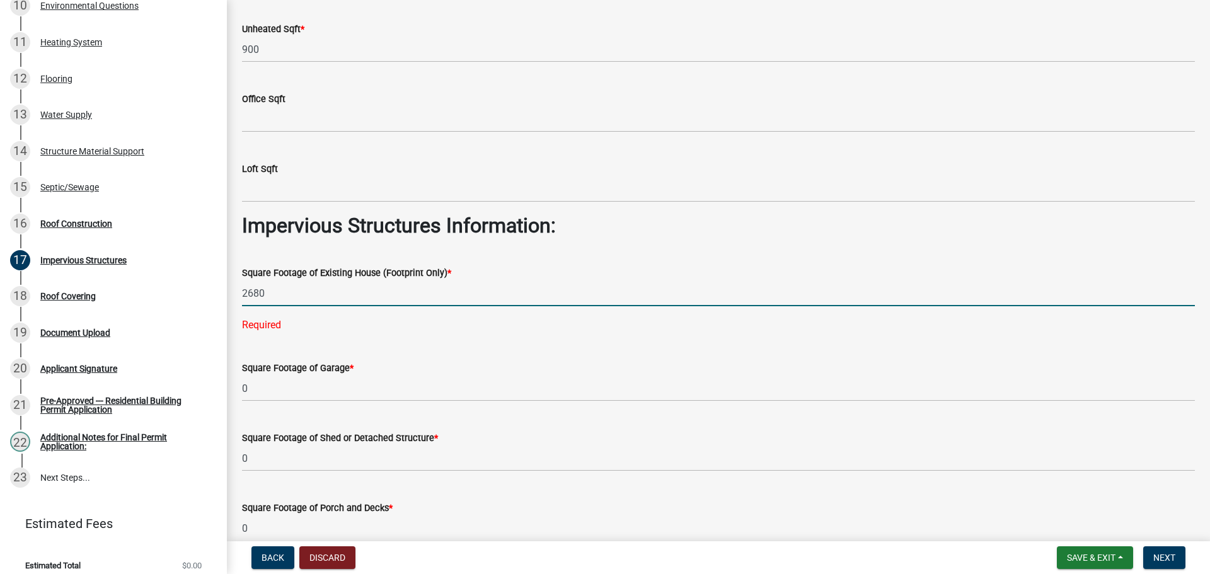
type input "2680"
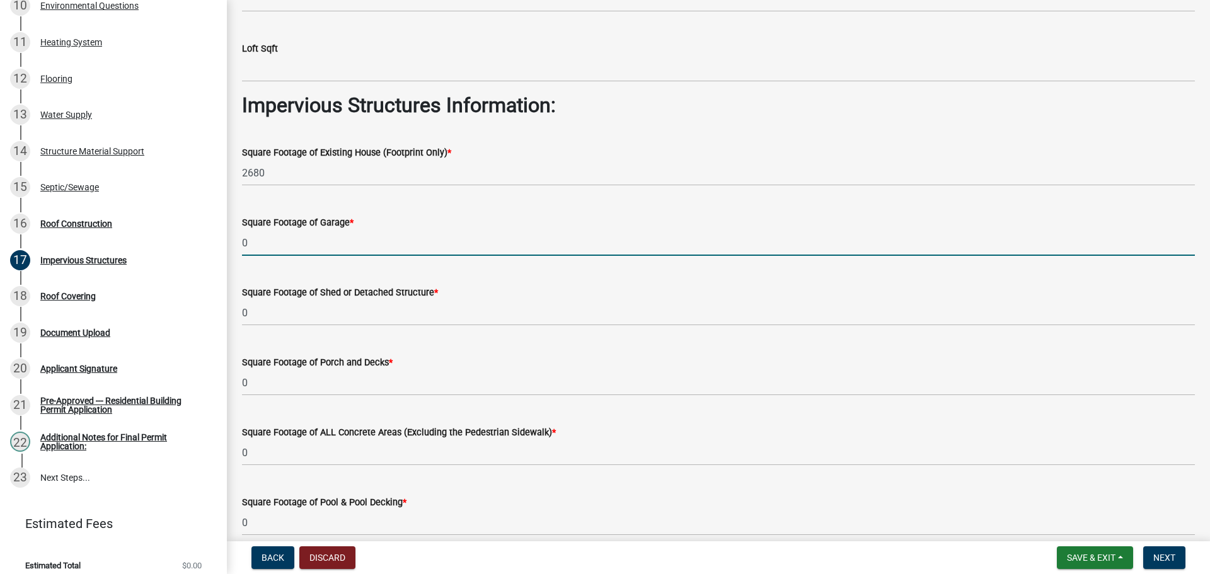
scroll to position [578, 0]
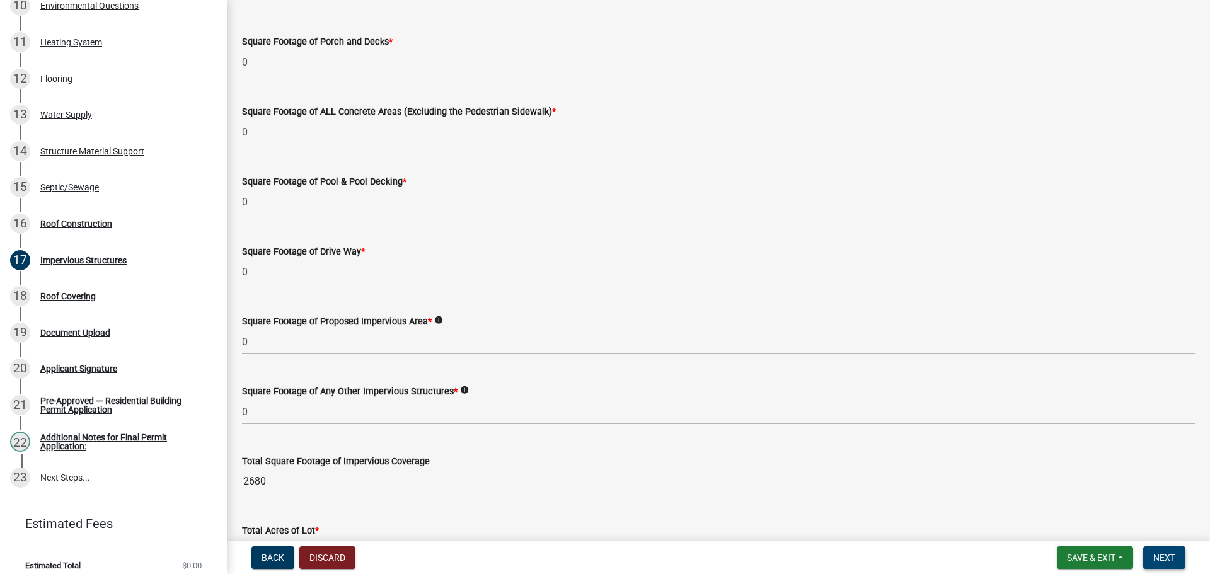
click at [1176, 562] on button "Next" at bounding box center [1164, 558] width 42 height 23
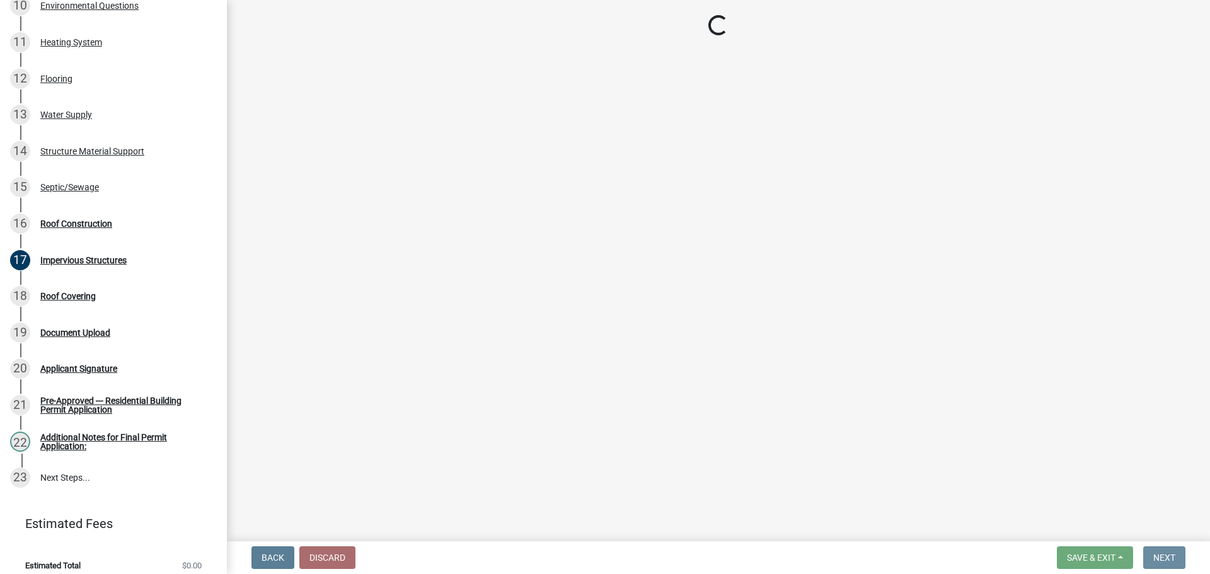
scroll to position [0, 0]
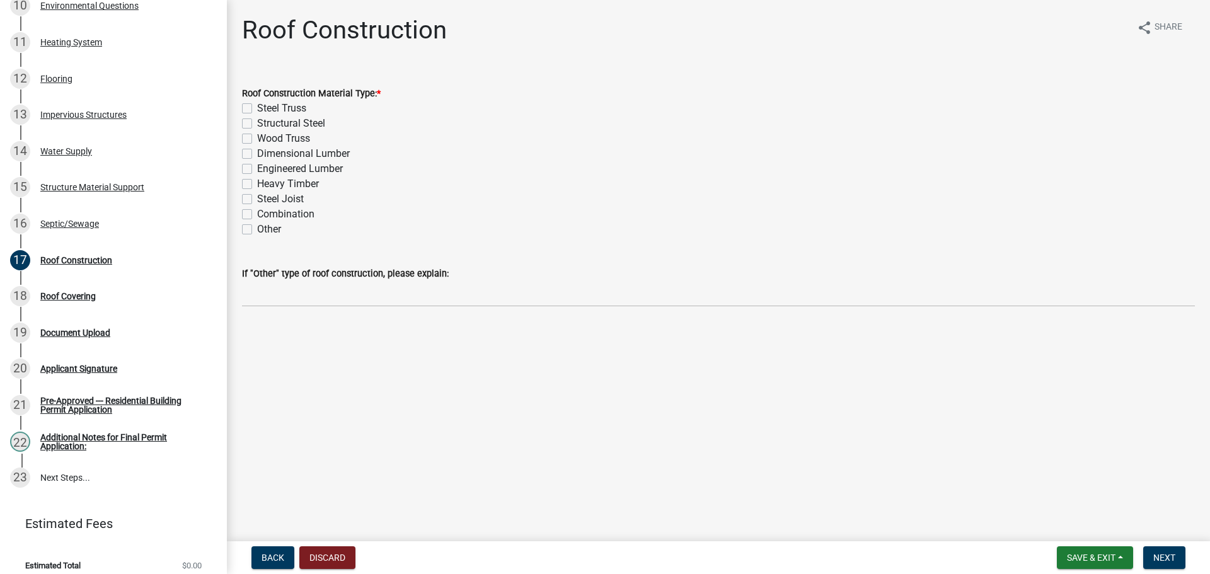
click at [257, 135] on label "Wood Truss" at bounding box center [283, 138] width 53 height 15
click at [257, 135] on input "Wood Truss" at bounding box center [261, 135] width 8 height 8
checkbox input "true"
checkbox input "false"
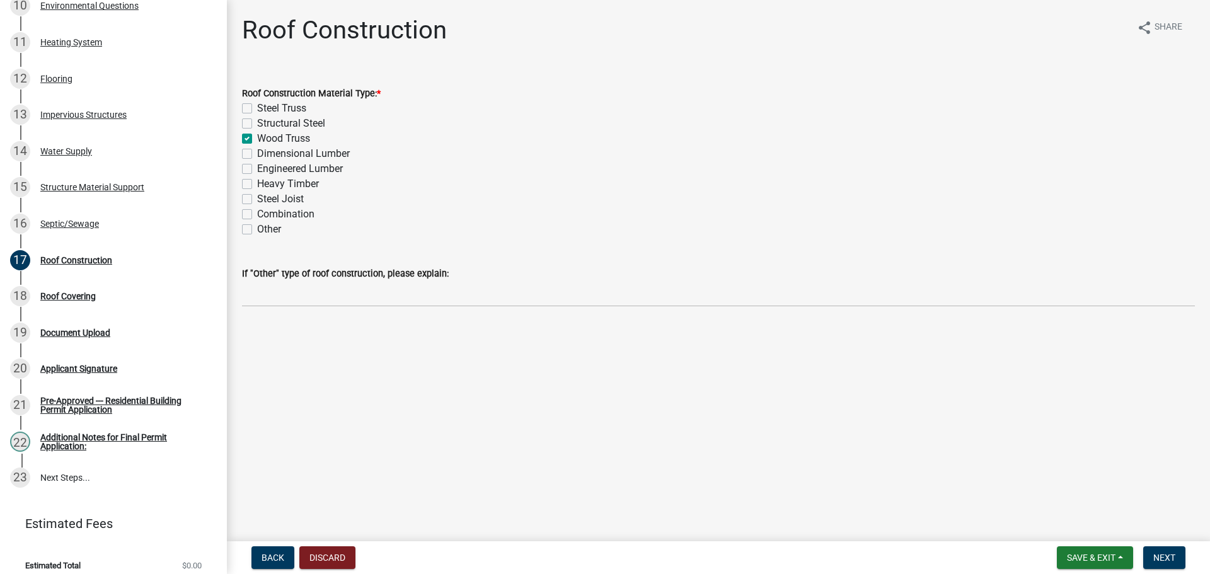
checkbox input "true"
checkbox input "false"
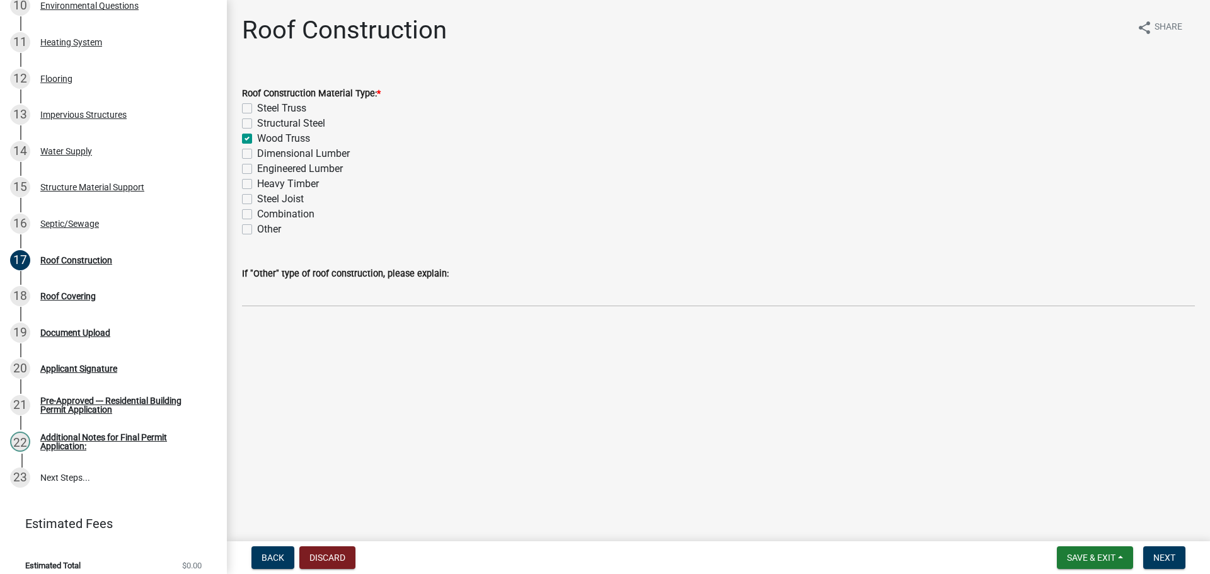
checkbox input "false"
click at [1172, 560] on span "Next" at bounding box center [1165, 558] width 22 height 10
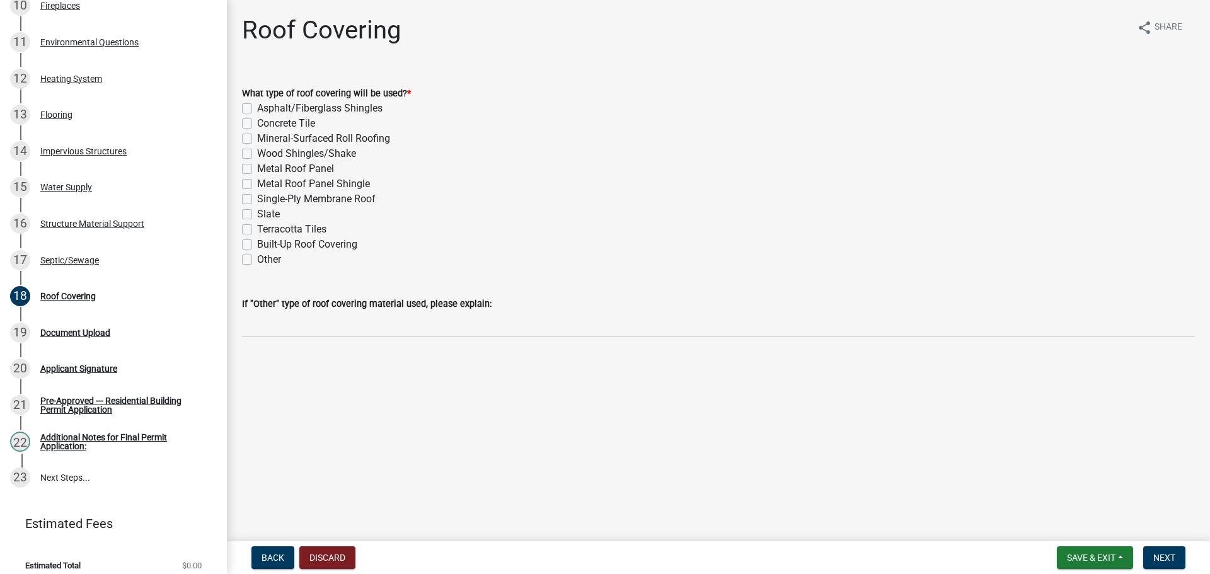
click at [257, 168] on label "Metal Roof Panel" at bounding box center [295, 168] width 77 height 15
click at [257, 168] on input "Metal Roof Panel" at bounding box center [261, 165] width 8 height 8
checkbox input "true"
checkbox input "false"
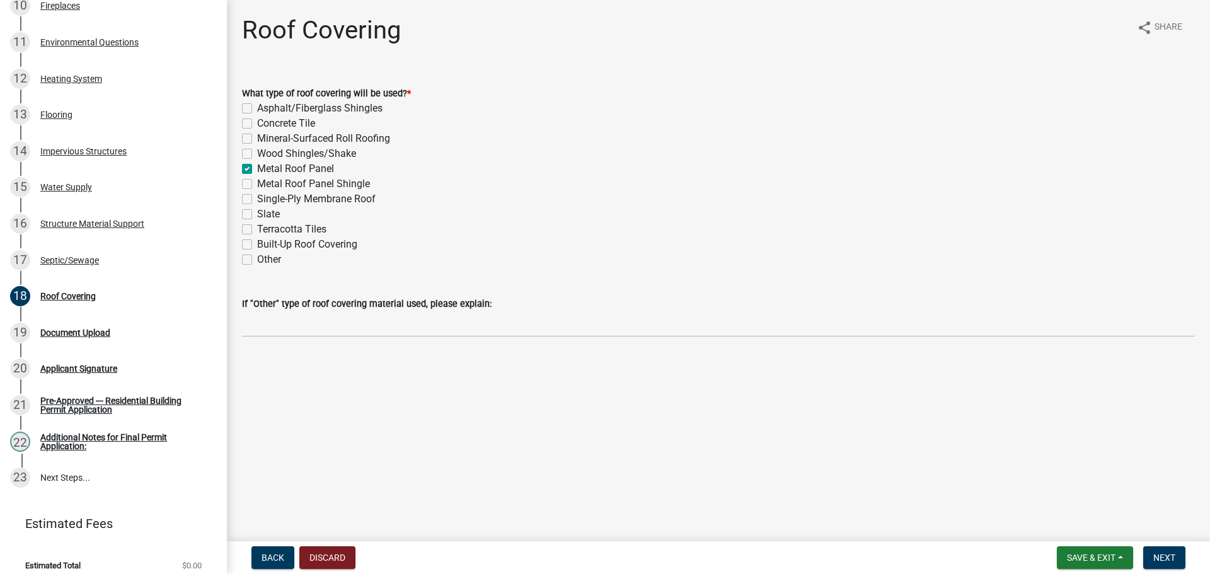
checkbox input "false"
checkbox input "true"
checkbox input "false"
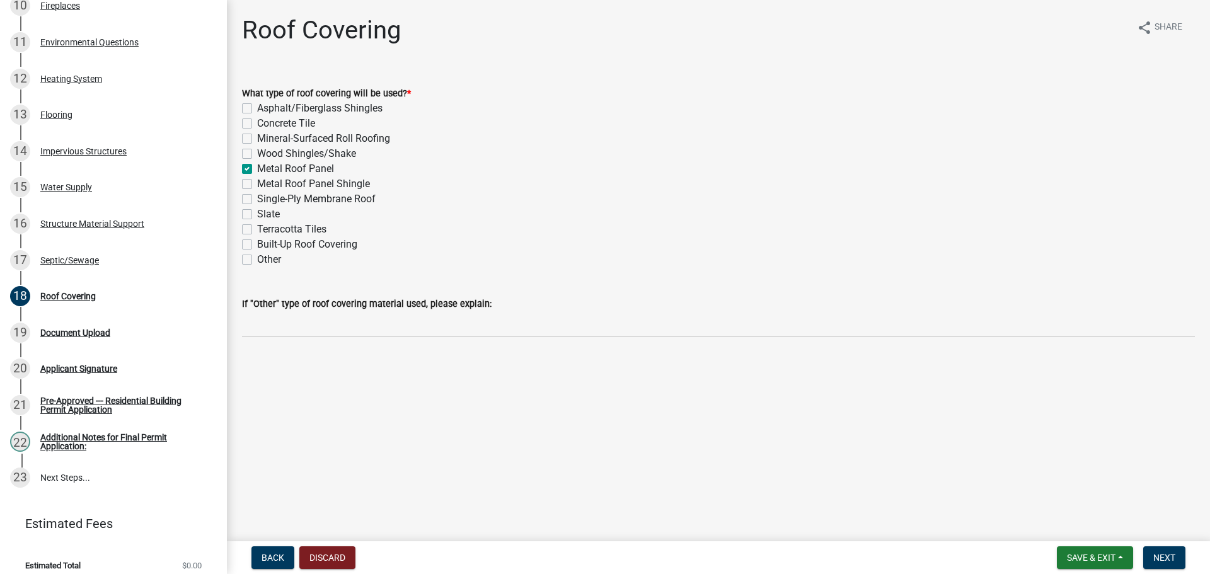
checkbox input "false"
click at [1167, 560] on span "Next" at bounding box center [1165, 558] width 22 height 10
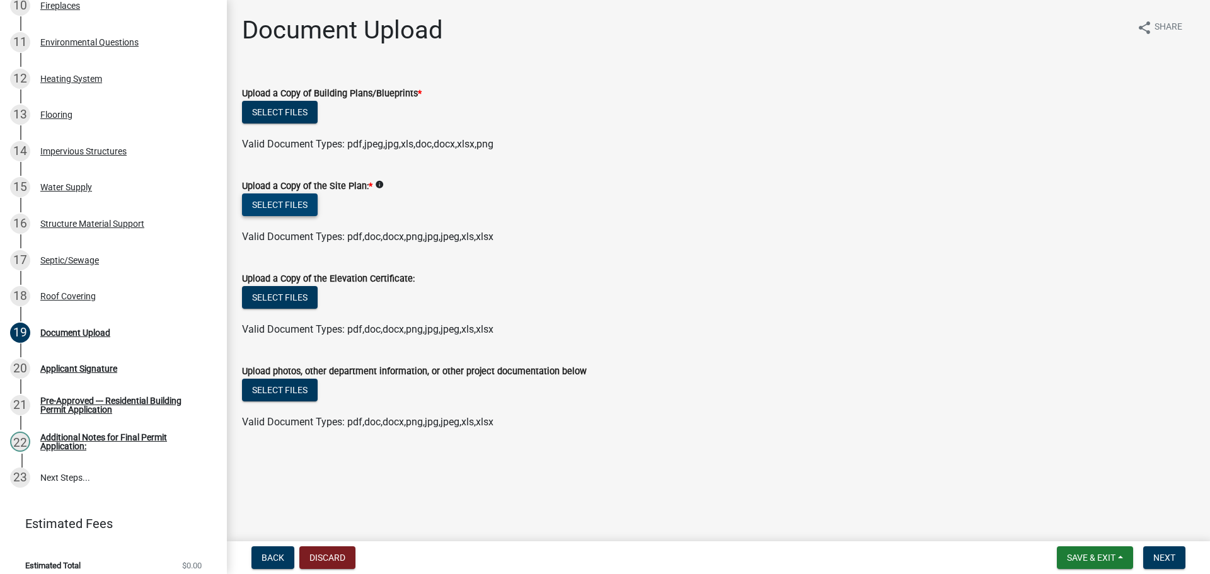
click at [286, 204] on button "Select files" at bounding box center [280, 205] width 76 height 23
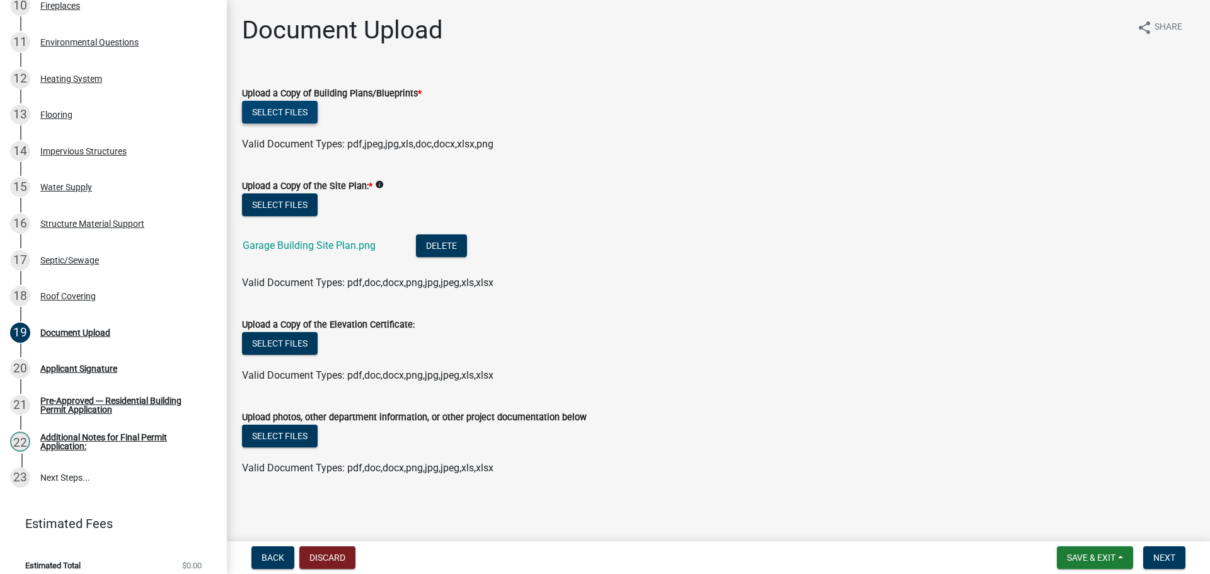
click at [301, 108] on button "Select files" at bounding box center [280, 112] width 76 height 23
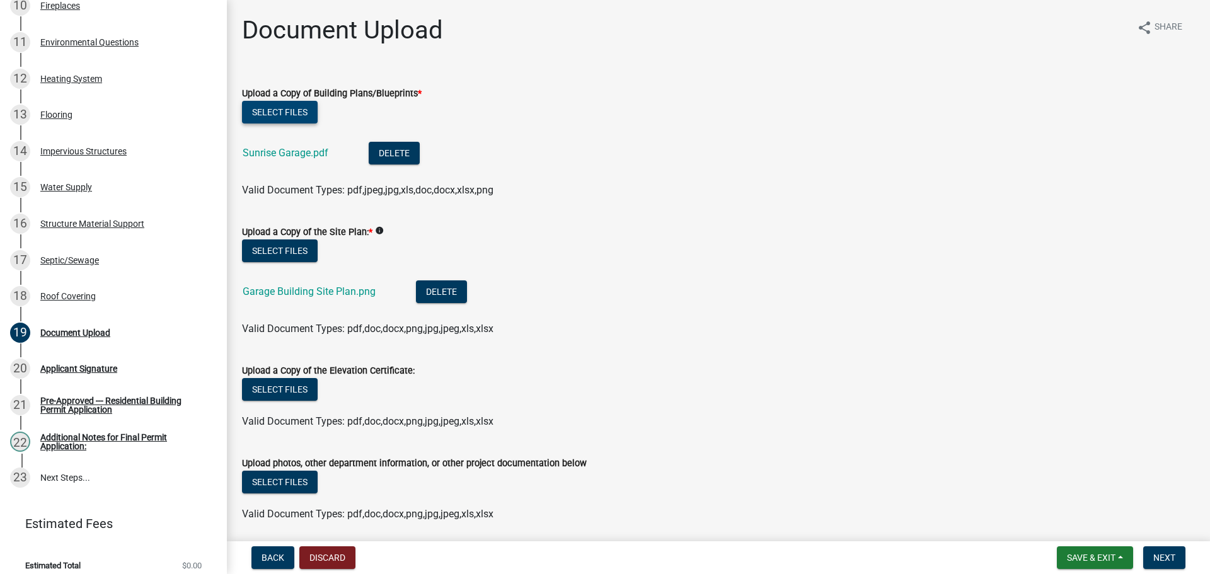
scroll to position [46, 0]
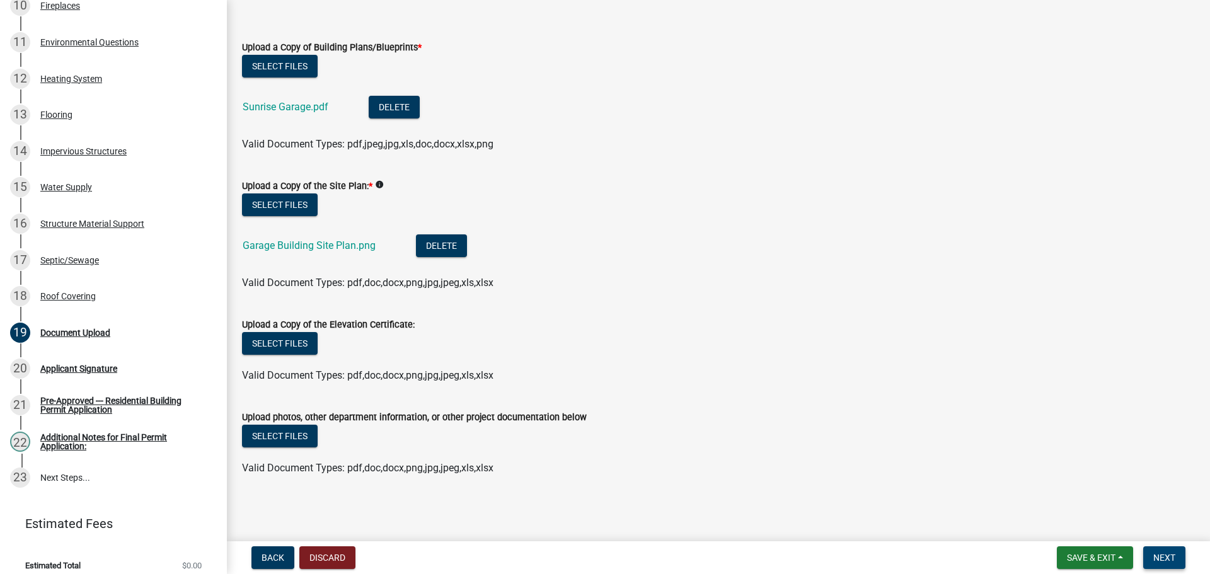
click at [1177, 552] on button "Next" at bounding box center [1164, 558] width 42 height 23
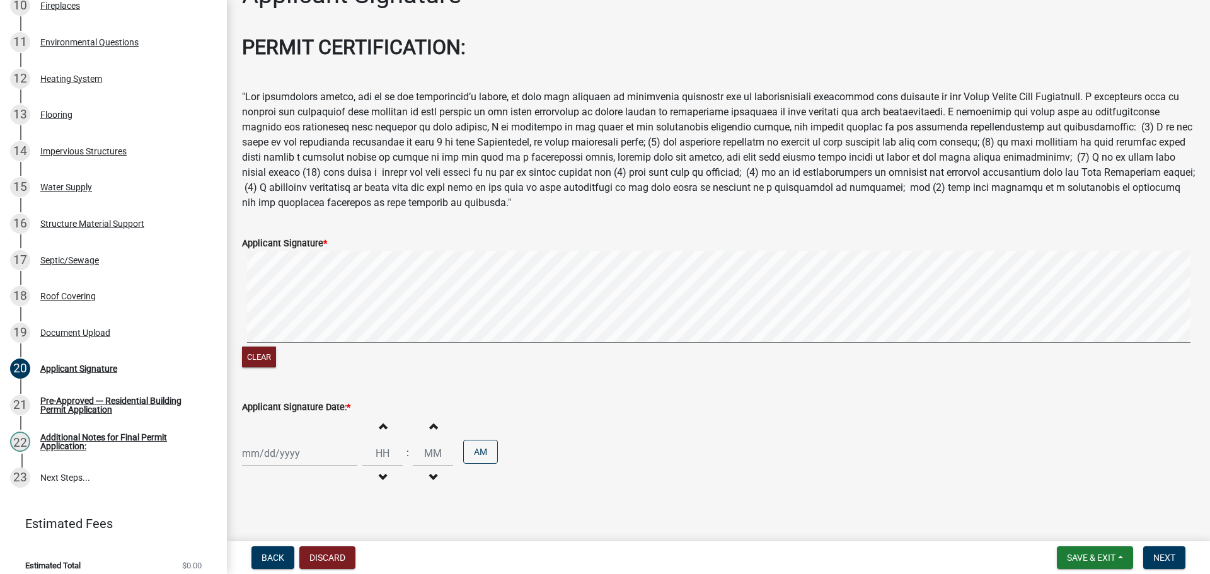
scroll to position [52, 0]
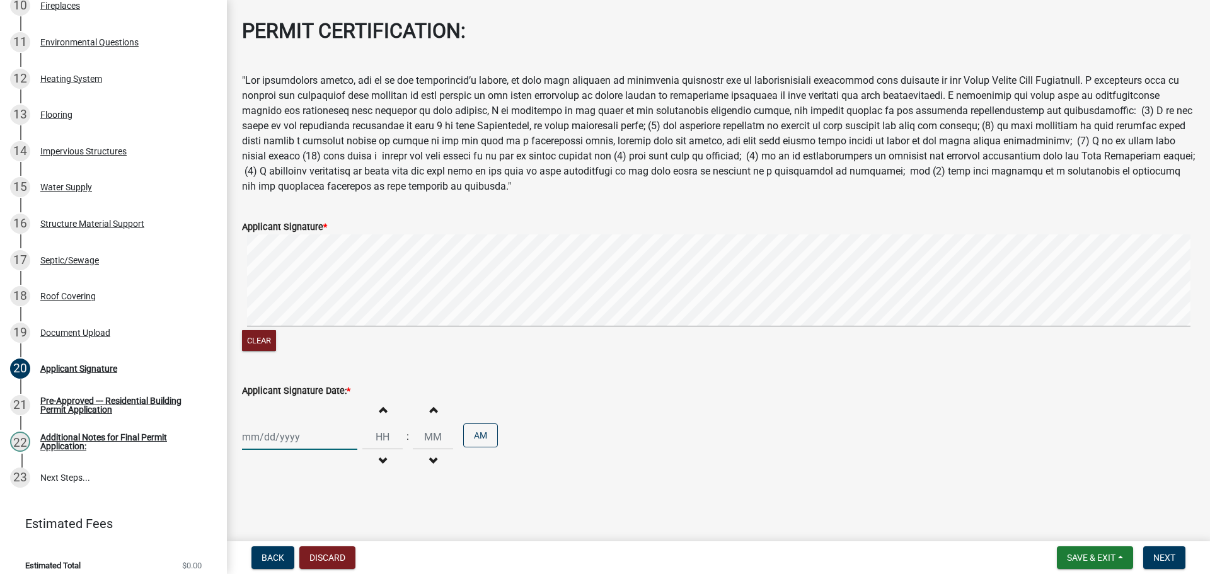
click at [327, 439] on div at bounding box center [299, 437] width 115 height 26
select select "10"
select select "2025"
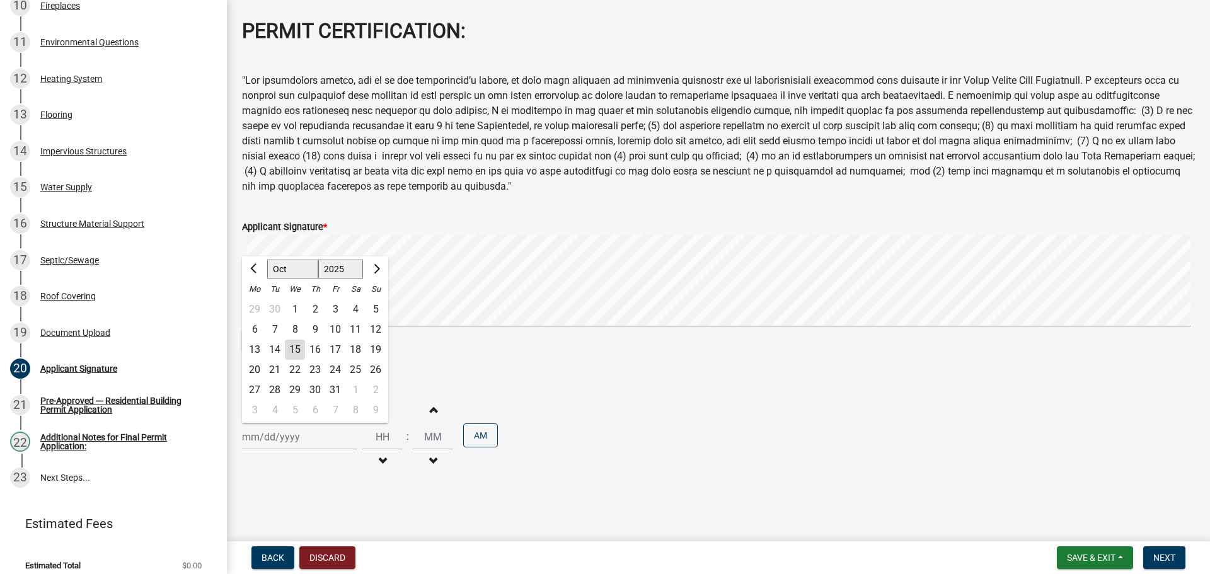
click at [298, 352] on div "15" at bounding box center [295, 350] width 20 height 20
type input "10/15/2025"
click at [385, 438] on input "Hours" at bounding box center [382, 437] width 40 height 26
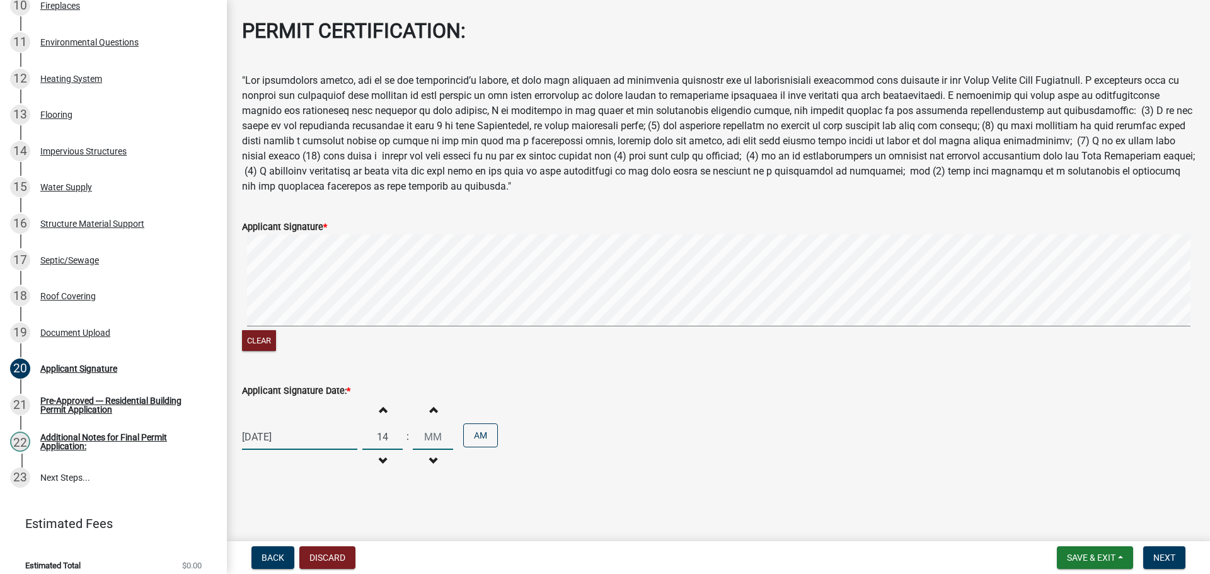
type input "02"
type input "21"
click at [428, 439] on input "21" at bounding box center [433, 437] width 40 height 26
type input "41"
click at [1164, 555] on span "Next" at bounding box center [1165, 558] width 22 height 10
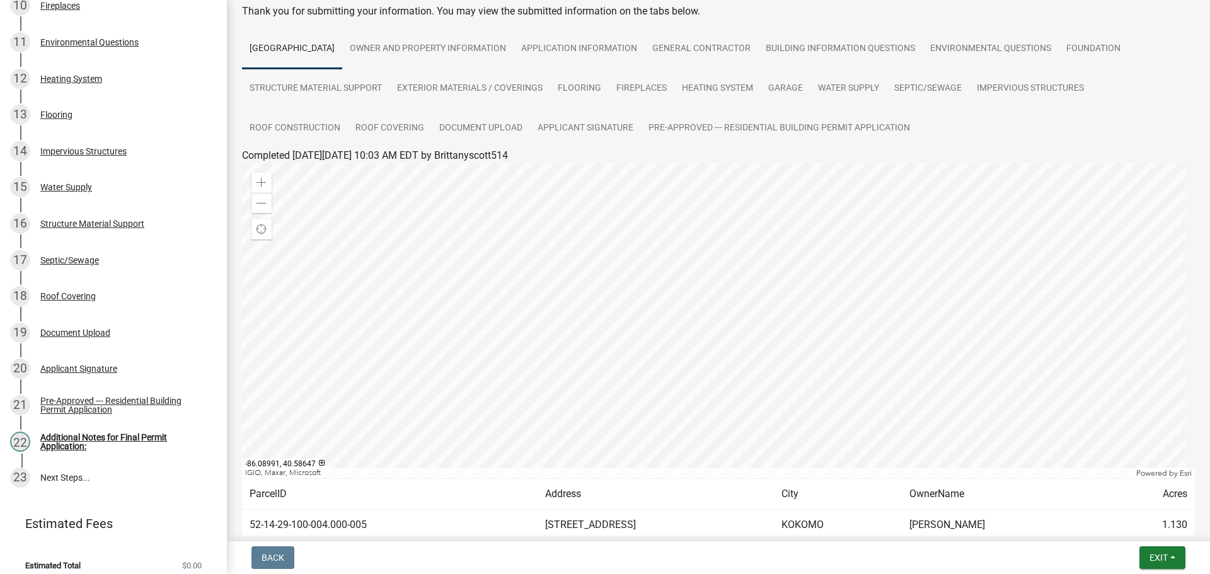
scroll to position [145, 0]
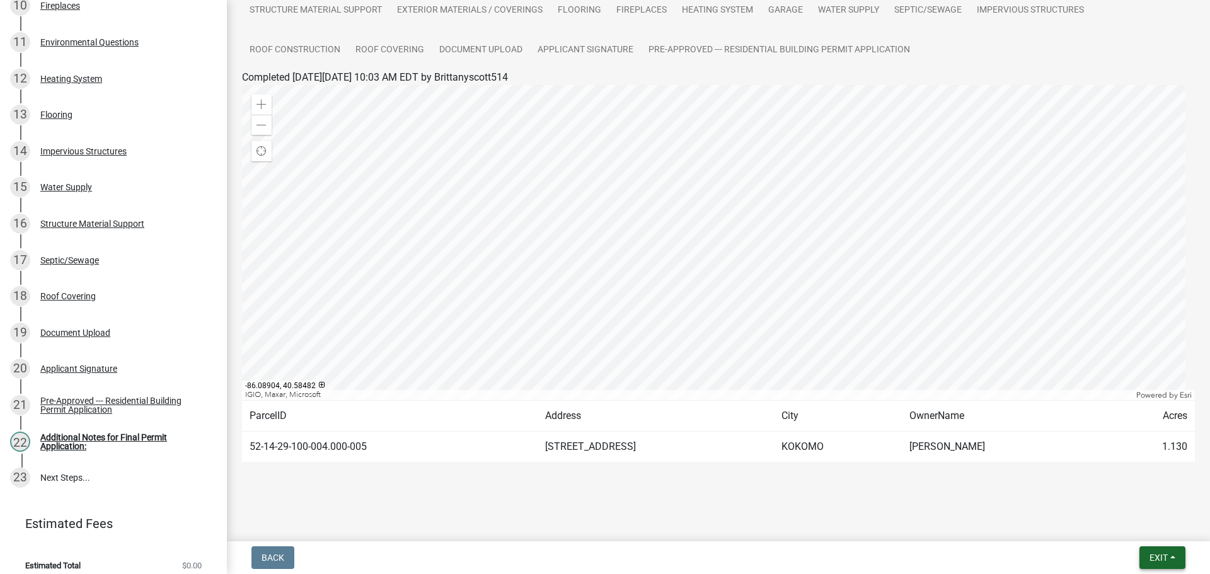
click at [1161, 555] on span "Exit" at bounding box center [1159, 558] width 18 height 10
click at [1145, 530] on button "Save & Exit" at bounding box center [1135, 525] width 101 height 30
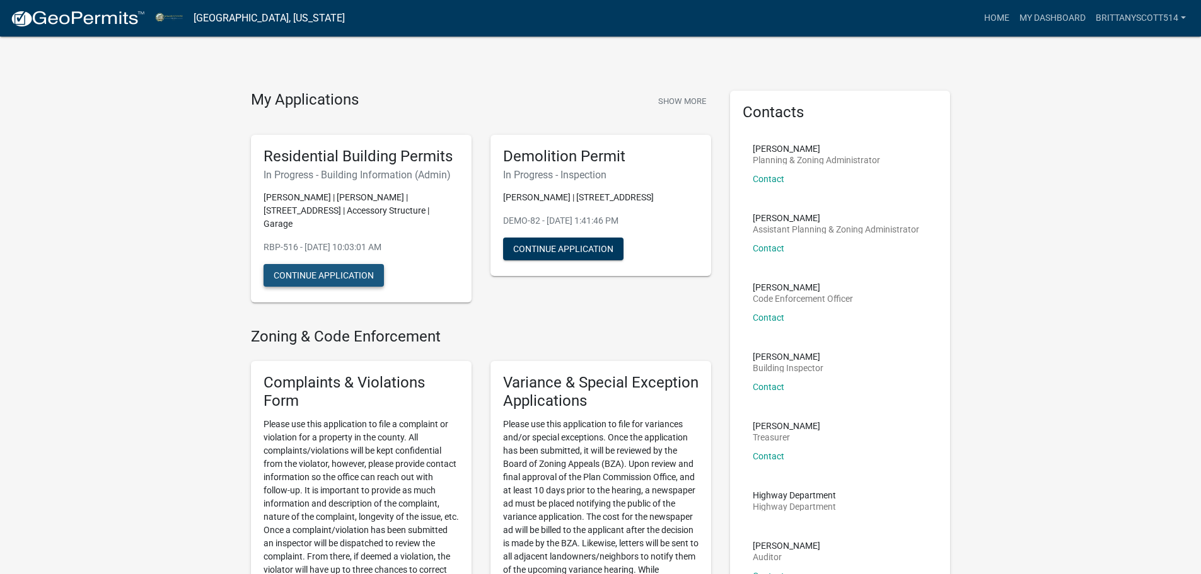
click at [320, 273] on button "Continue Application" at bounding box center [323, 275] width 120 height 23
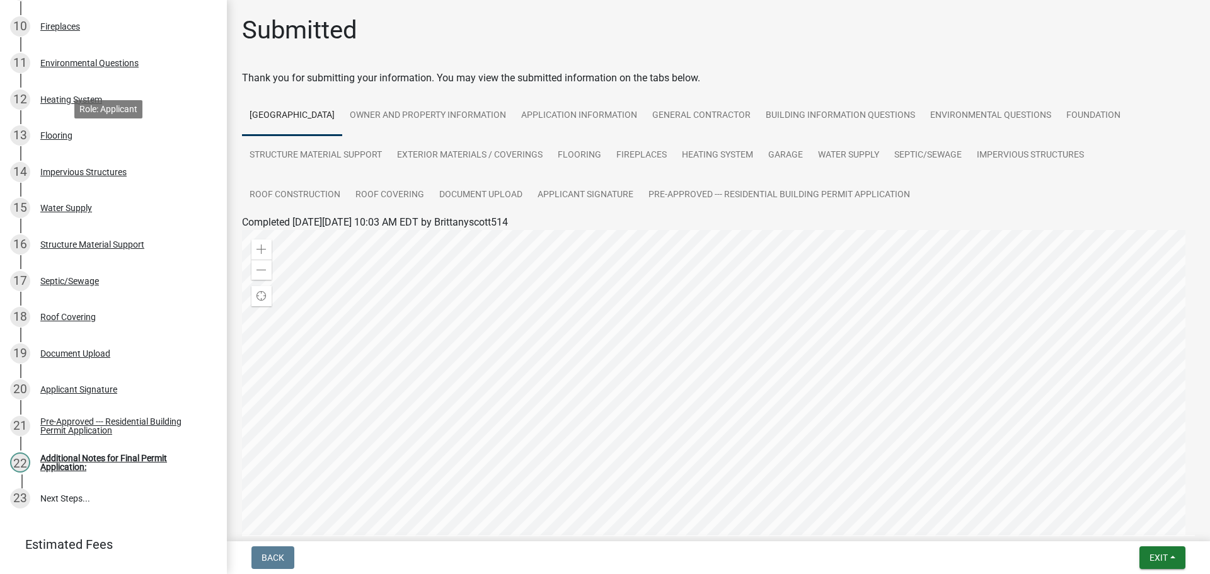
scroll to position [530, 0]
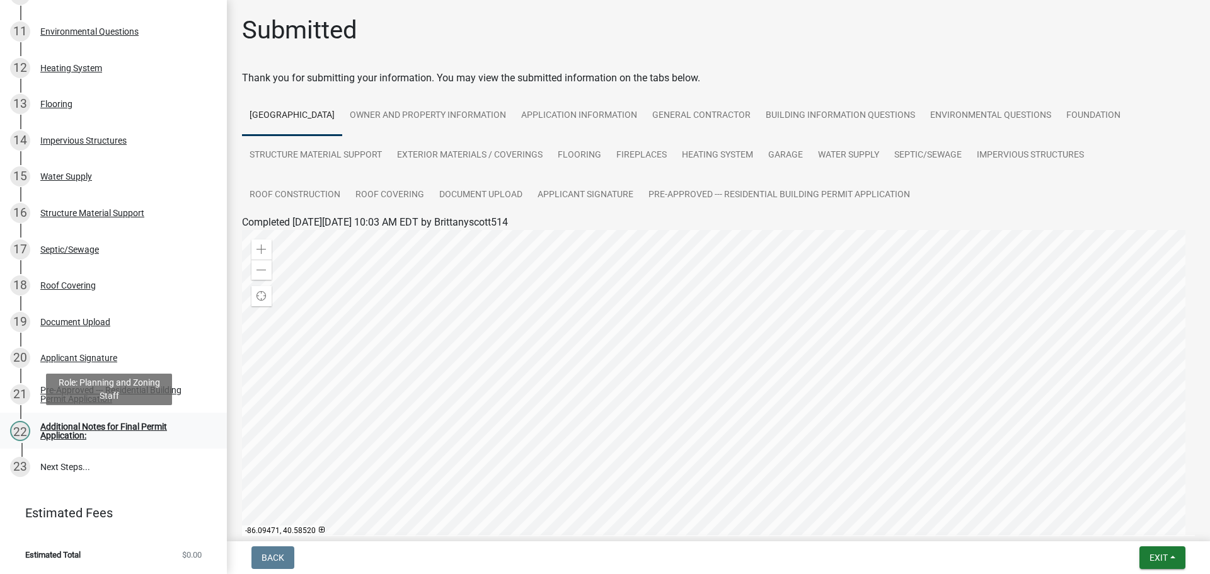
click at [125, 424] on div "Additional Notes for Final Permit Application:" at bounding box center [123, 431] width 166 height 18
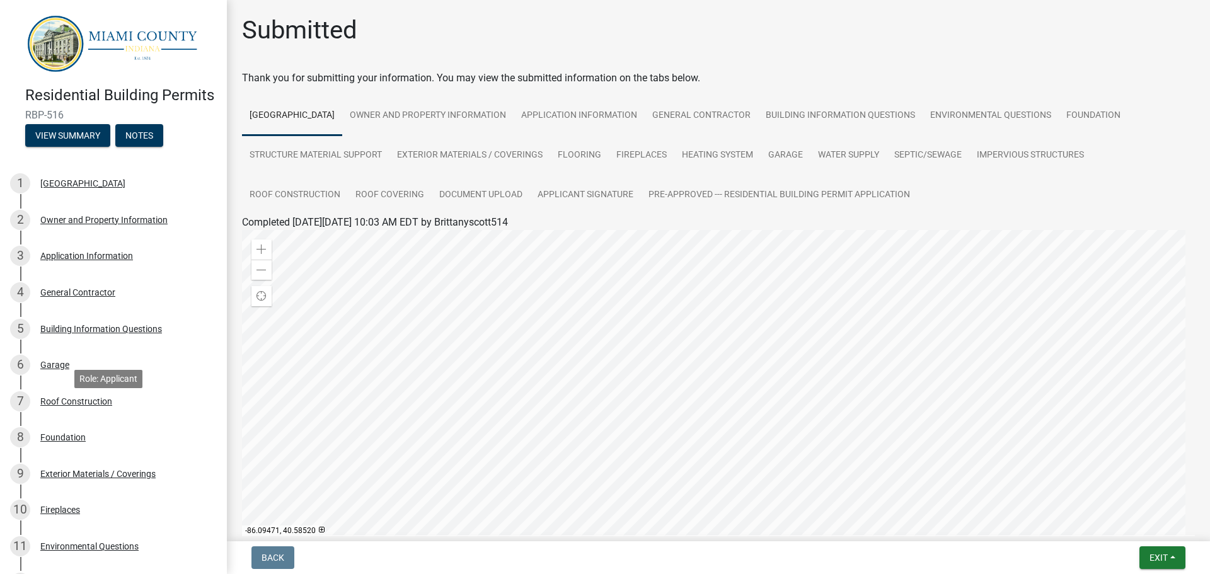
scroll to position [0, 0]
click at [439, 110] on link "Owner and Property Information" at bounding box center [427, 116] width 171 height 40
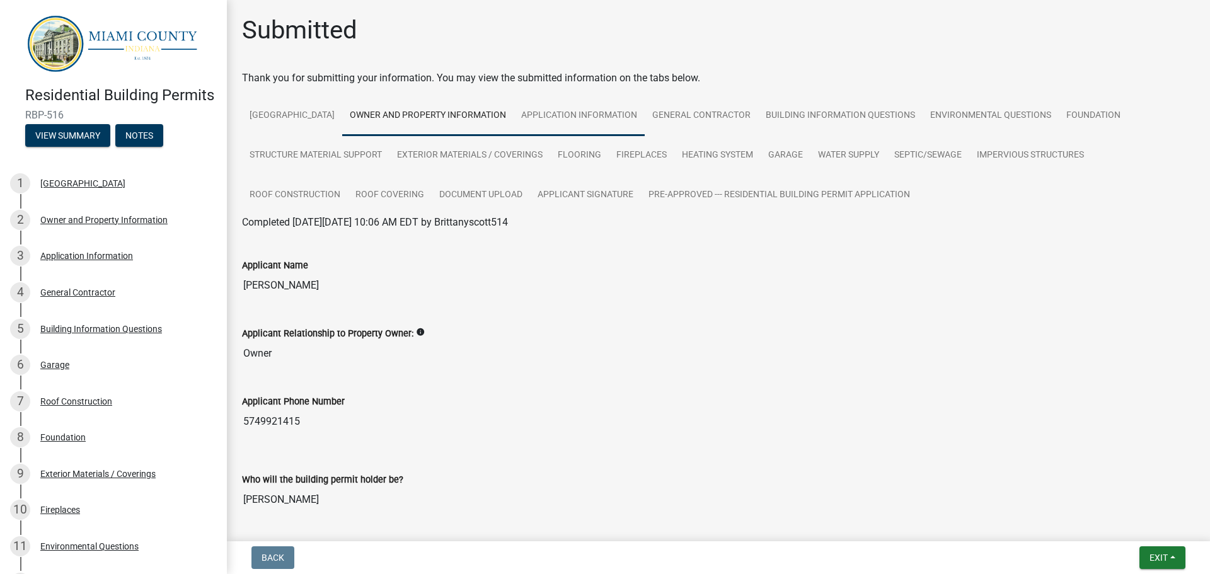
click at [613, 118] on link "Application Information" at bounding box center [579, 116] width 131 height 40
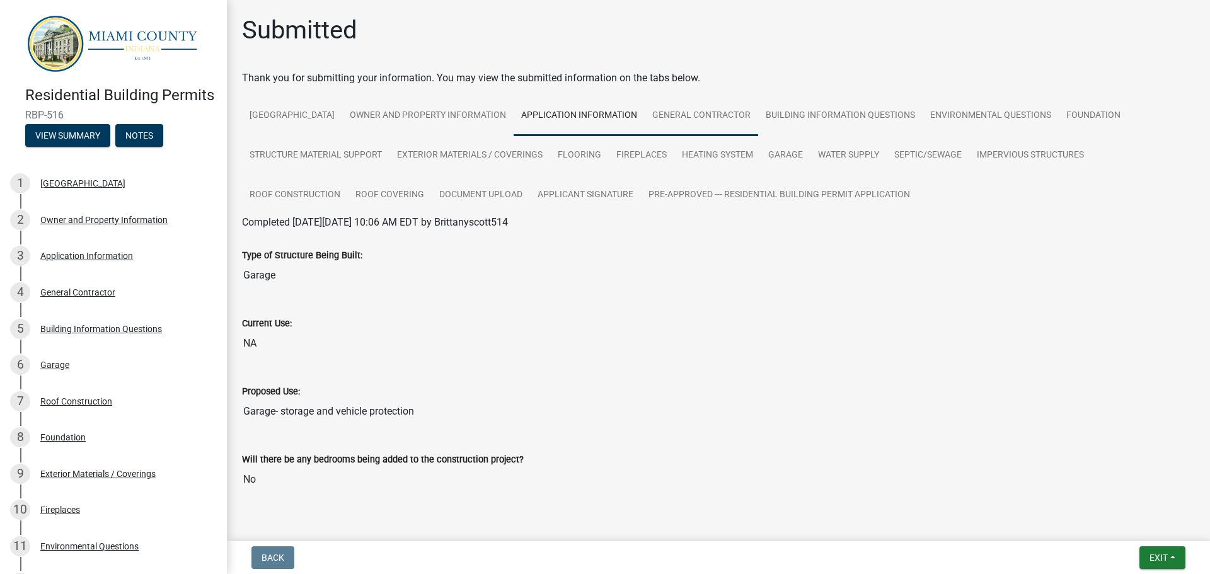
click at [723, 111] on link "General Contractor" at bounding box center [701, 116] width 113 height 40
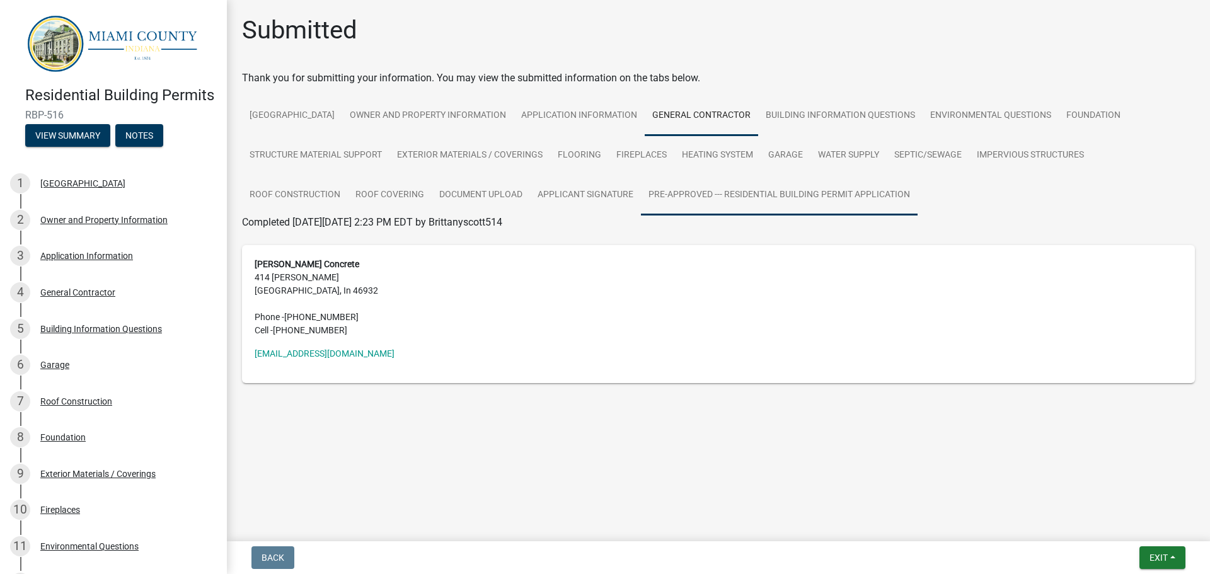
click at [864, 195] on link "Pre-Approved --- Residential Building Permit Application" at bounding box center [779, 195] width 277 height 40
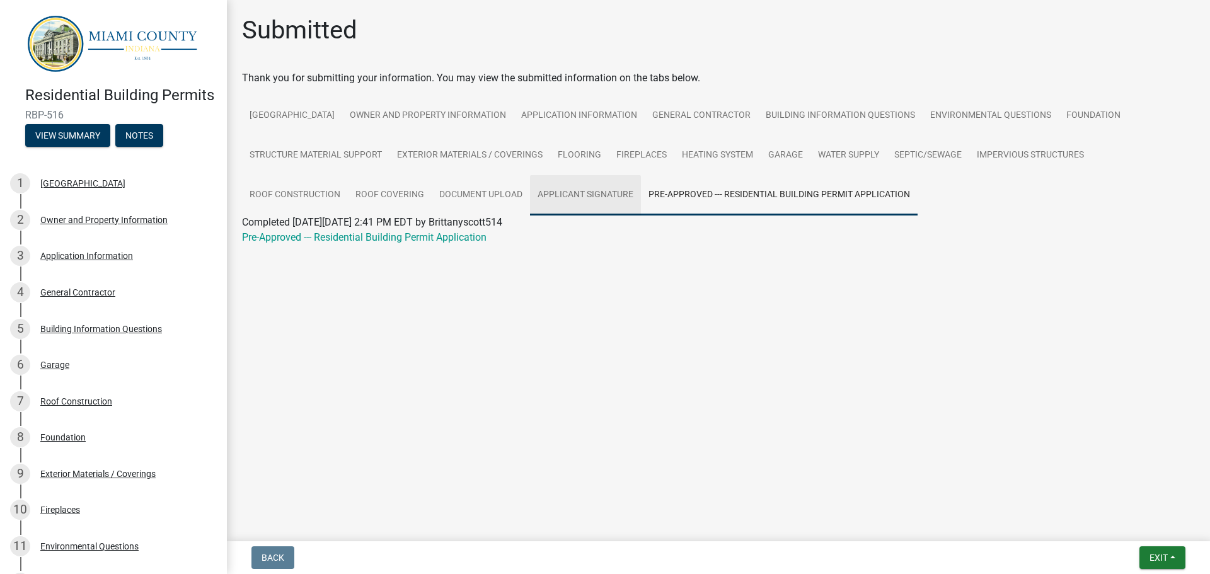
click at [611, 189] on link "Applicant Signature" at bounding box center [585, 195] width 111 height 40
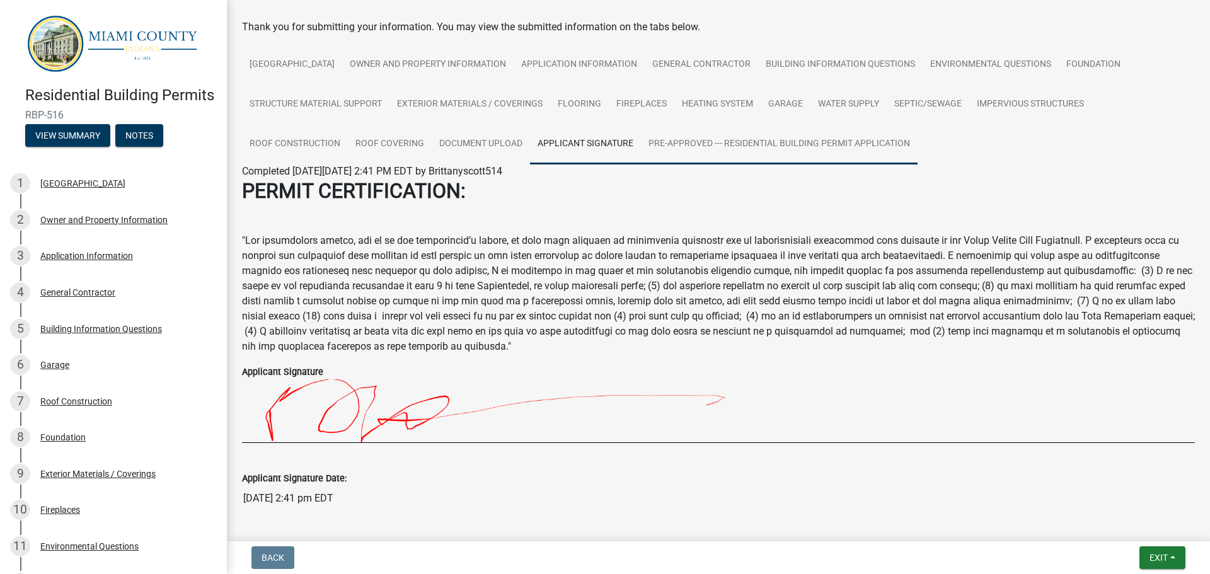
scroll to position [100, 0]
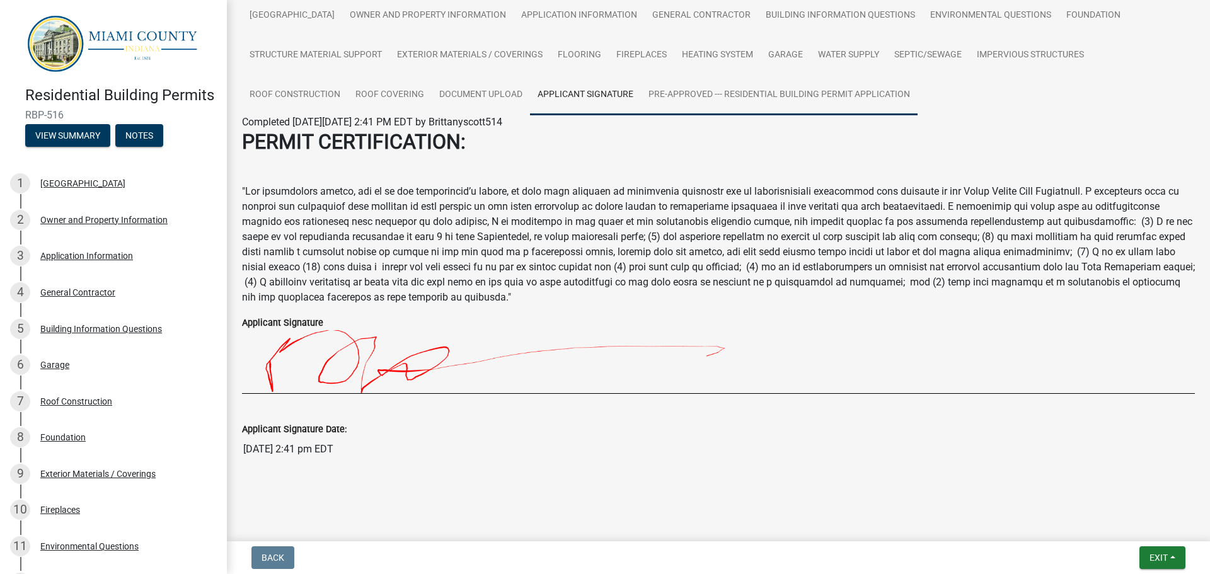
click at [793, 88] on link "Pre-Approved --- Residential Building Permit Application" at bounding box center [779, 95] width 277 height 40
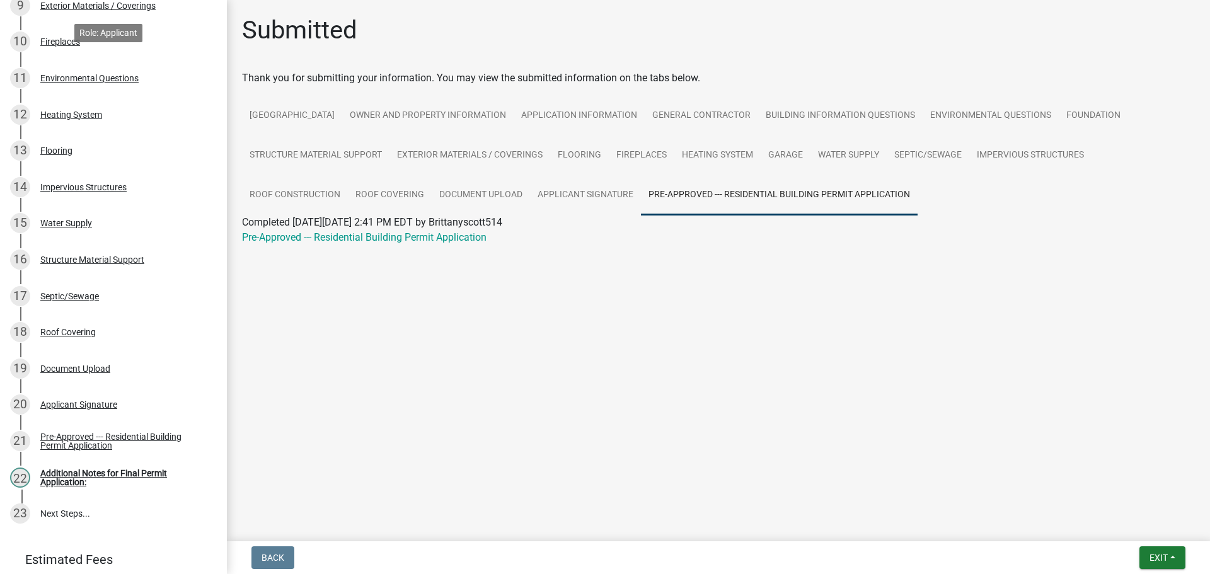
scroll to position [530, 0]
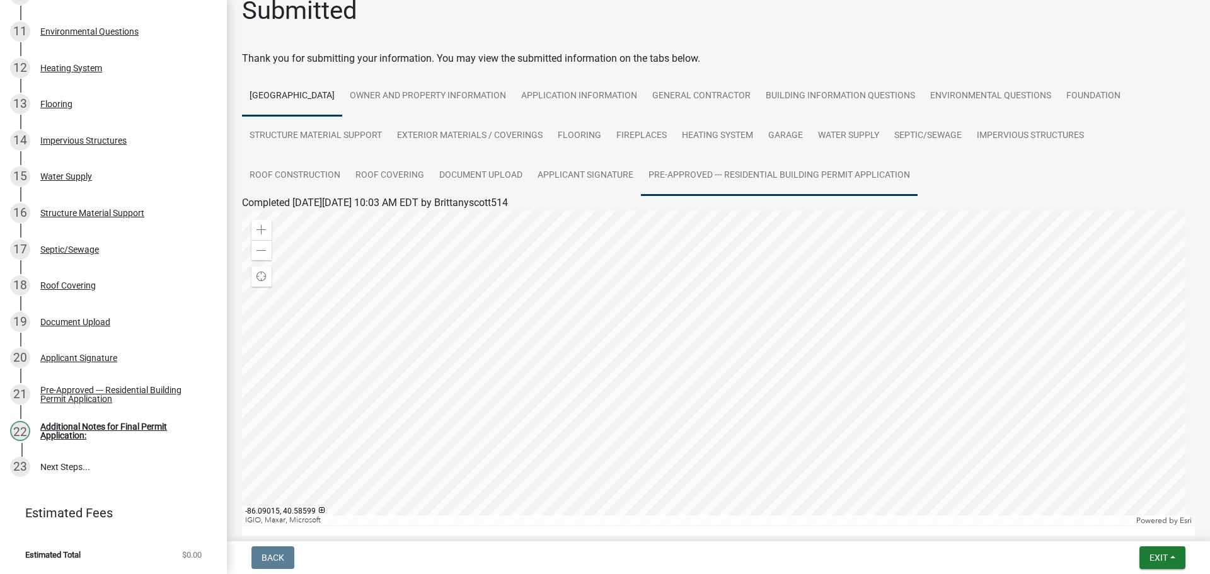
scroll to position [19, 0]
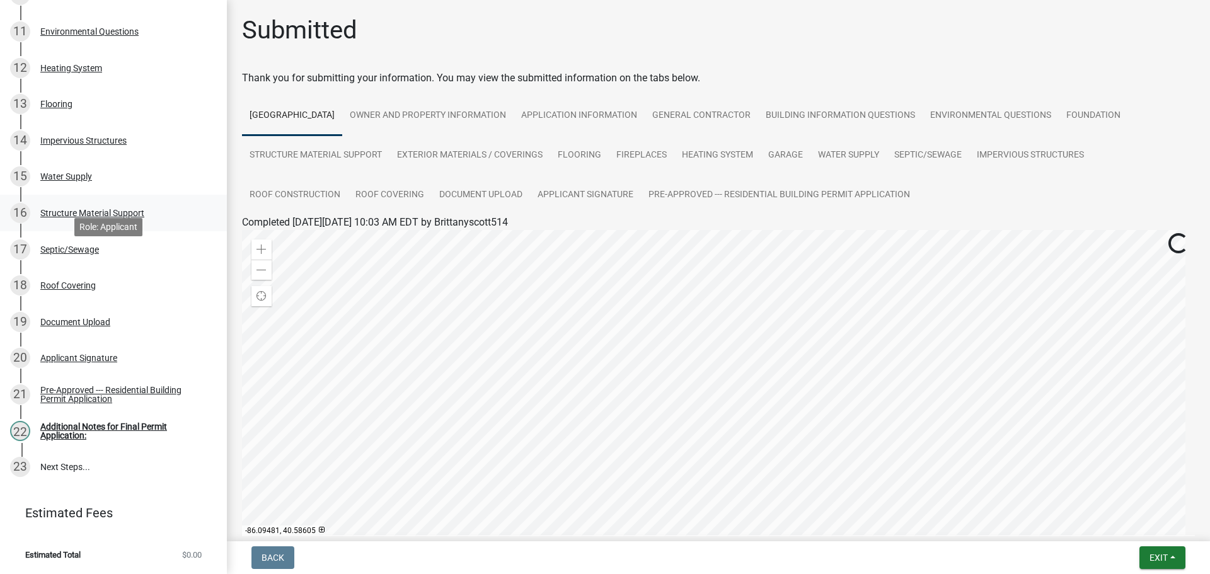
scroll to position [530, 0]
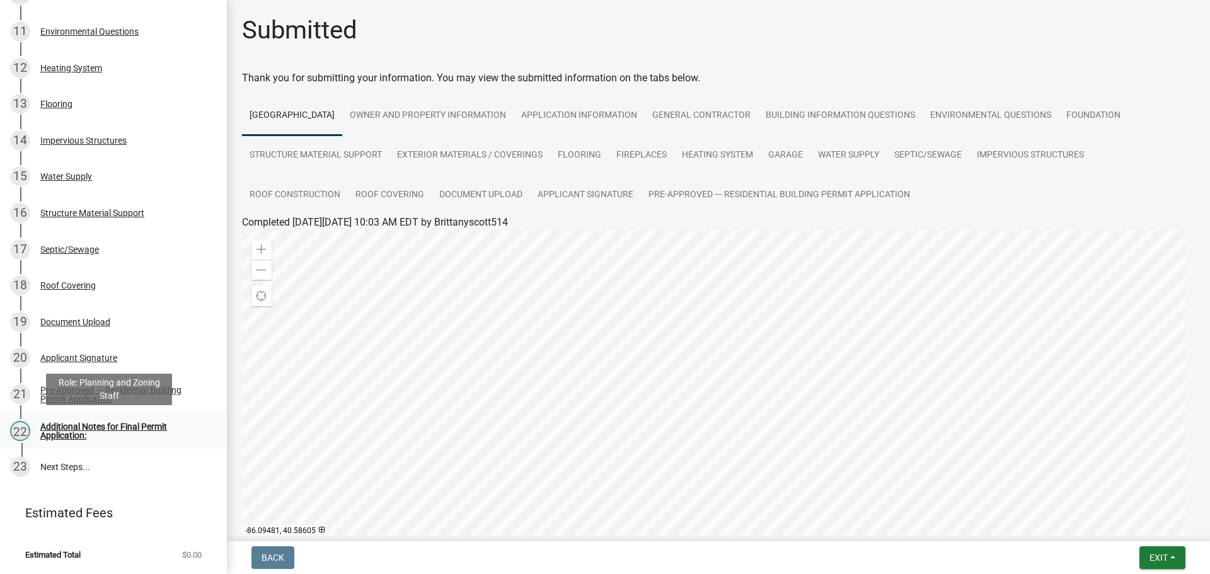
click at [113, 427] on div "Additional Notes for Final Permit Application:" at bounding box center [123, 431] width 166 height 18
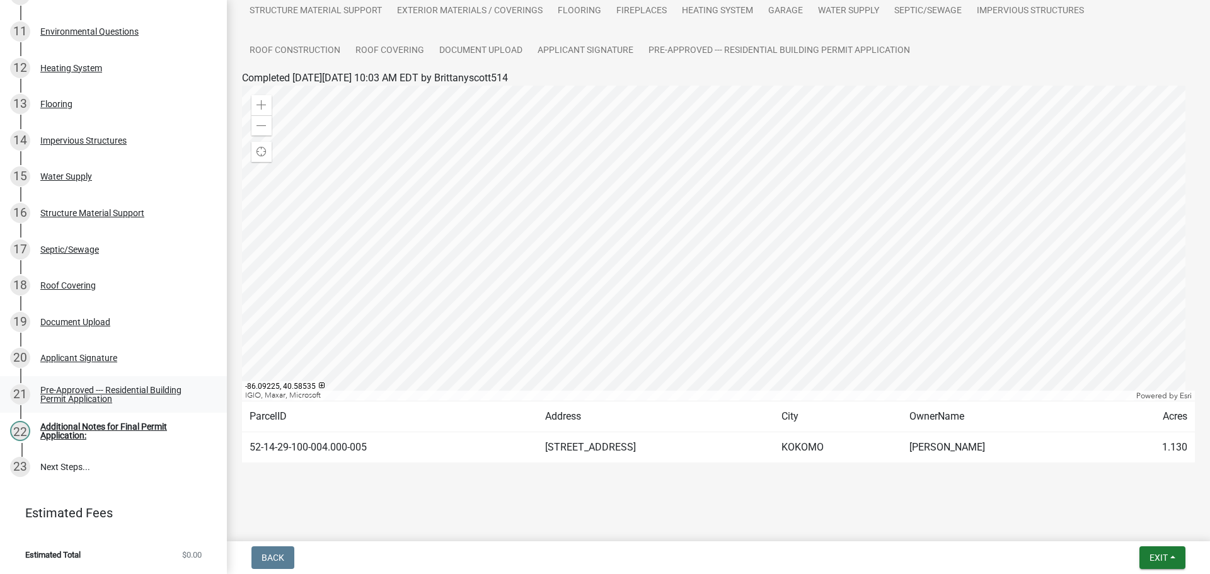
scroll to position [145, 0]
click at [573, 444] on td "[STREET_ADDRESS]" at bounding box center [656, 447] width 236 height 31
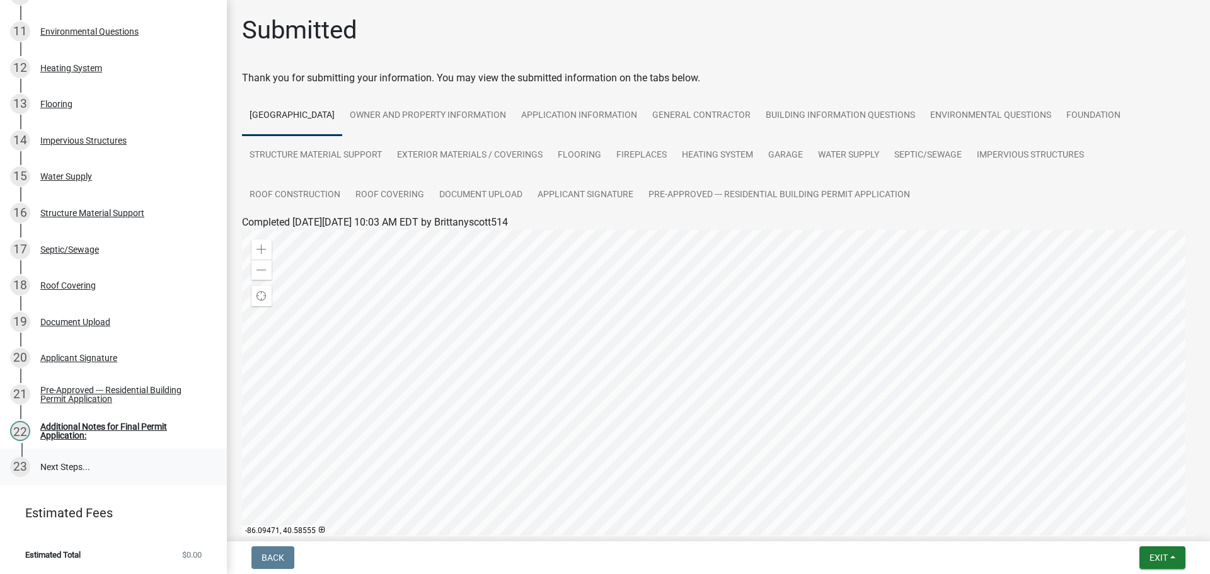
click at [64, 466] on link "23 Next Steps..." at bounding box center [113, 467] width 227 height 37
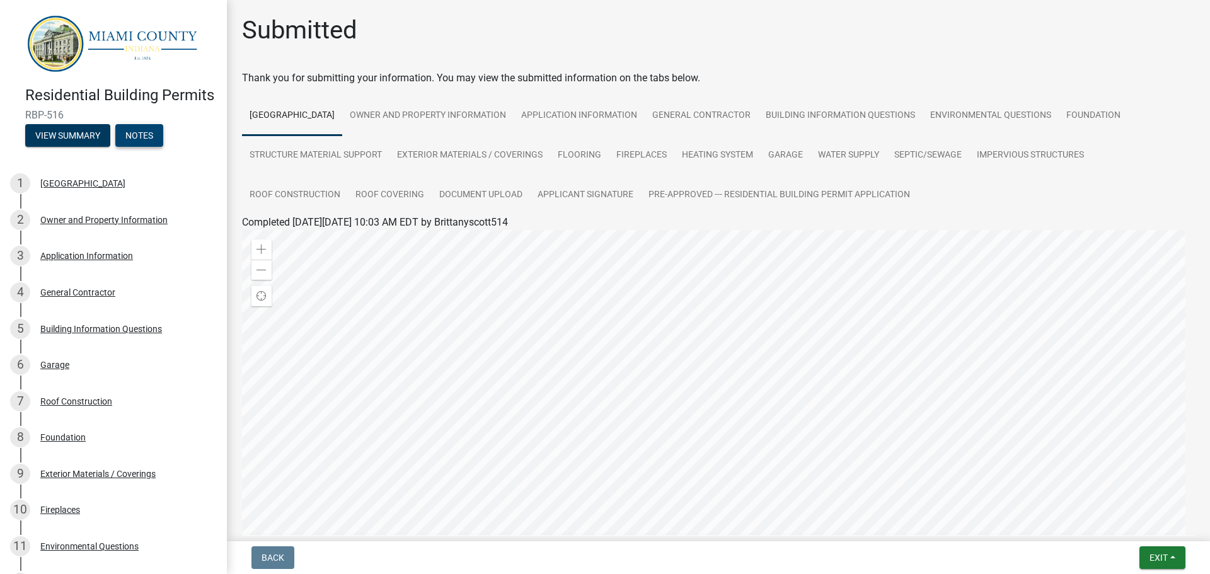
click at [135, 147] on button "Notes" at bounding box center [139, 135] width 48 height 23
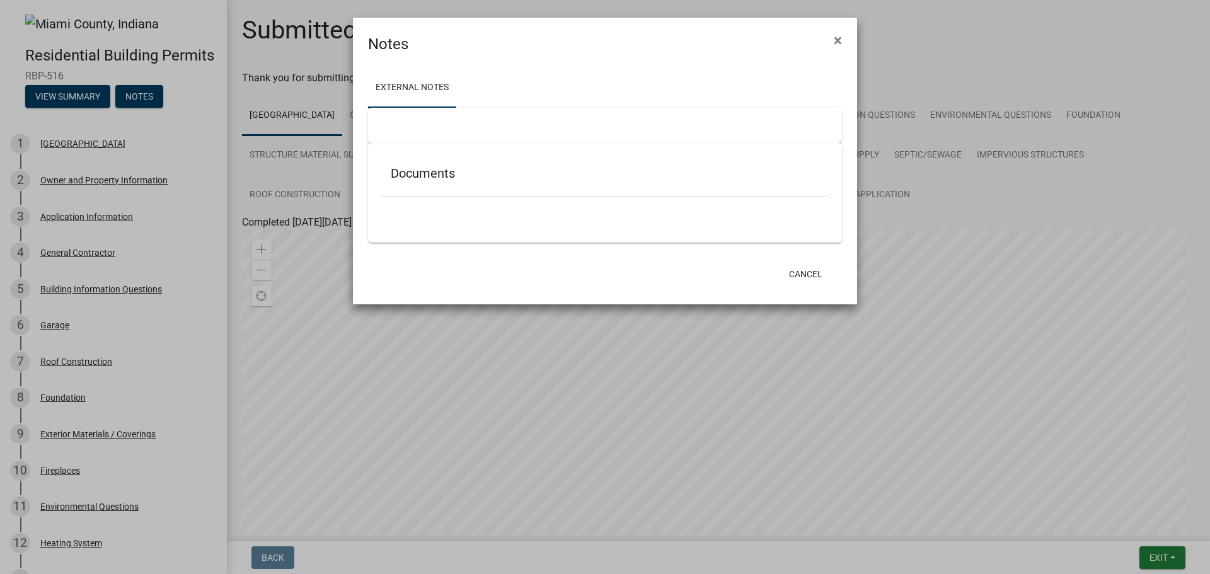
click at [413, 87] on link "External Notes" at bounding box center [412, 88] width 88 height 40
click at [419, 180] on h5 "Documents" at bounding box center [605, 173] width 429 height 15
click at [439, 212] on ul at bounding box center [605, 215] width 449 height 10
click at [428, 137] on div at bounding box center [605, 125] width 474 height 35
click at [429, 131] on div at bounding box center [605, 125] width 474 height 35
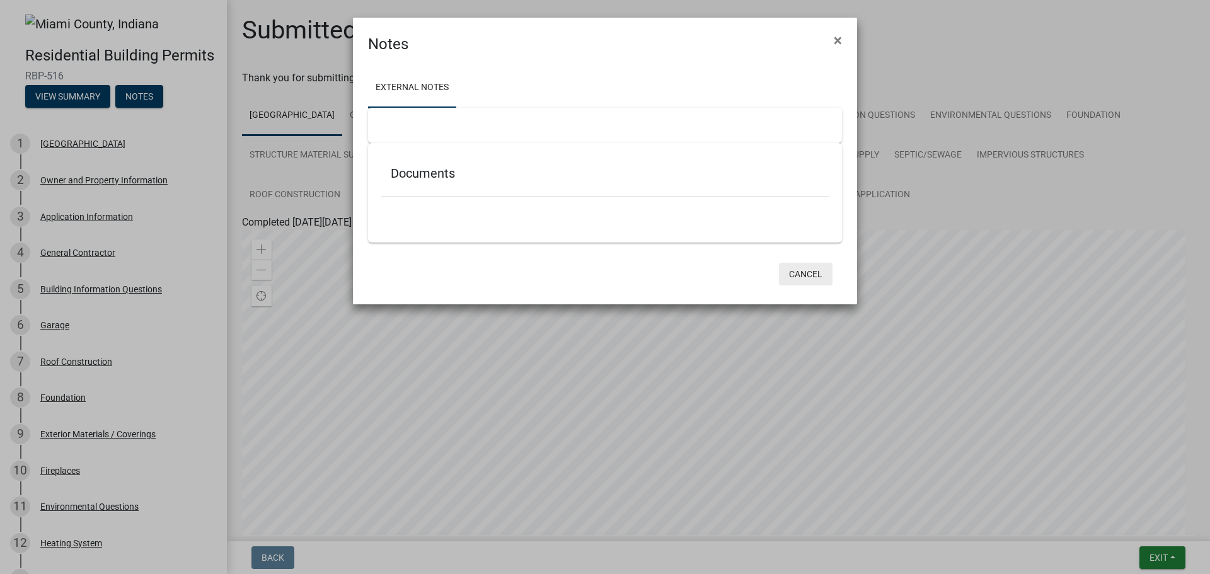
click at [818, 273] on button "Cancel" at bounding box center [806, 274] width 54 height 23
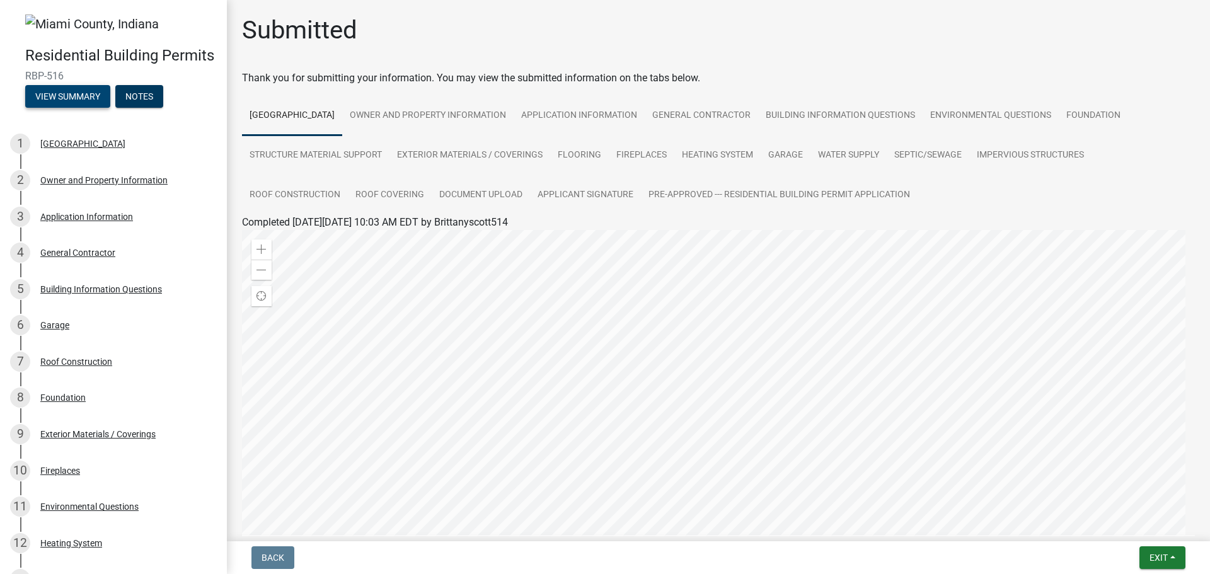
click at [79, 108] on button "View Summary" at bounding box center [67, 96] width 85 height 23
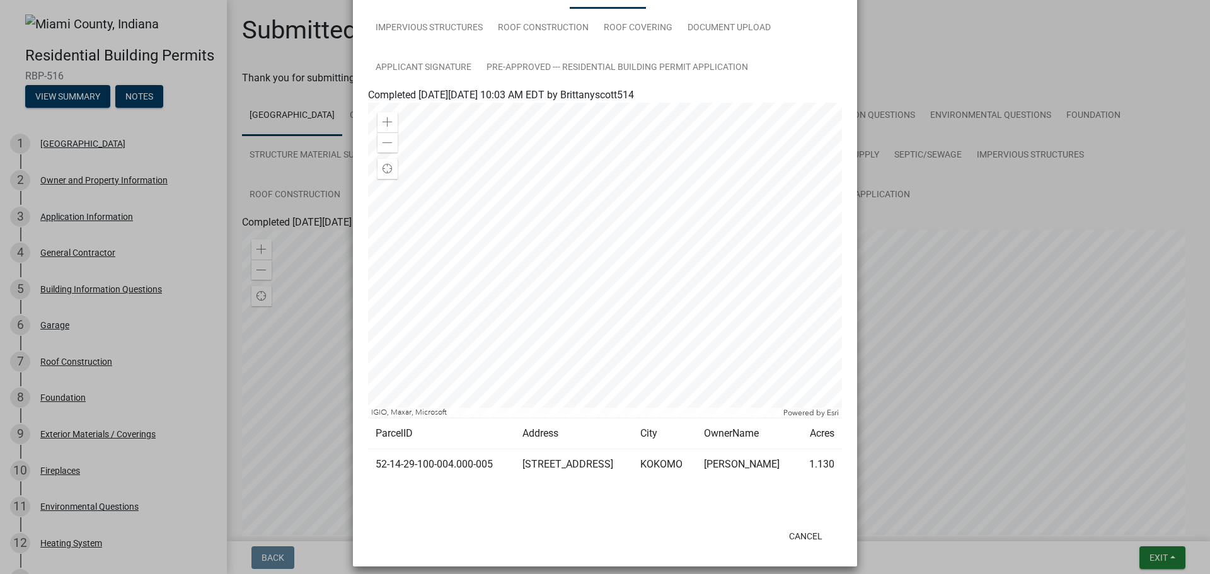
scroll to position [244, 0]
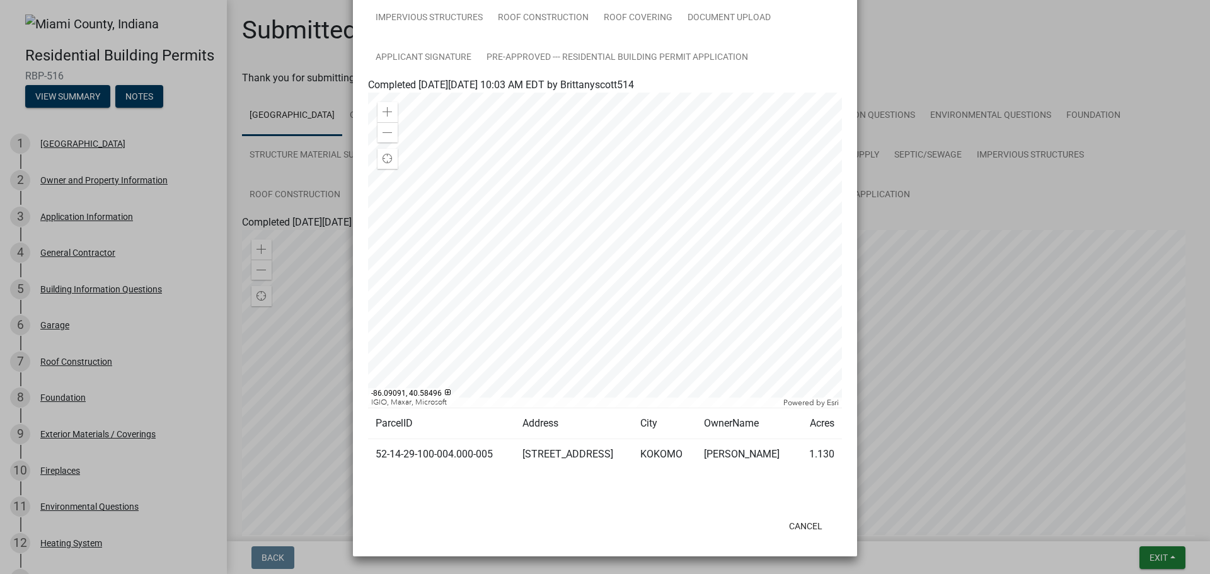
click at [767, 453] on td "[PERSON_NAME]" at bounding box center [747, 454] width 101 height 31
click at [745, 457] on td "[PERSON_NAME]" at bounding box center [747, 454] width 101 height 31
click at [1002, 34] on ngb-modal-window "Summary × Printer Friendly Parcel search Owner and Property Information Applica…" at bounding box center [605, 287] width 1210 height 574
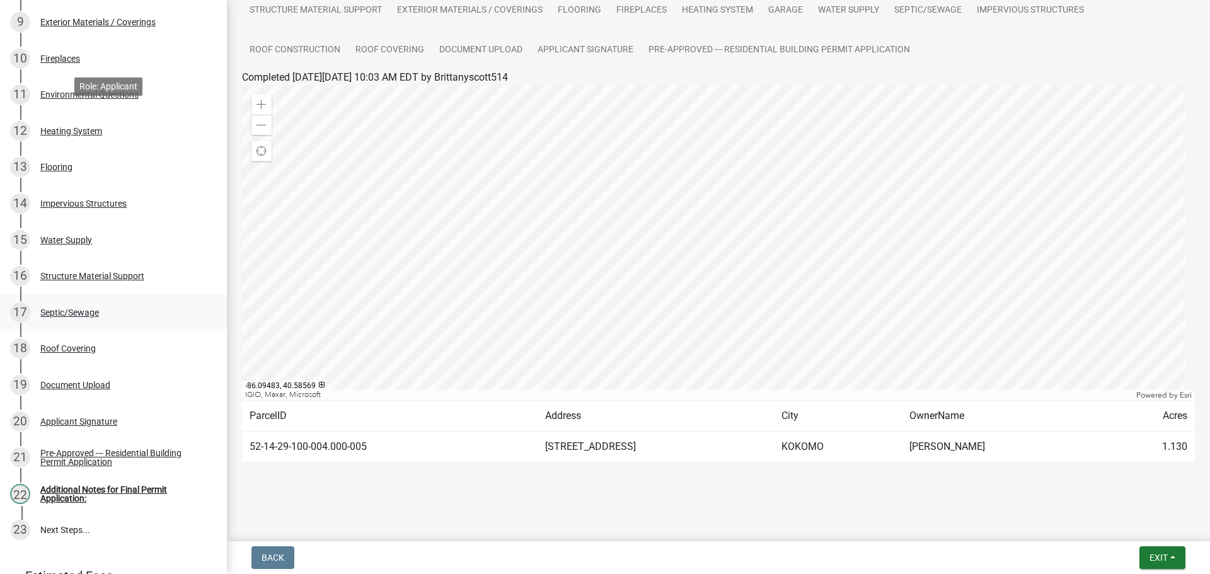
scroll to position [494, 0]
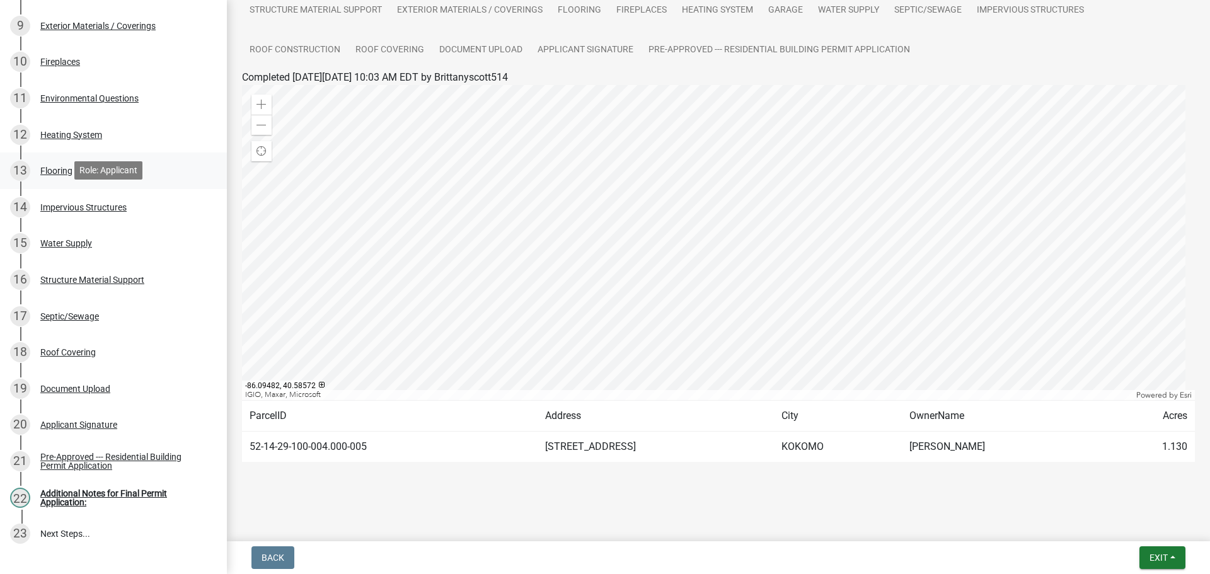
scroll to position [530, 0]
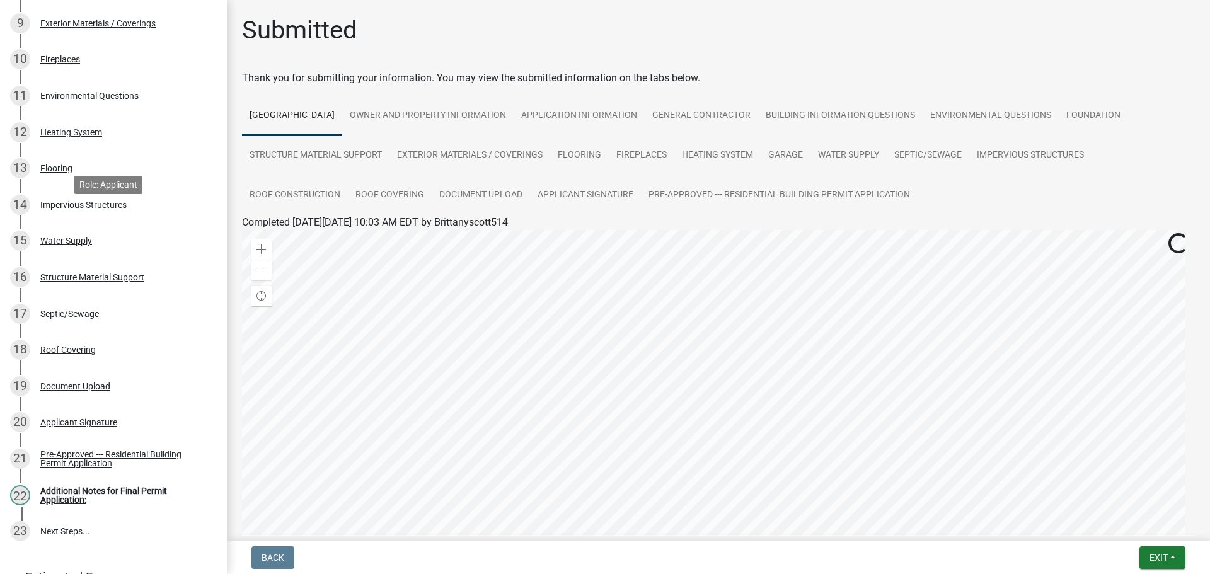
scroll to position [530, 0]
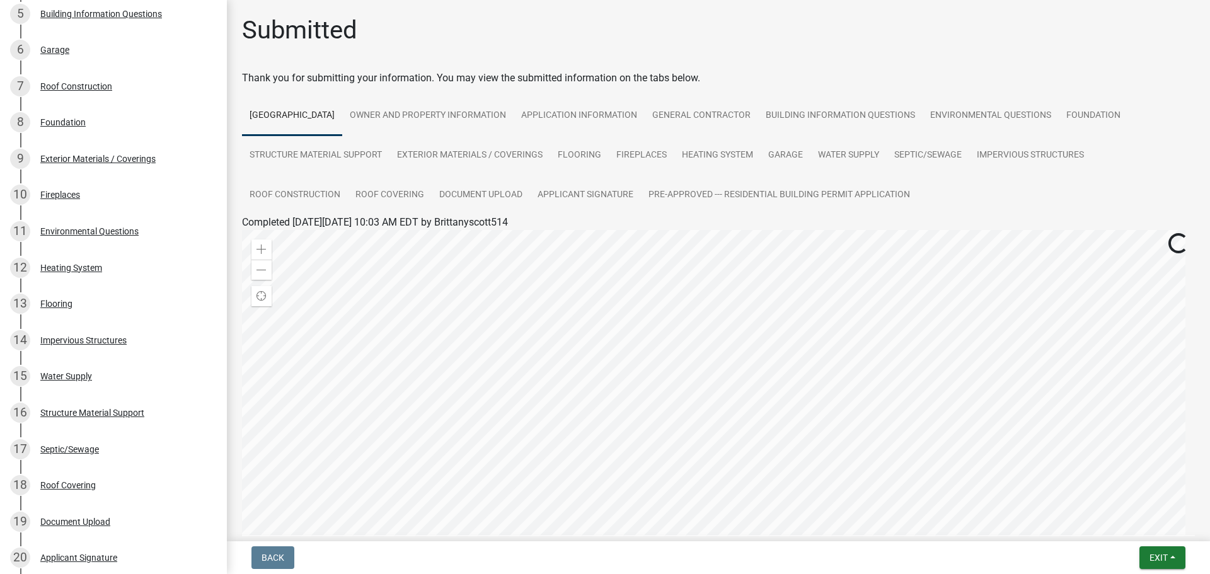
scroll to position [530, 0]
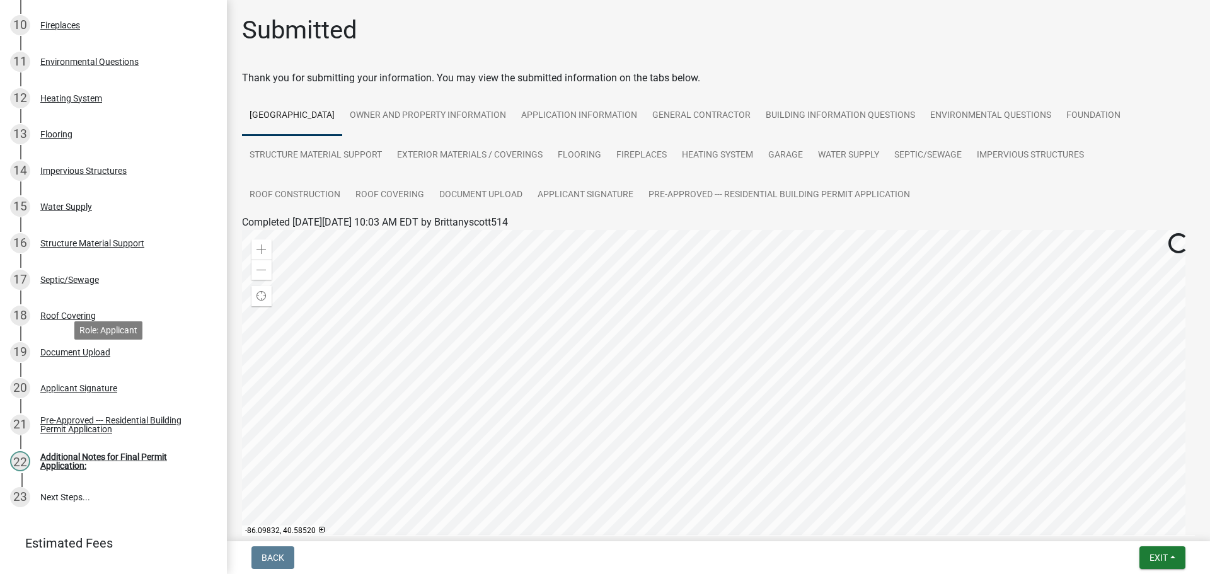
scroll to position [530, 0]
